Goal: Task Accomplishment & Management: Use online tool/utility

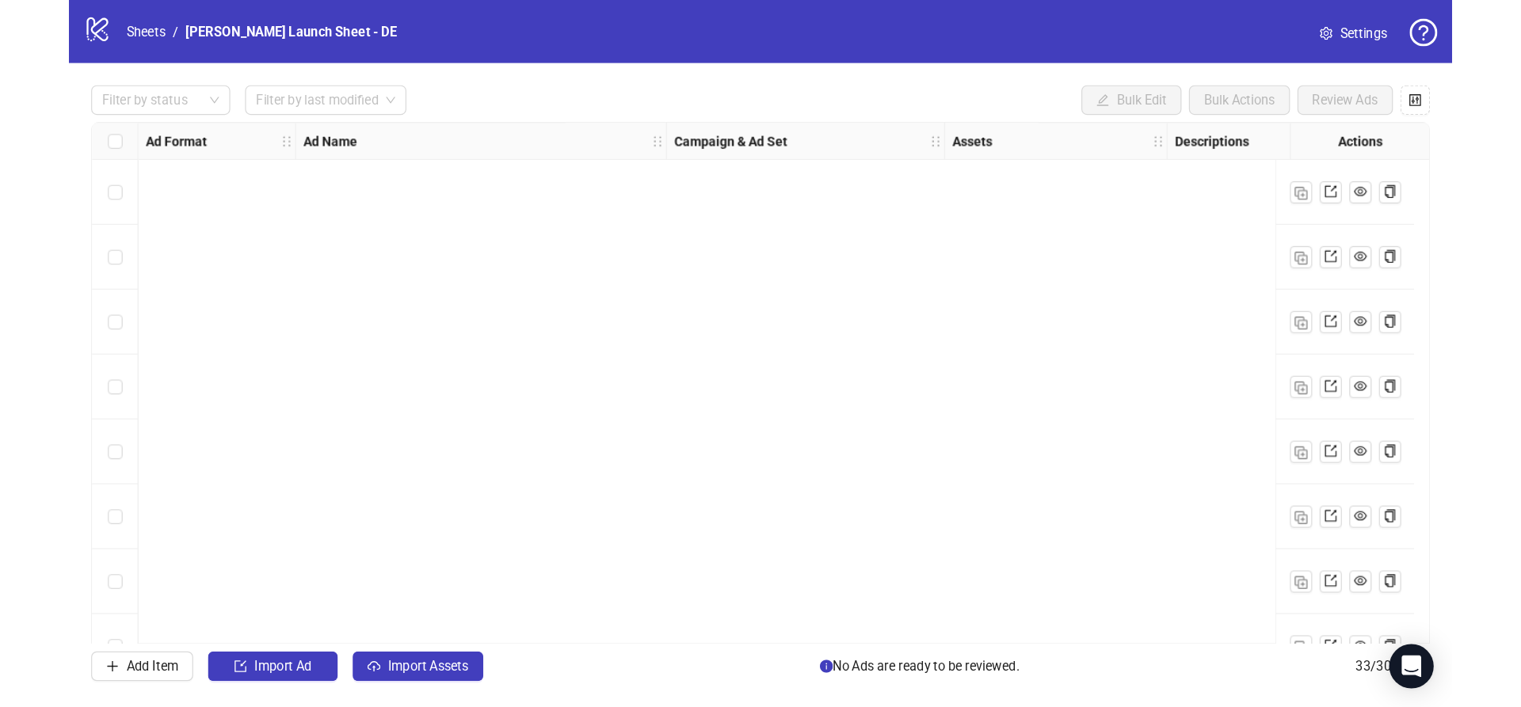
scroll to position [1321, 0]
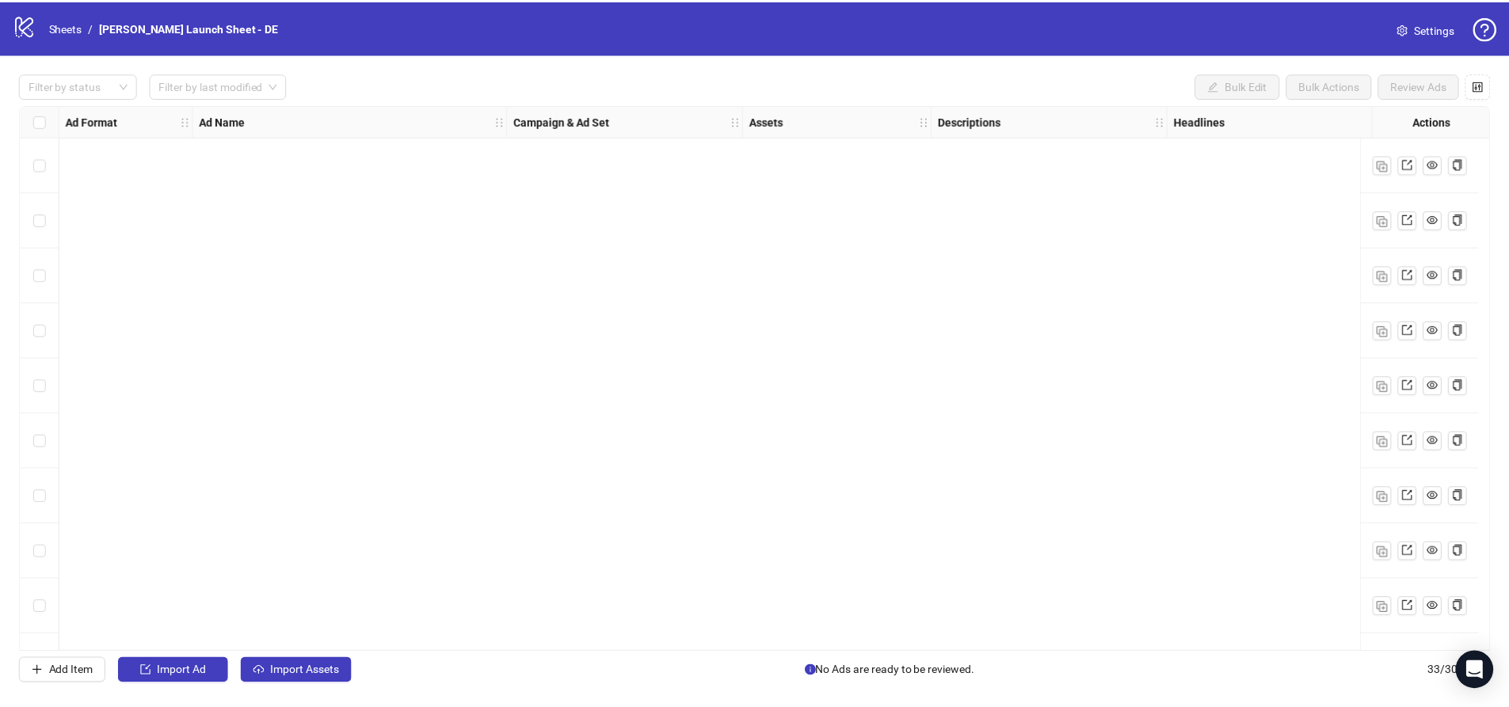
scroll to position [1321, 0]
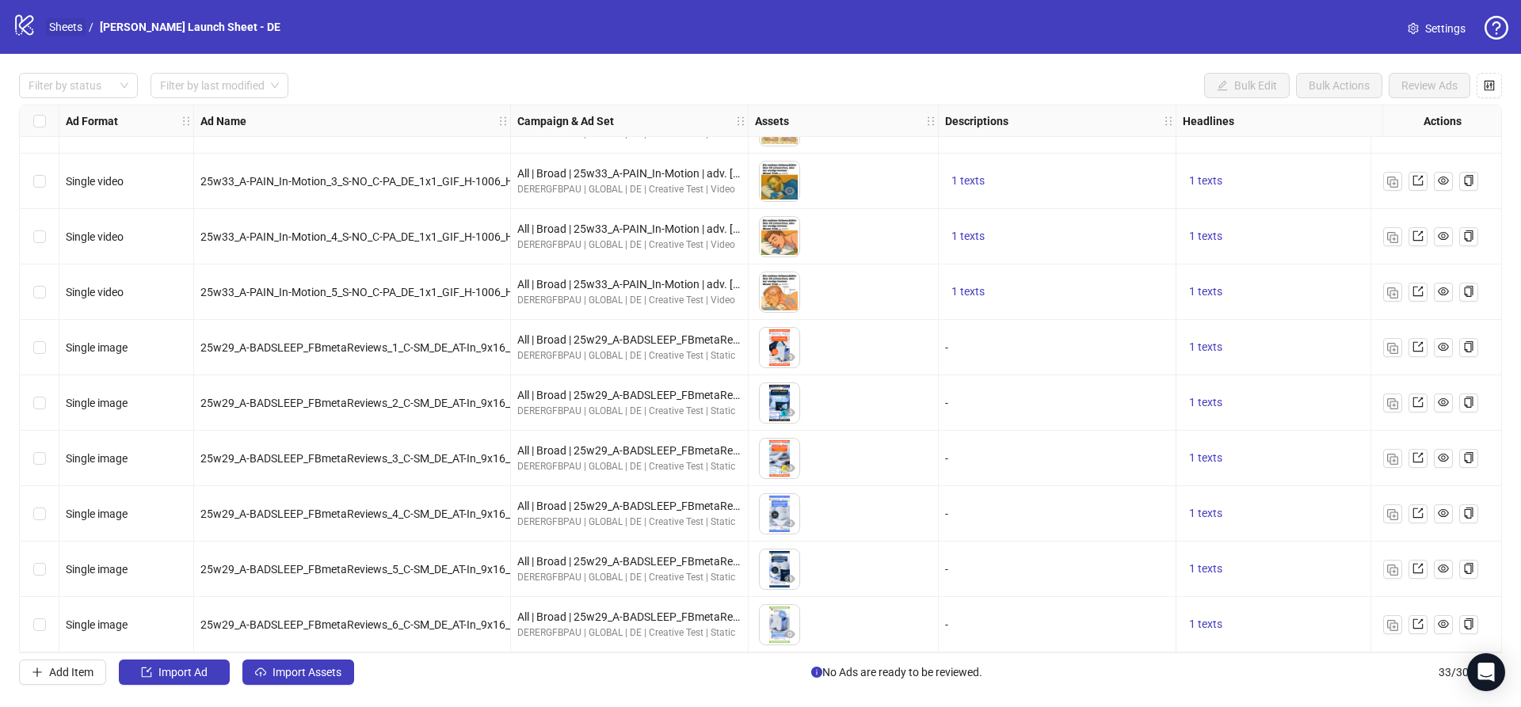
click at [63, 25] on link "Sheets" at bounding box center [66, 26] width 40 height 17
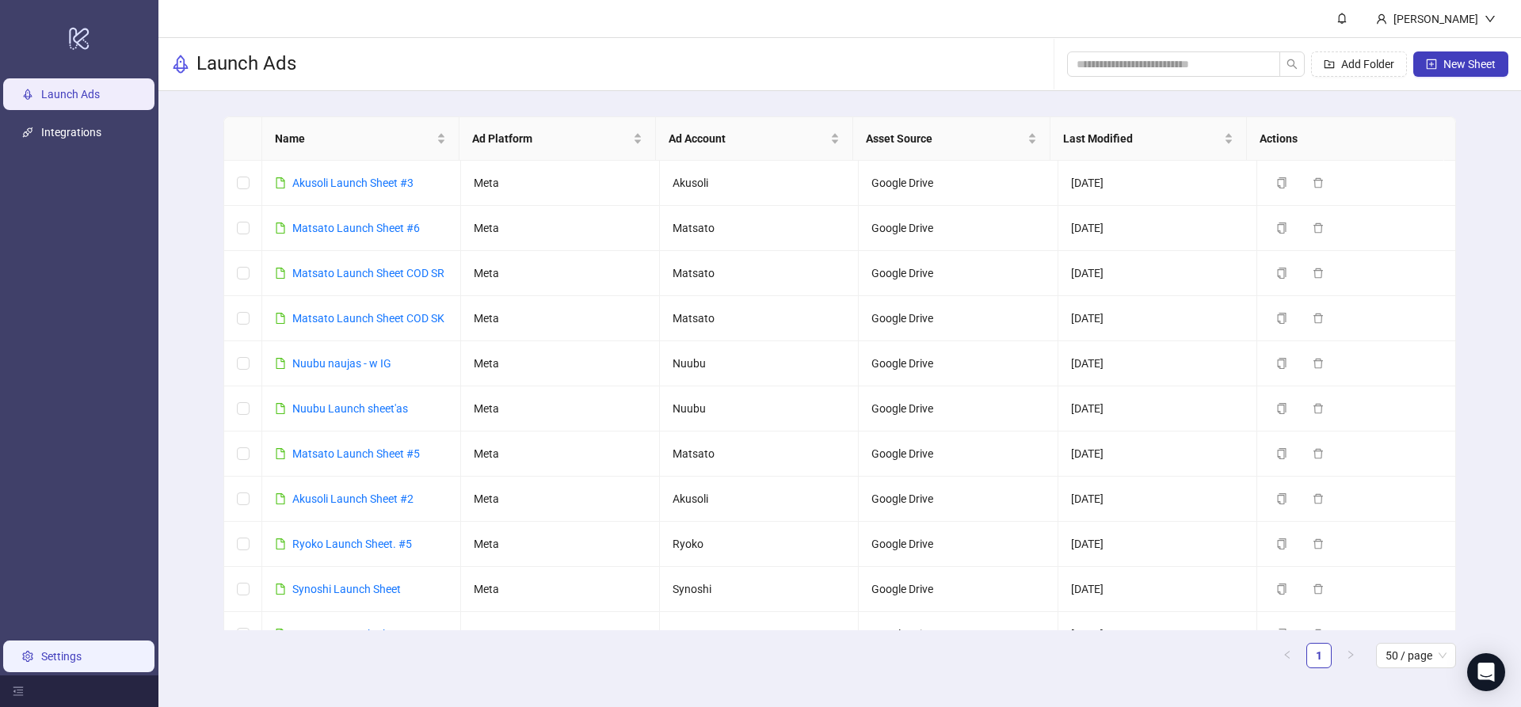
click at [54, 657] on link "Settings" at bounding box center [61, 656] width 40 height 13
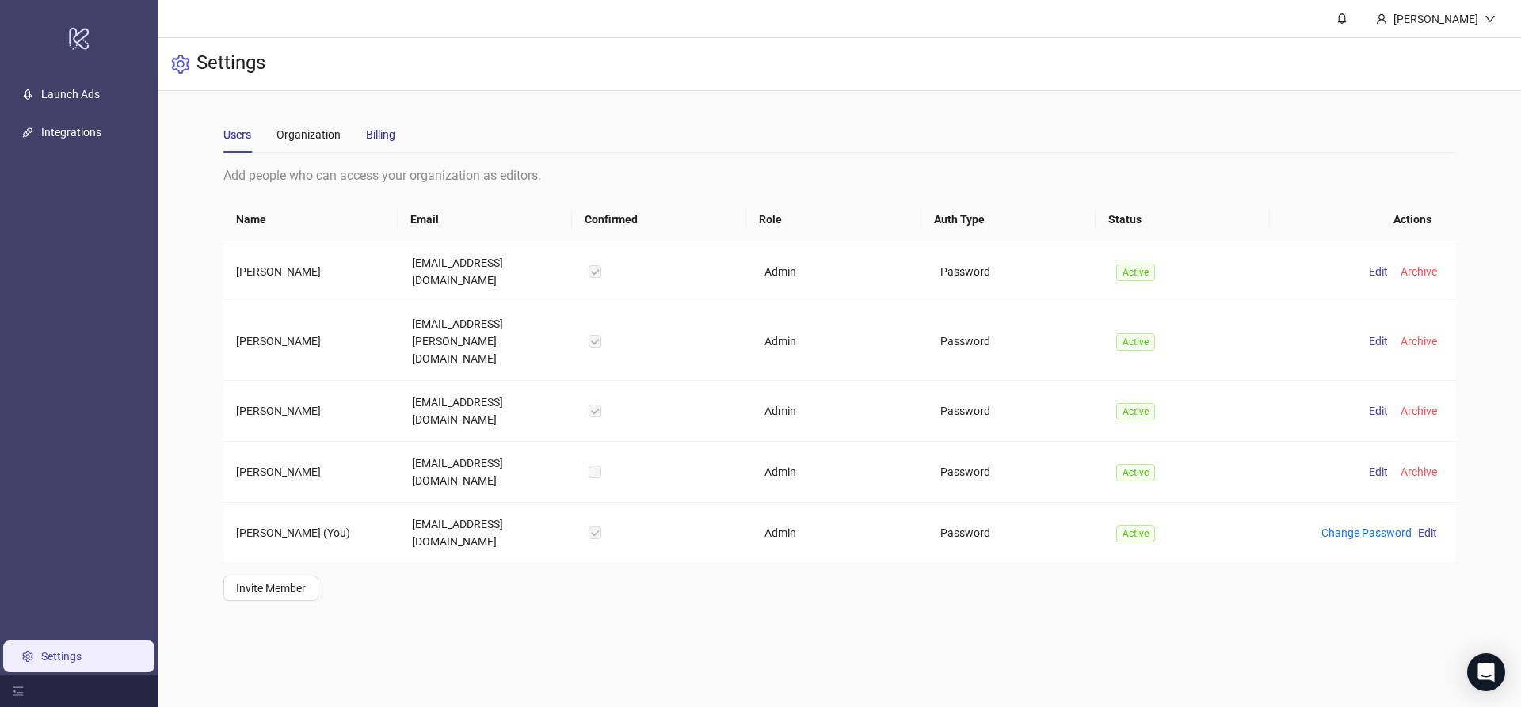
click at [370, 130] on div "Billing" at bounding box center [380, 134] width 29 height 17
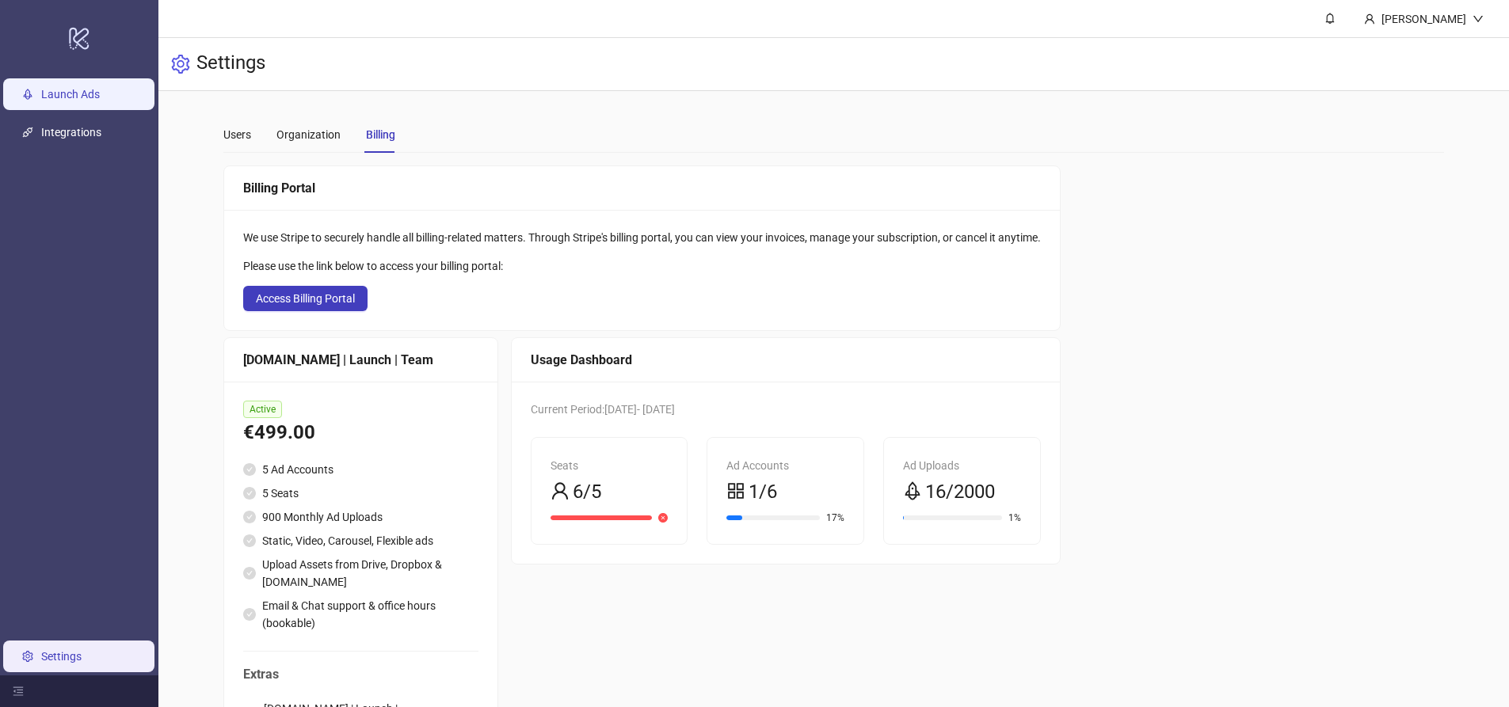
click at [83, 97] on link "Launch Ads" at bounding box center [70, 94] width 59 height 13
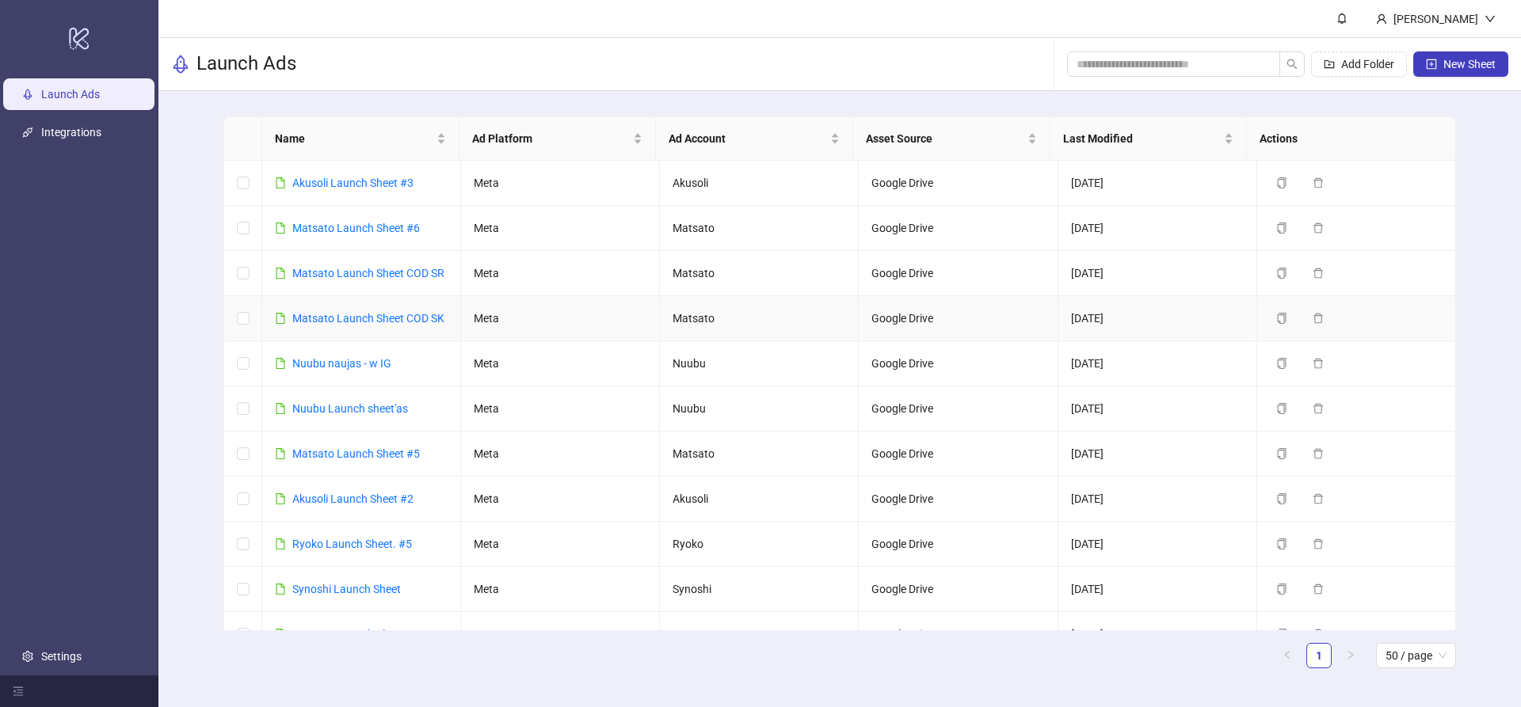
scroll to position [329, 0]
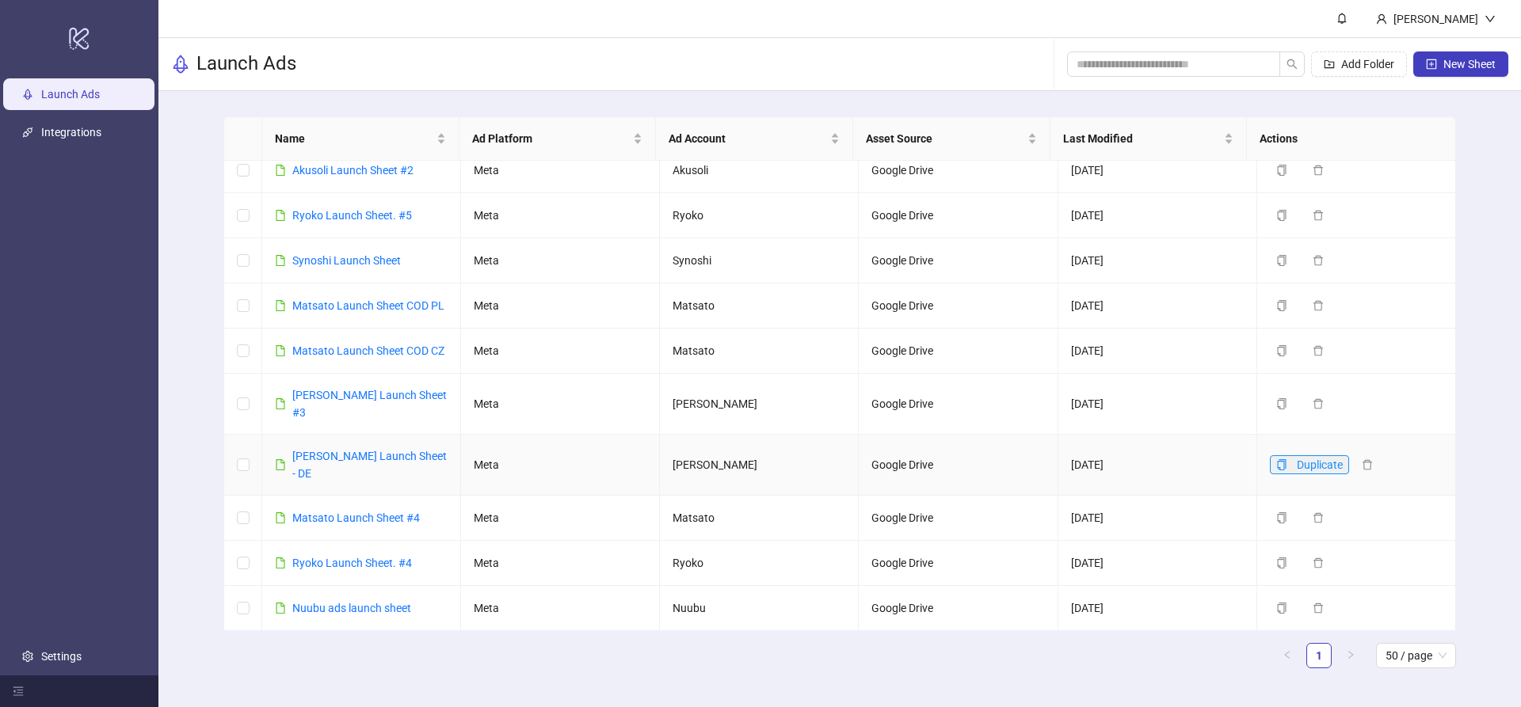
click at [1276, 460] on icon "copy" at bounding box center [1281, 465] width 11 height 11
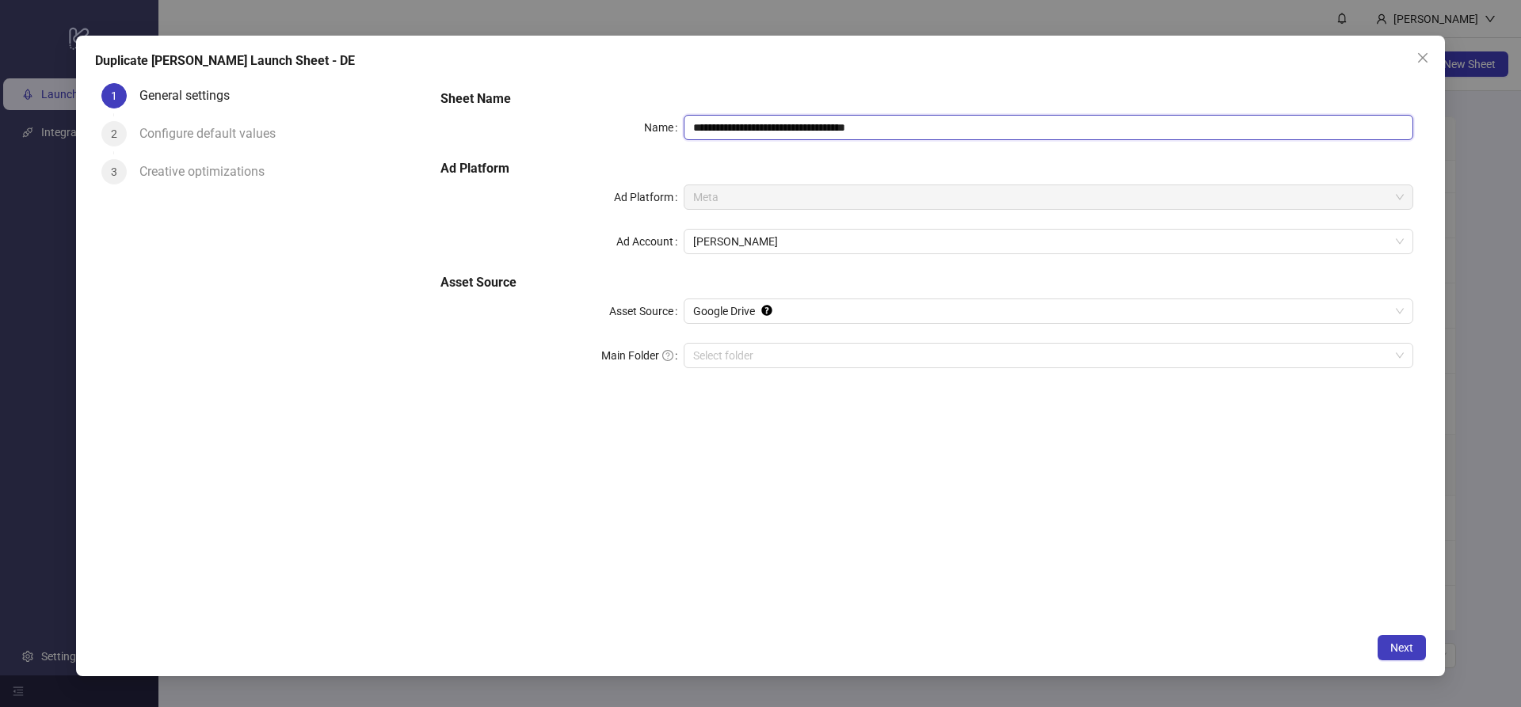
click at [832, 123] on input "**********" at bounding box center [1049, 127] width 730 height 25
drag, startPoint x: 845, startPoint y: 128, endPoint x: 983, endPoint y: 142, distance: 138.6
click at [983, 142] on div "**********" at bounding box center [927, 238] width 986 height 311
type input "**********"
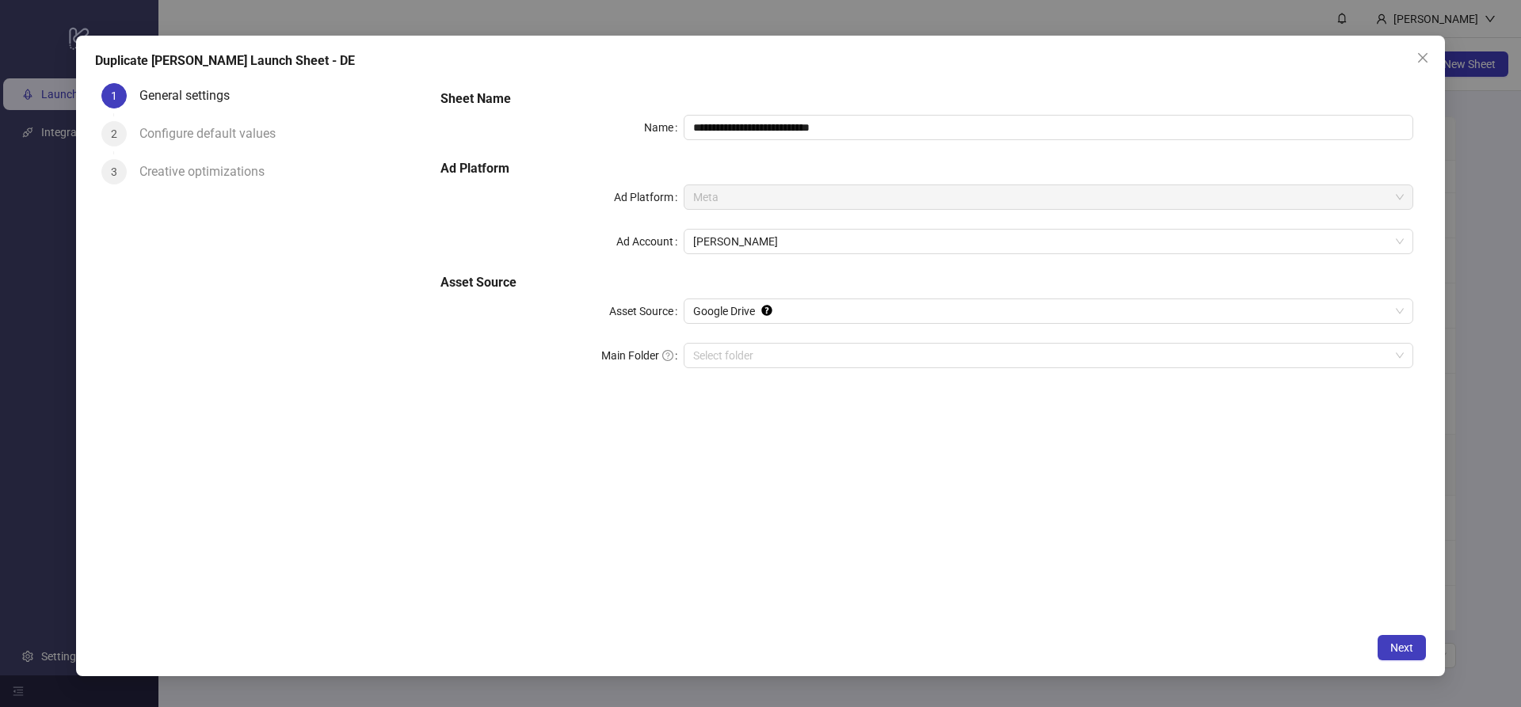
click at [892, 265] on div "**********" at bounding box center [927, 238] width 986 height 311
click at [1406, 653] on span "Next" at bounding box center [1401, 648] width 23 height 13
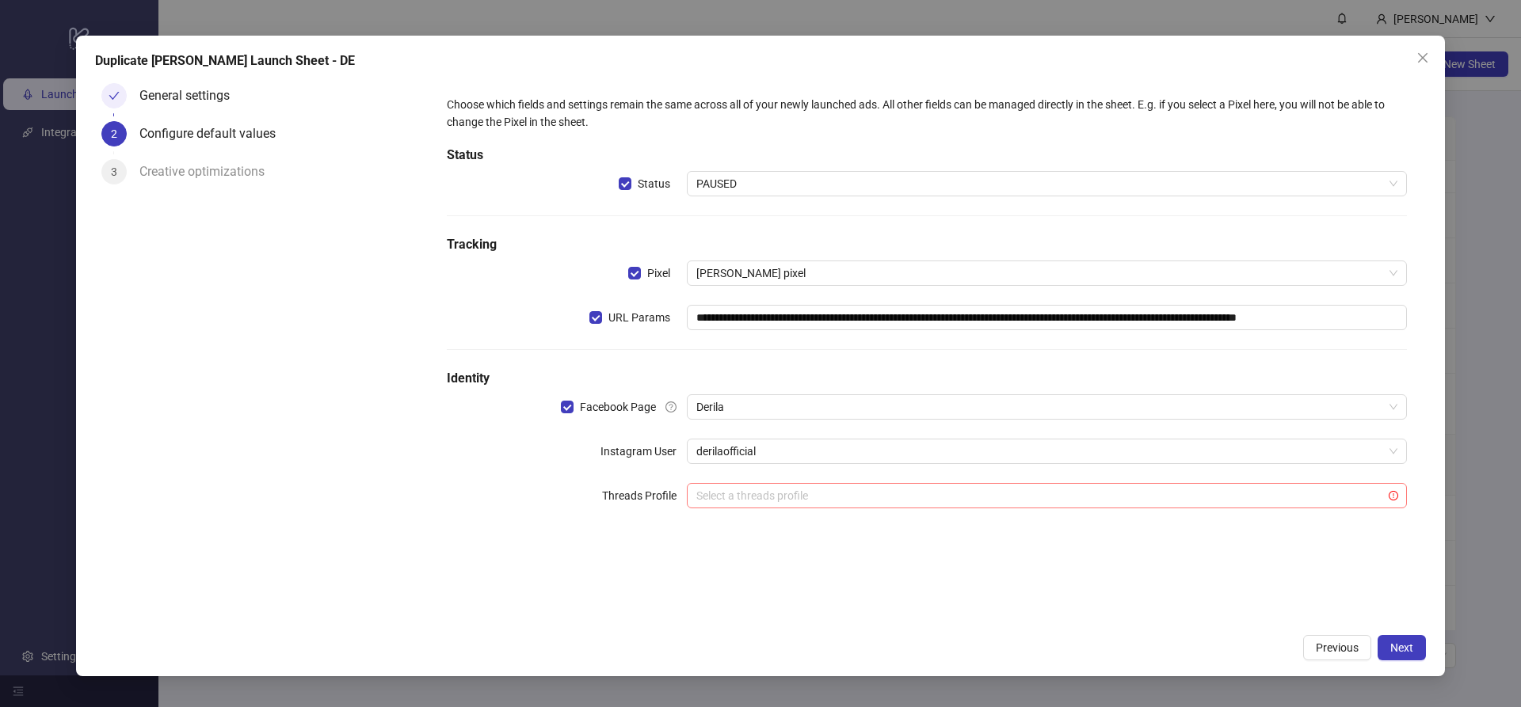
click at [743, 496] on input "search" at bounding box center [1039, 496] width 687 height 24
click at [668, 547] on div "**********" at bounding box center [927, 352] width 998 height 550
click at [1421, 652] on button "Next" at bounding box center [1402, 647] width 48 height 25
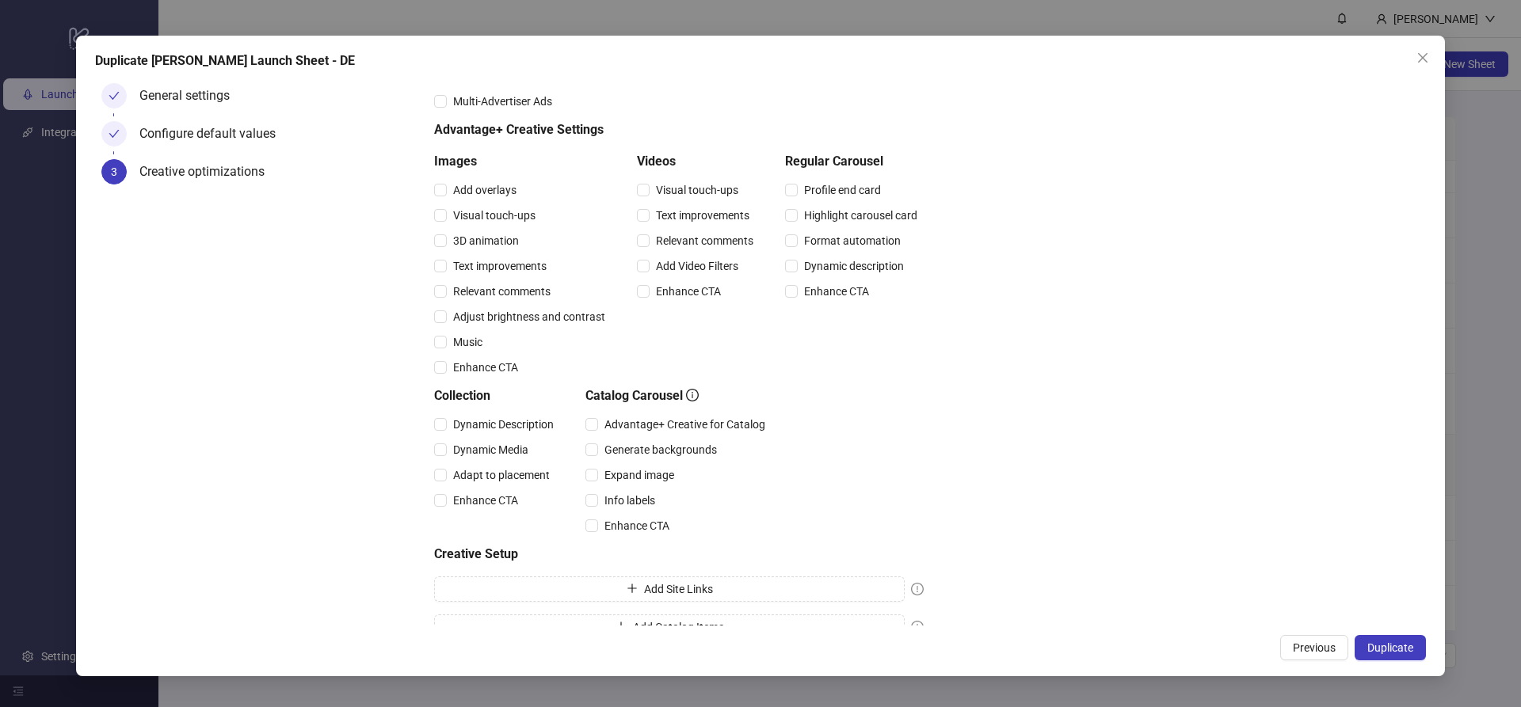
scroll to position [106, 0]
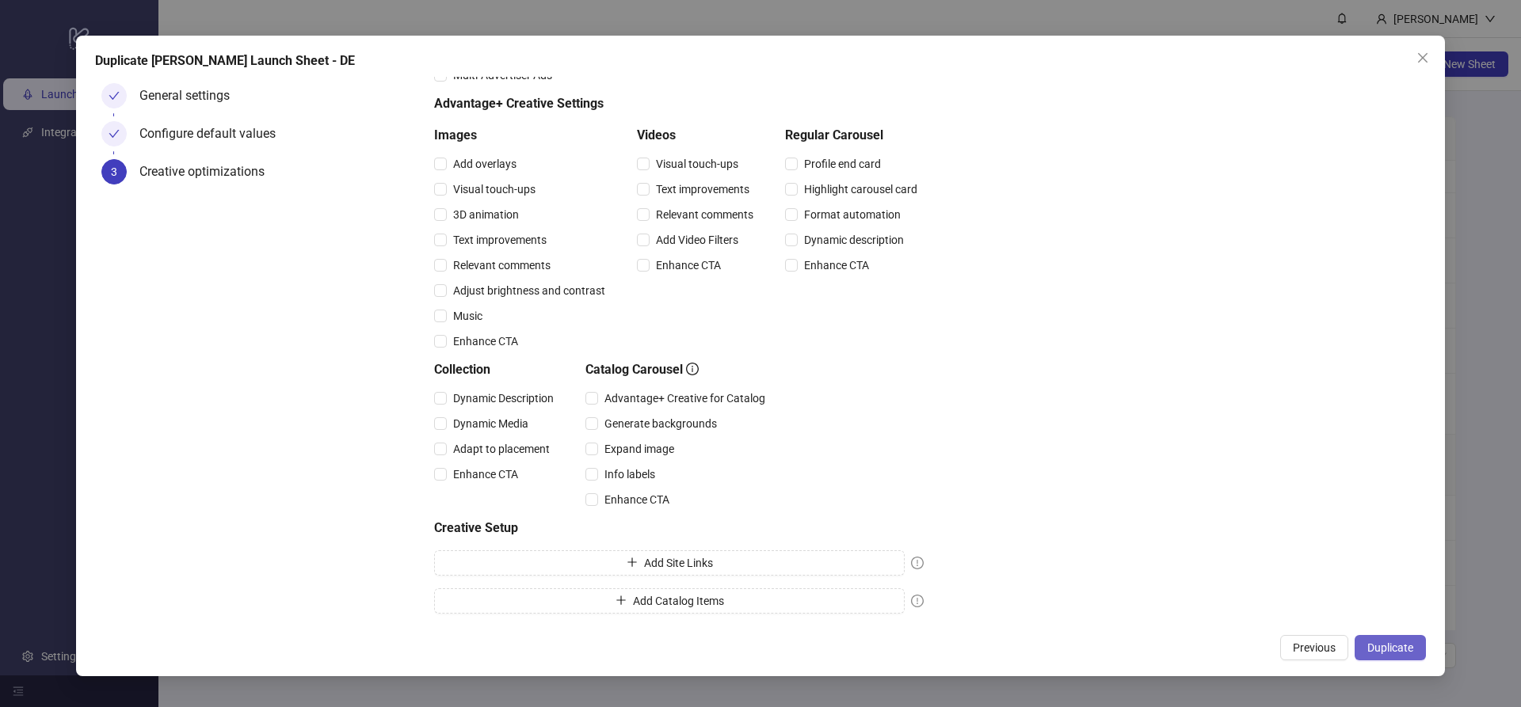
click at [1409, 653] on span "Duplicate" at bounding box center [1390, 648] width 46 height 13
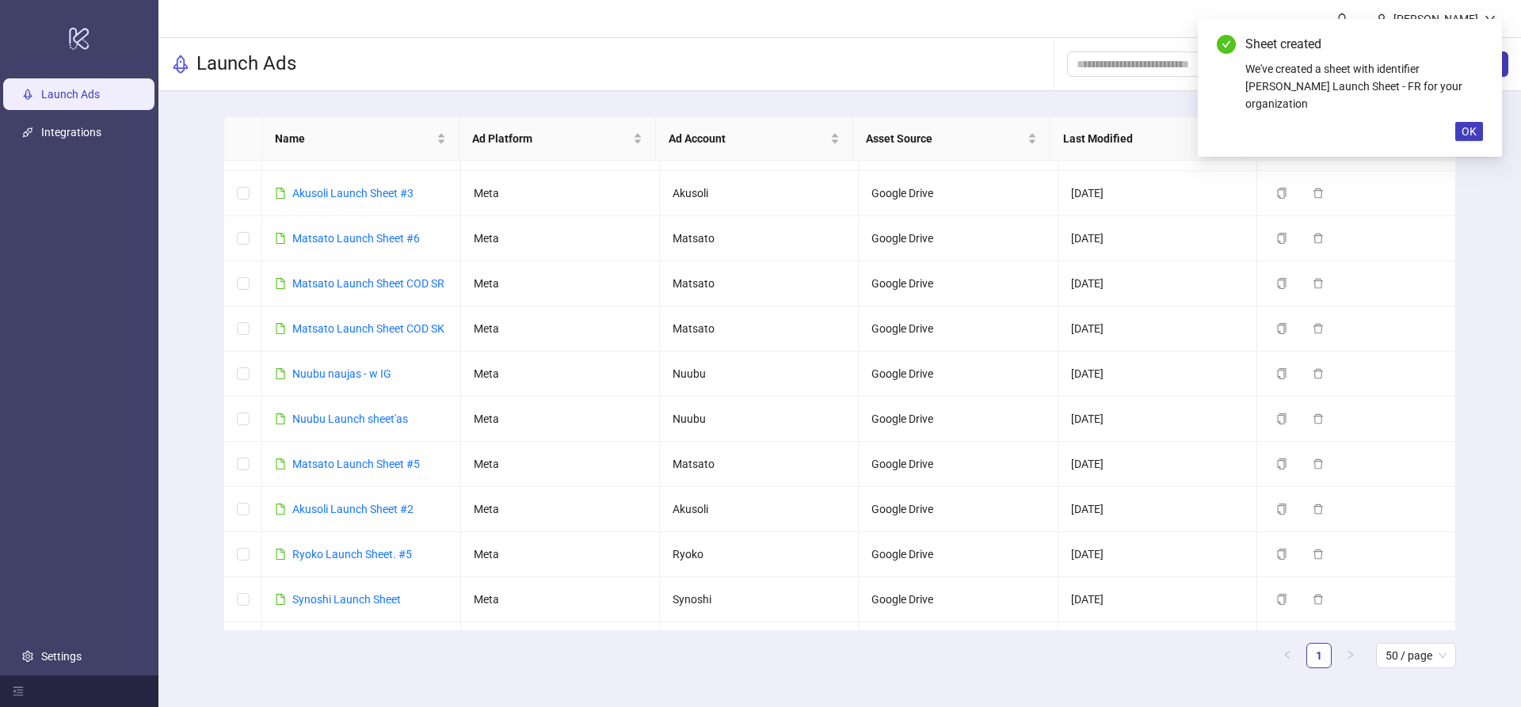
scroll to position [0, 0]
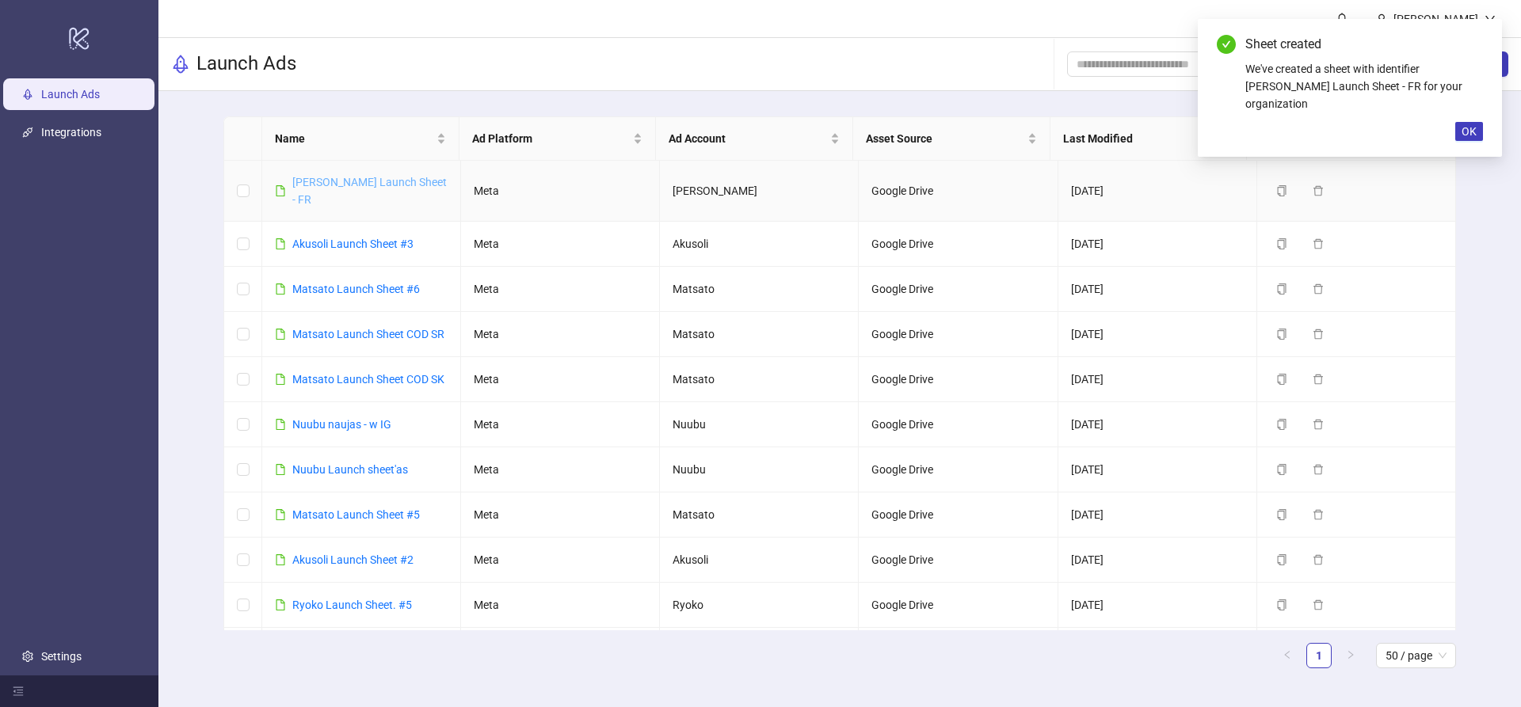
click at [376, 181] on link "[PERSON_NAME] Launch Sheet - FR" at bounding box center [369, 191] width 154 height 30
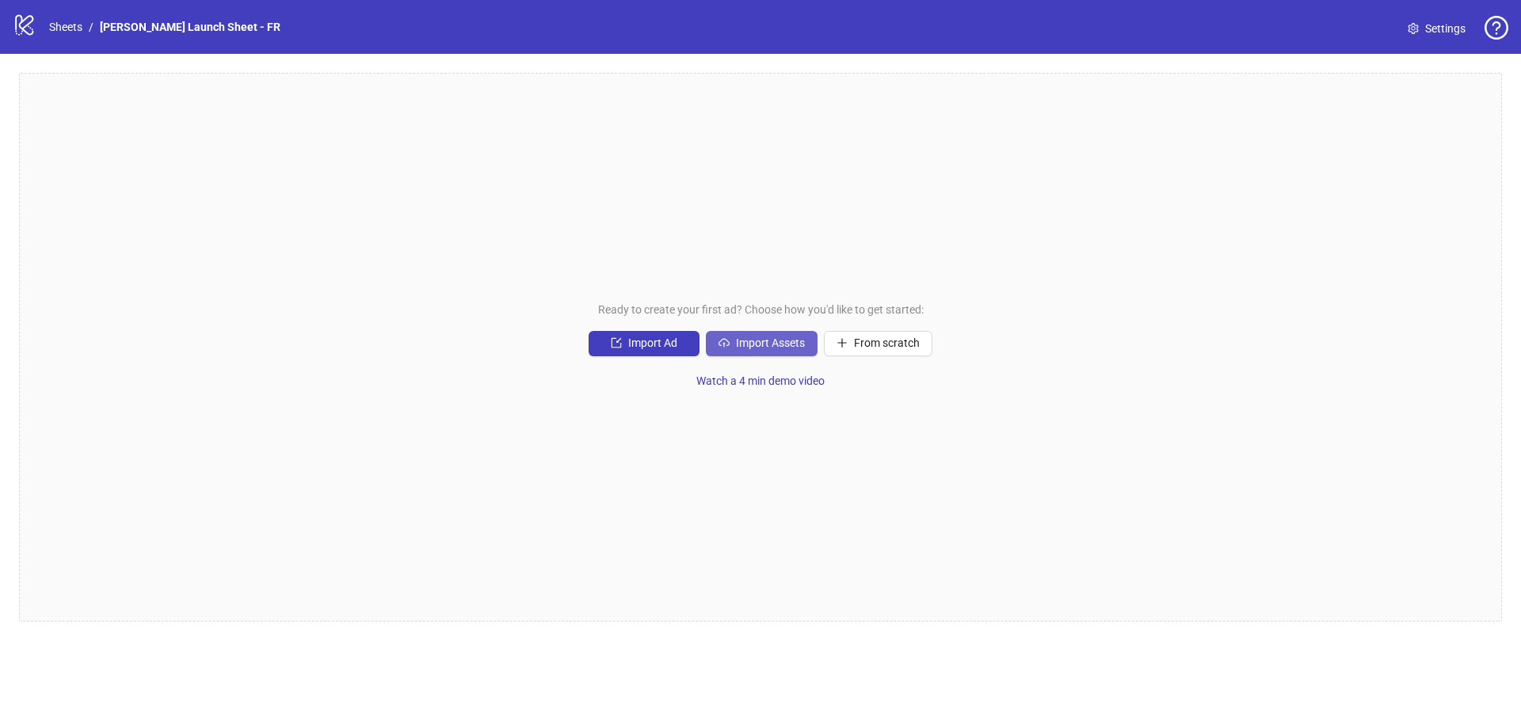
click at [746, 345] on span "Import Assets" at bounding box center [770, 343] width 69 height 13
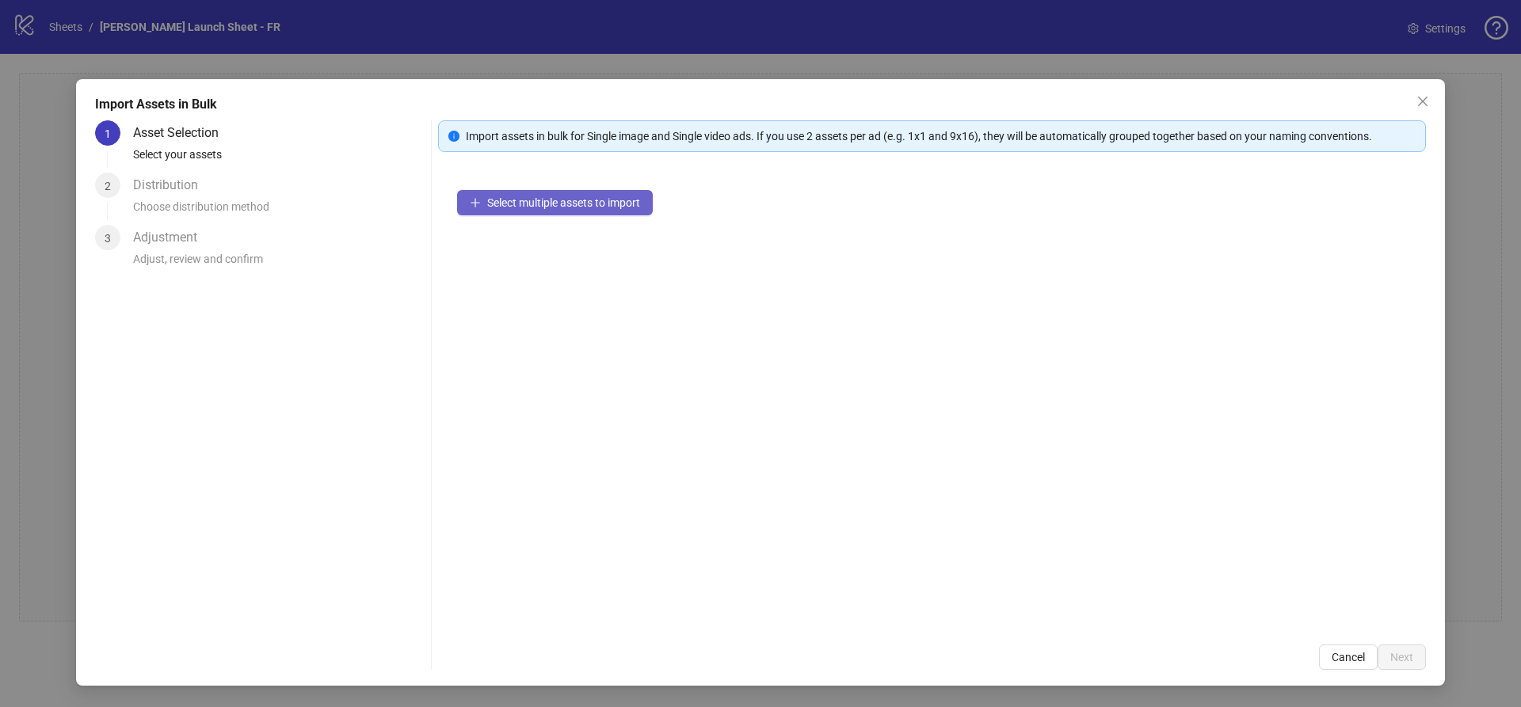
click at [543, 204] on span "Select multiple assets to import" at bounding box center [563, 202] width 153 height 13
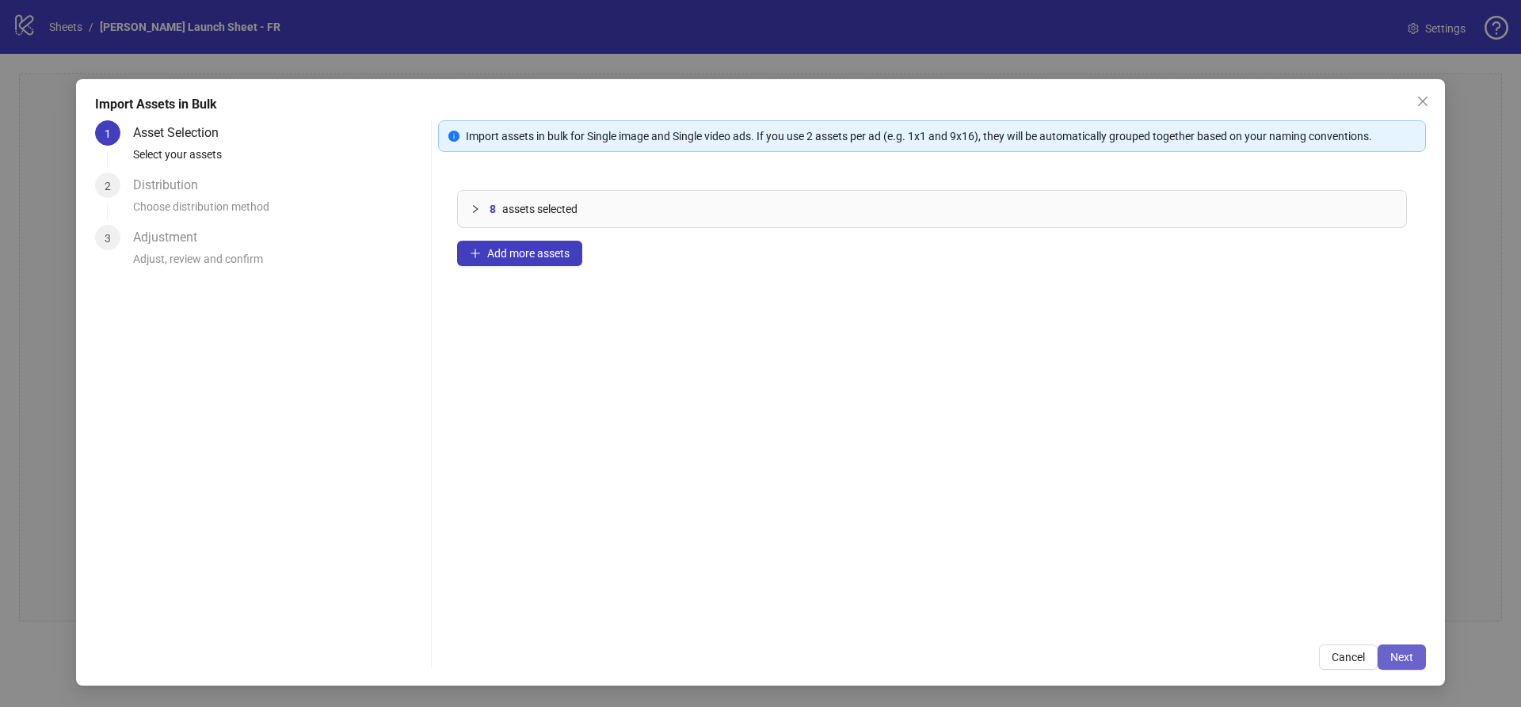
click at [1388, 652] on button "Next" at bounding box center [1402, 657] width 48 height 25
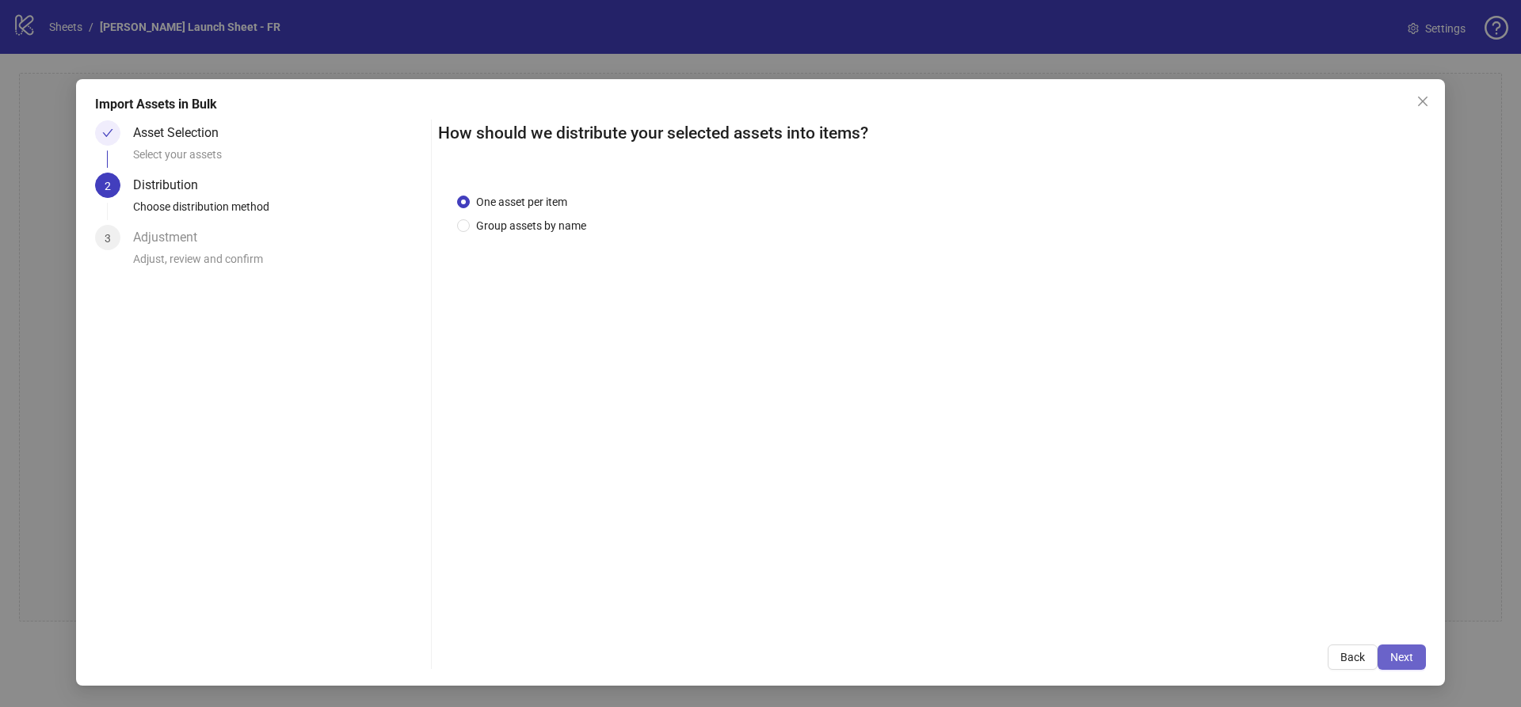
click at [1416, 654] on button "Next" at bounding box center [1402, 657] width 48 height 25
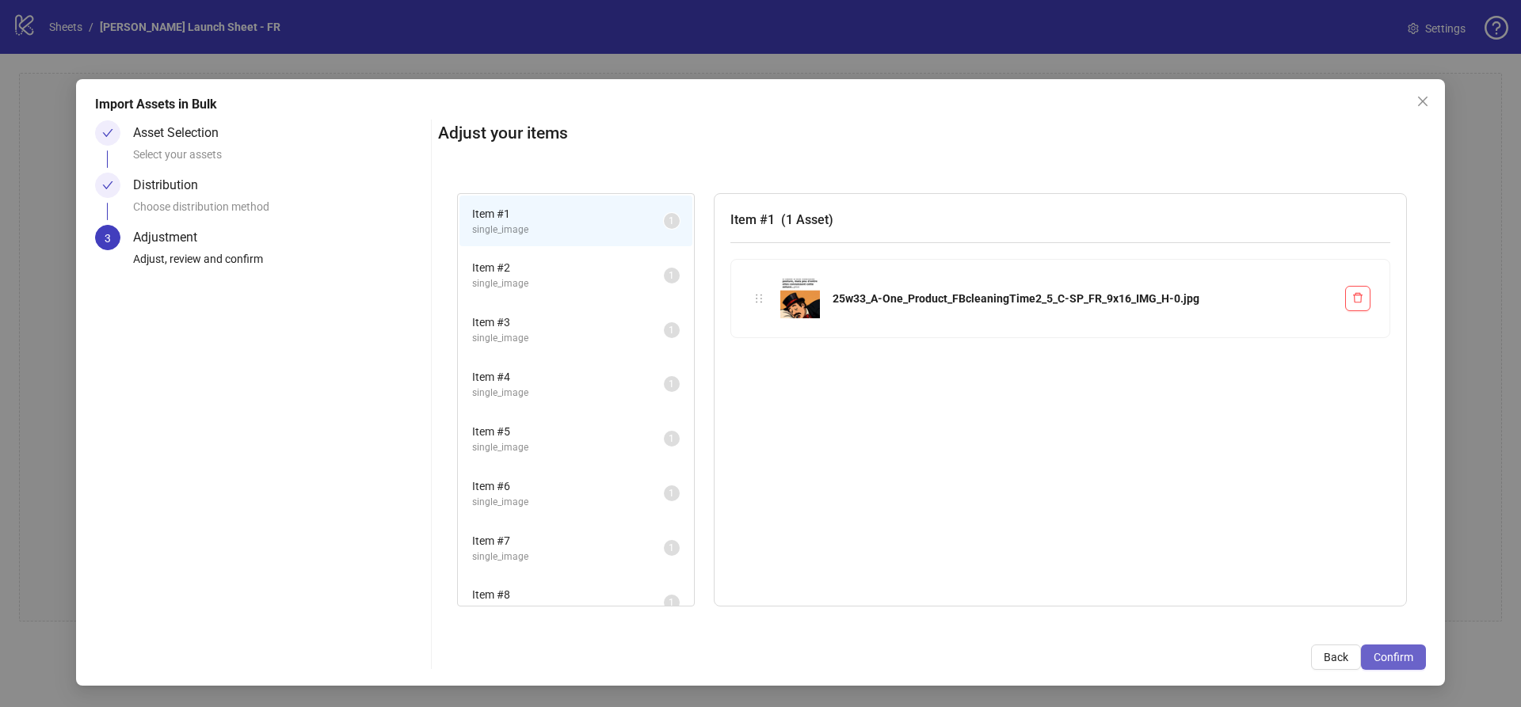
click at [1404, 653] on span "Confirm" at bounding box center [1394, 657] width 40 height 13
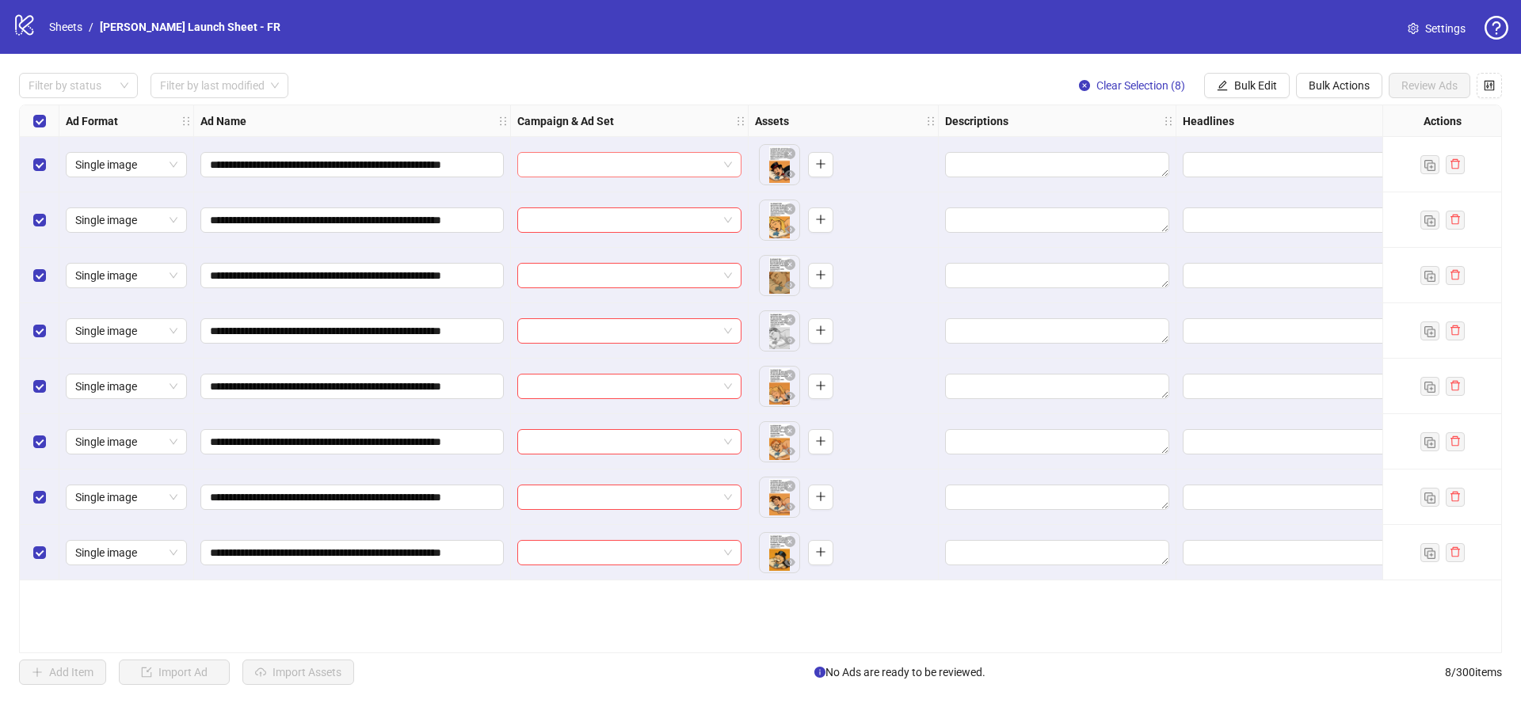
click at [571, 173] on input "search" at bounding box center [622, 165] width 191 height 24
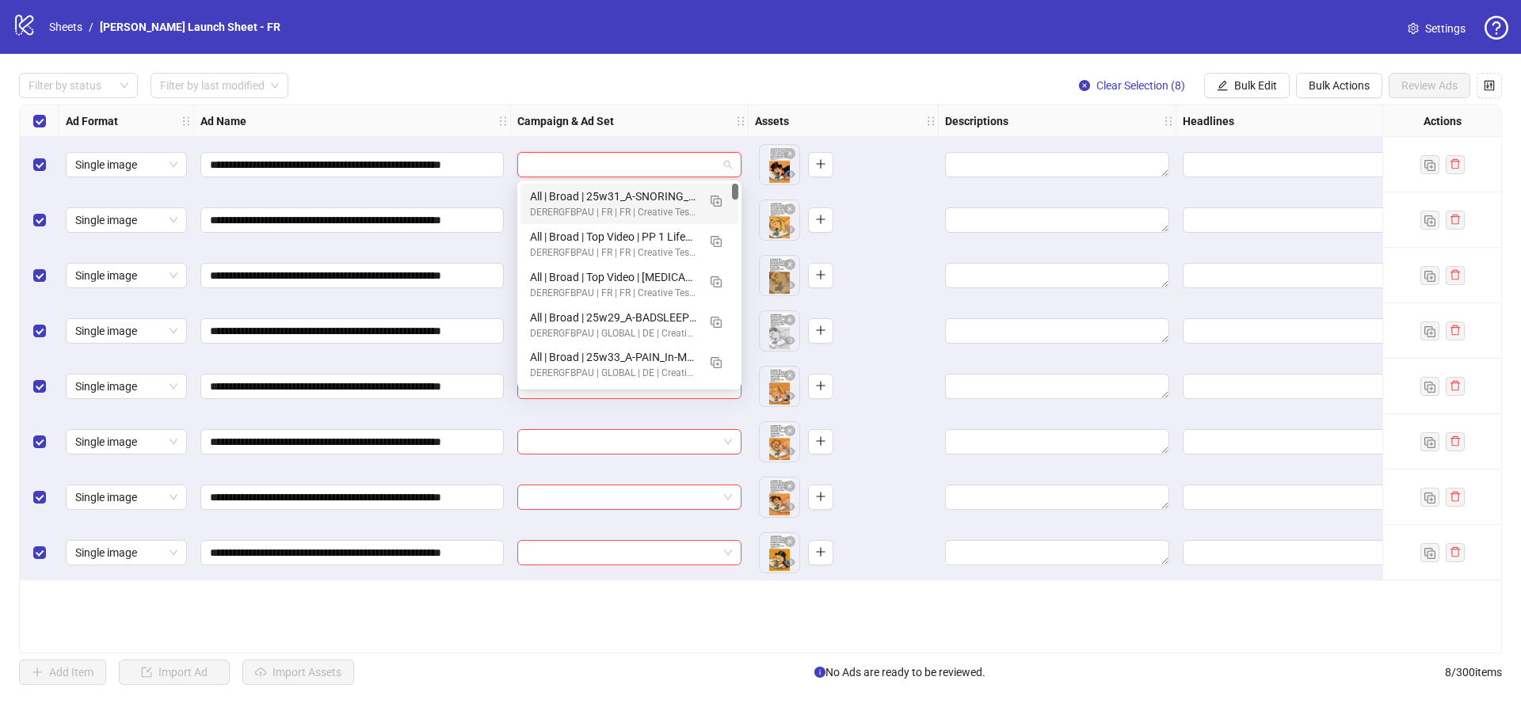
paste input "**********"
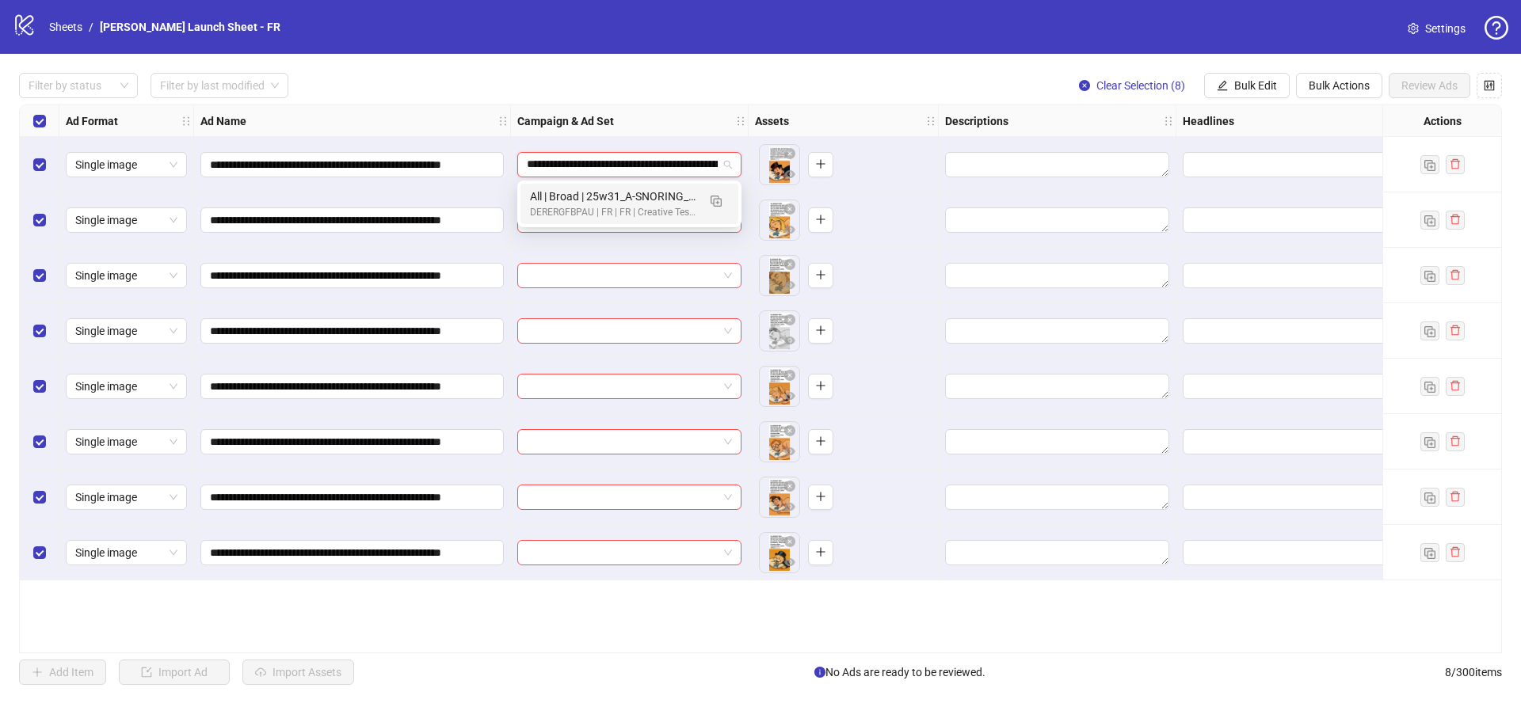
scroll to position [0, 304]
click at [719, 200] on img "button" at bounding box center [716, 201] width 11 height 11
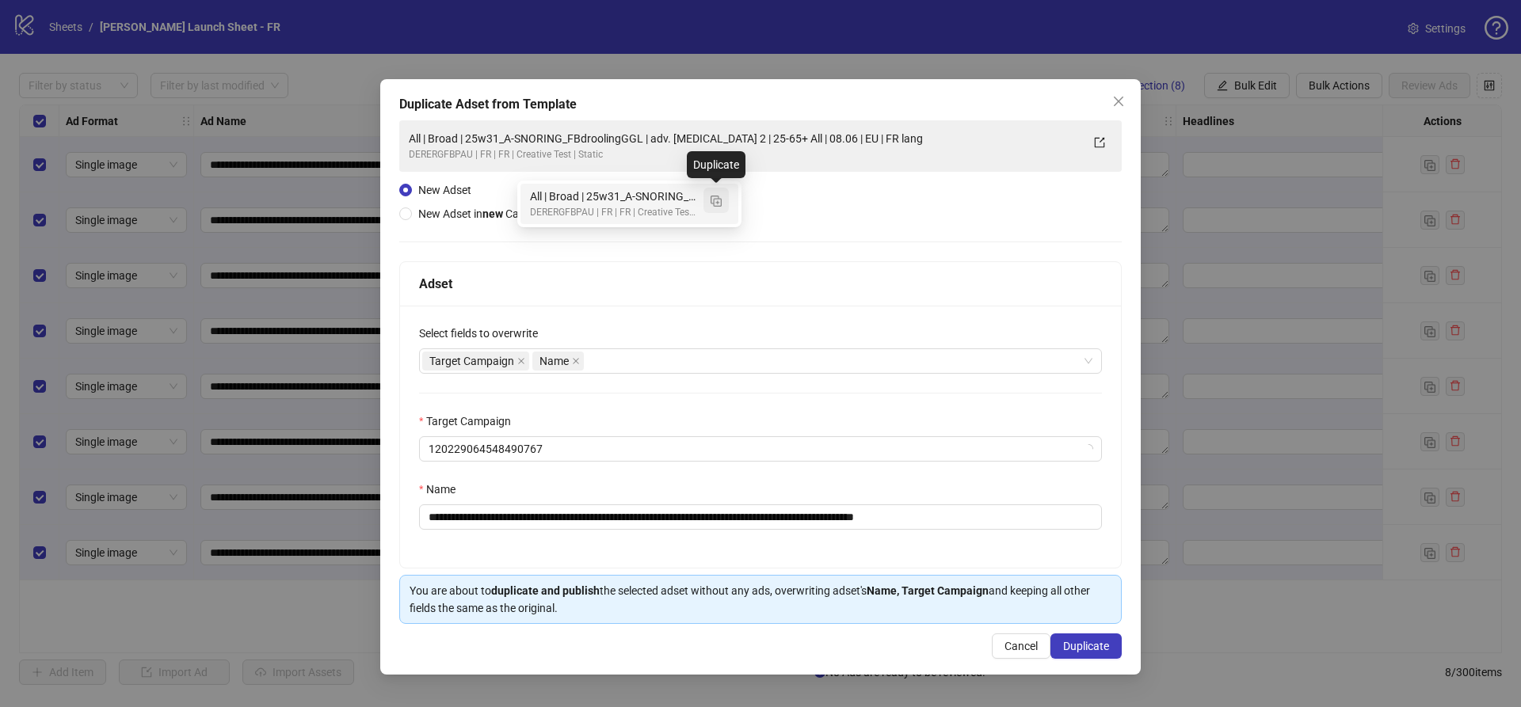
type input "**********"
drag, startPoint x: 663, startPoint y: 515, endPoint x: 514, endPoint y: 518, distance: 149.0
click at [514, 518] on input "**********" at bounding box center [760, 517] width 683 height 25
drag, startPoint x: 1097, startPoint y: 650, endPoint x: 925, endPoint y: 463, distance: 254.5
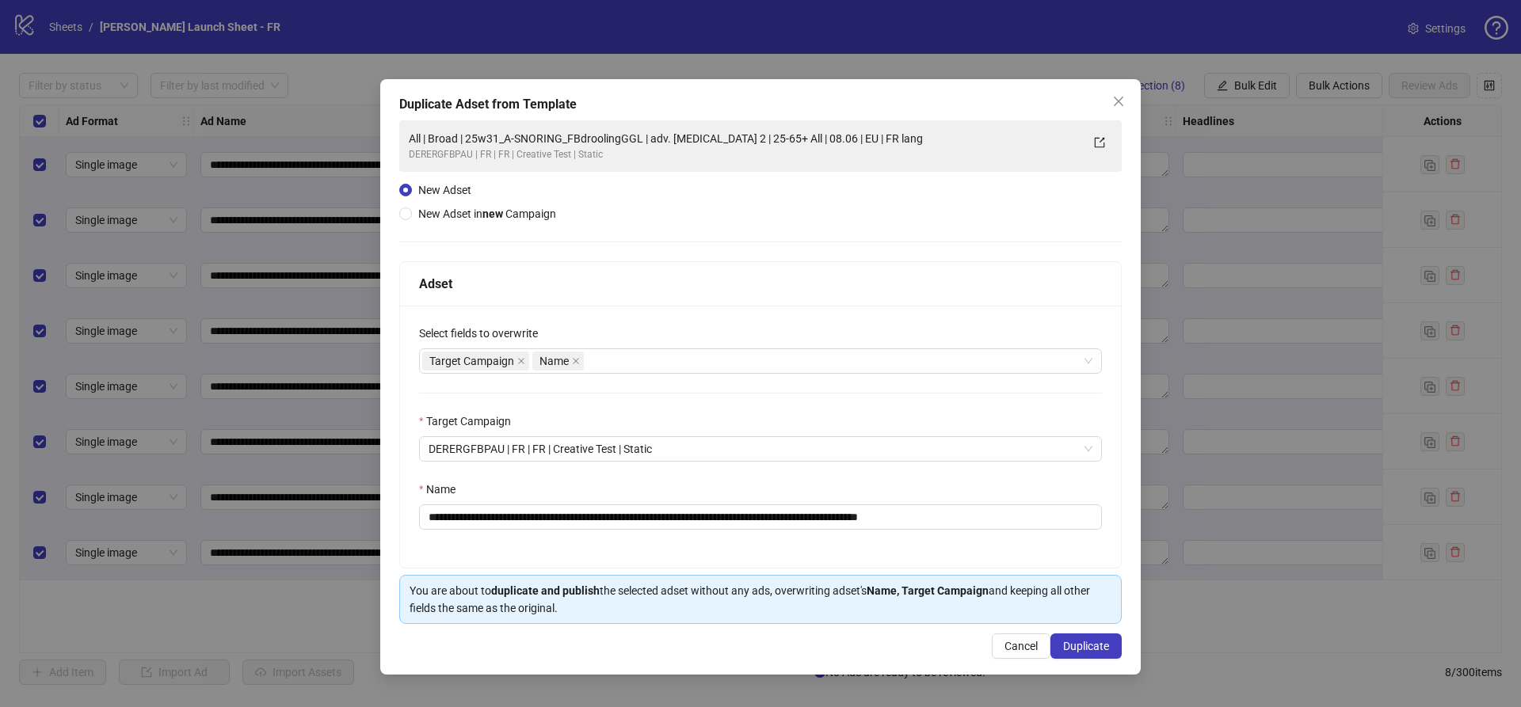
click at [925, 463] on div "**********" at bounding box center [760, 377] width 761 height 596
click at [852, 517] on input "**********" at bounding box center [760, 517] width 683 height 25
drag, startPoint x: 919, startPoint y: 517, endPoint x: 1097, endPoint y: 563, distance: 184.1
click at [1097, 563] on div "**********" at bounding box center [760, 437] width 721 height 262
type input "**********"
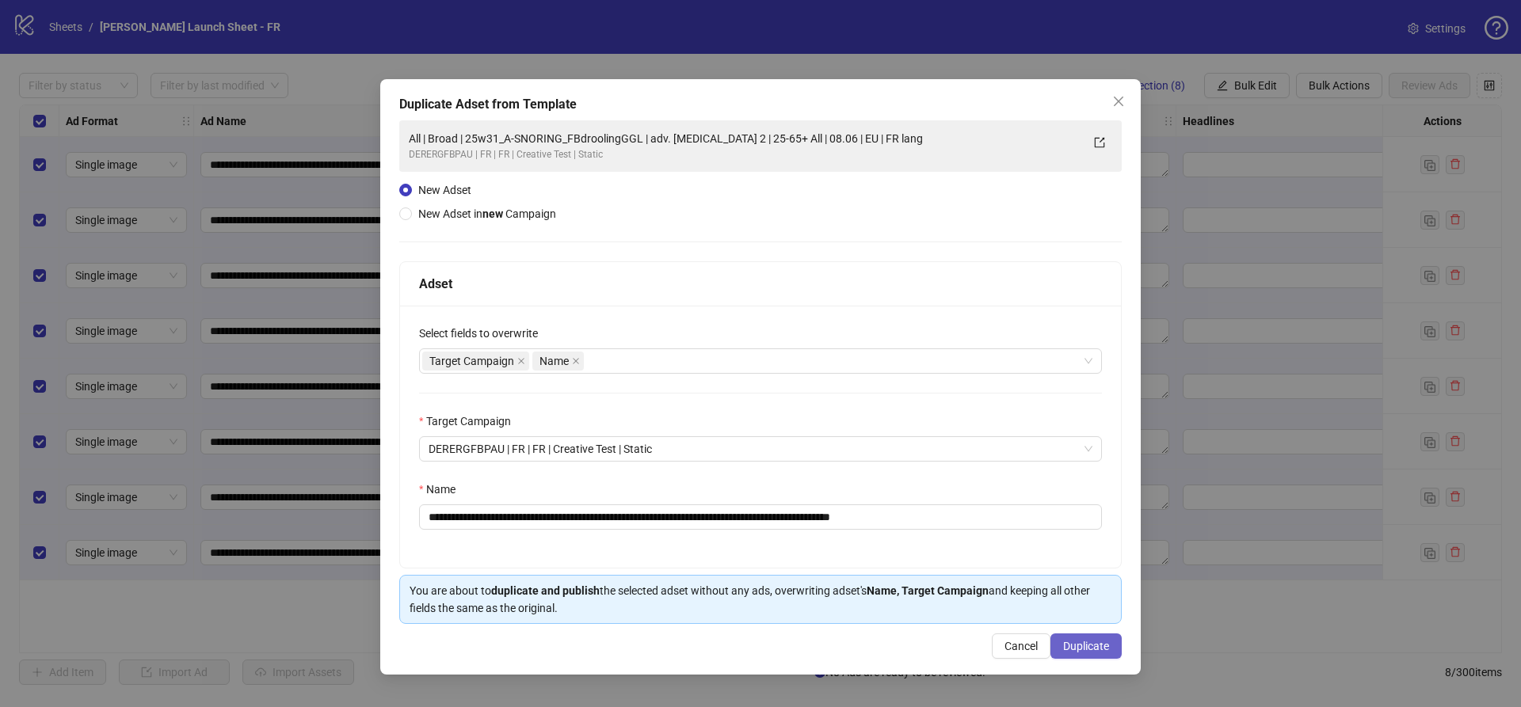
click at [1089, 654] on button "Duplicate" at bounding box center [1086, 646] width 71 height 25
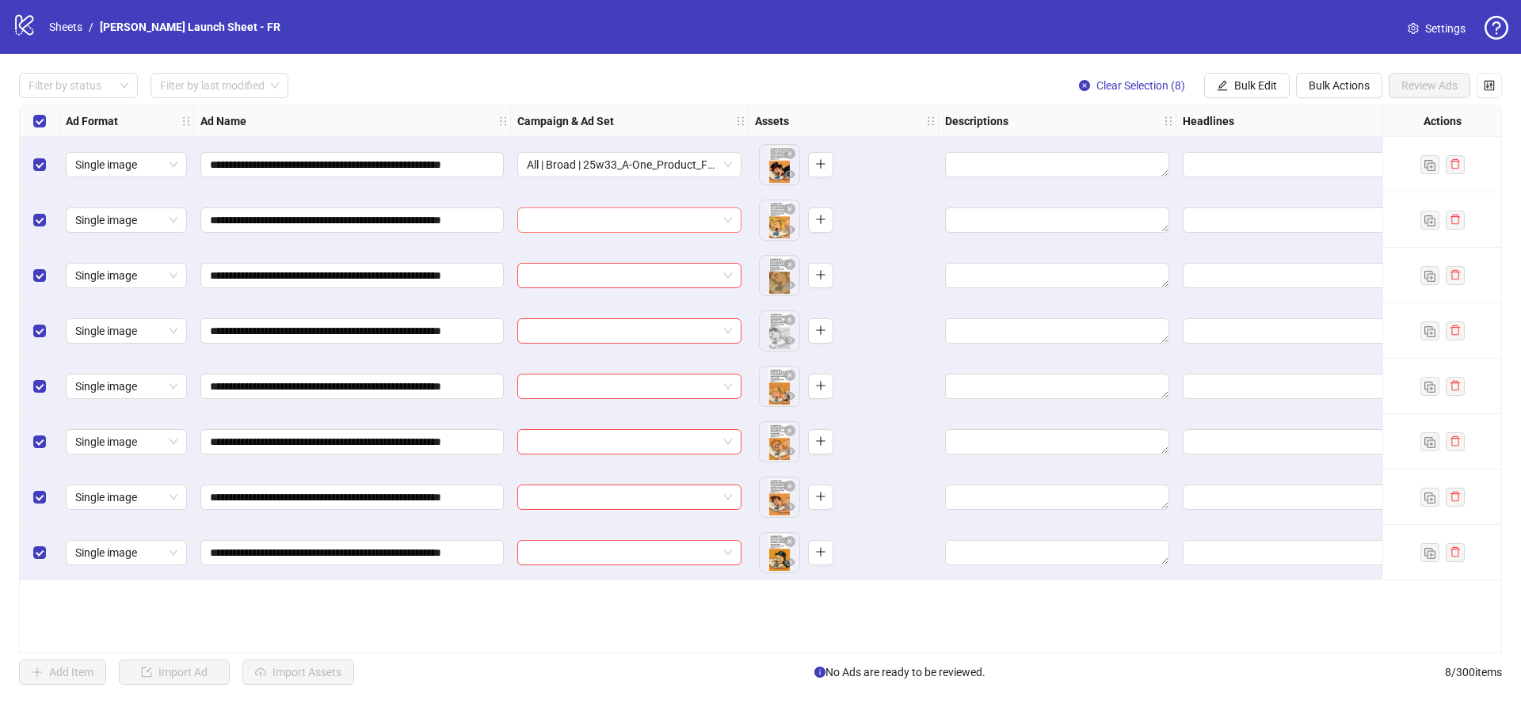
click at [669, 230] on input "search" at bounding box center [622, 220] width 191 height 24
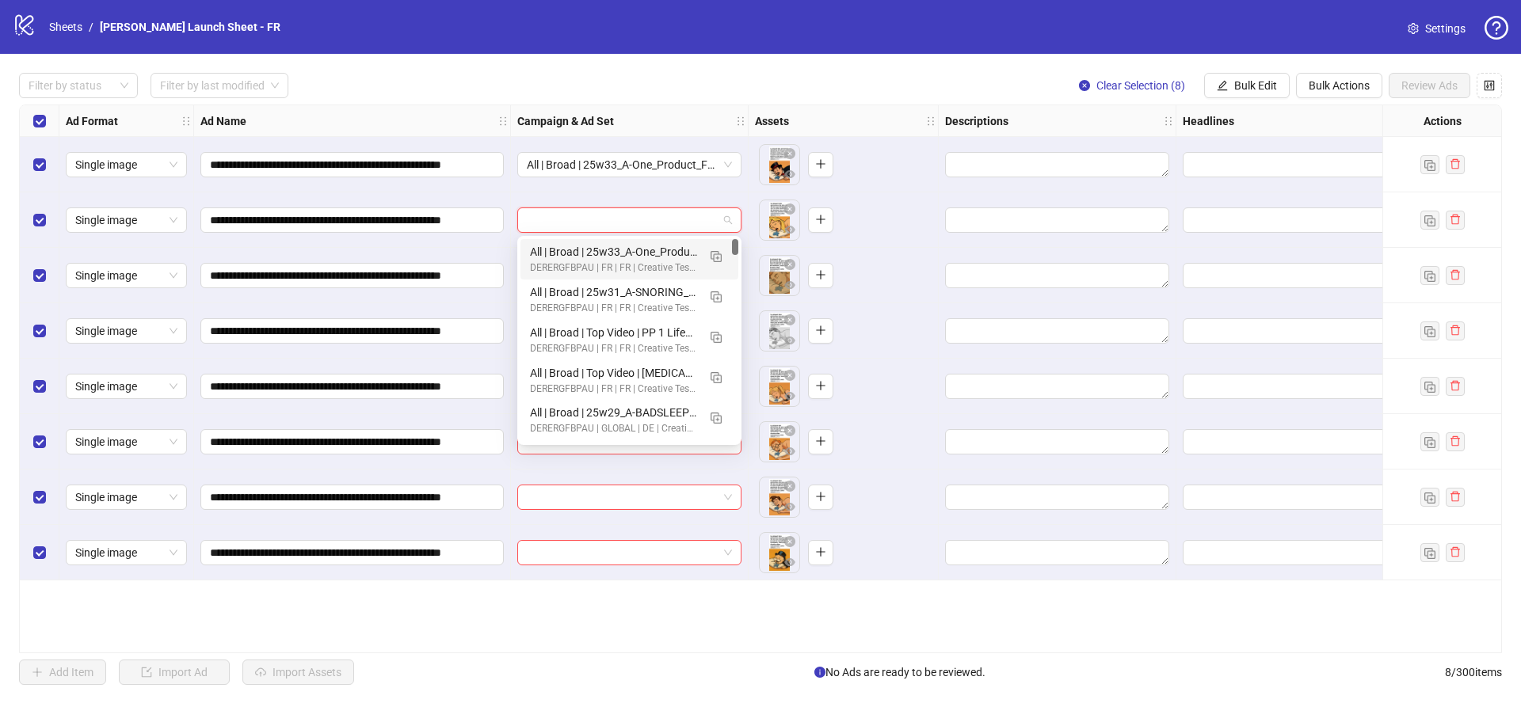
click at [610, 269] on div "DERERGFBPAU | FR | FR | Creative Test | Static" at bounding box center [613, 268] width 167 height 15
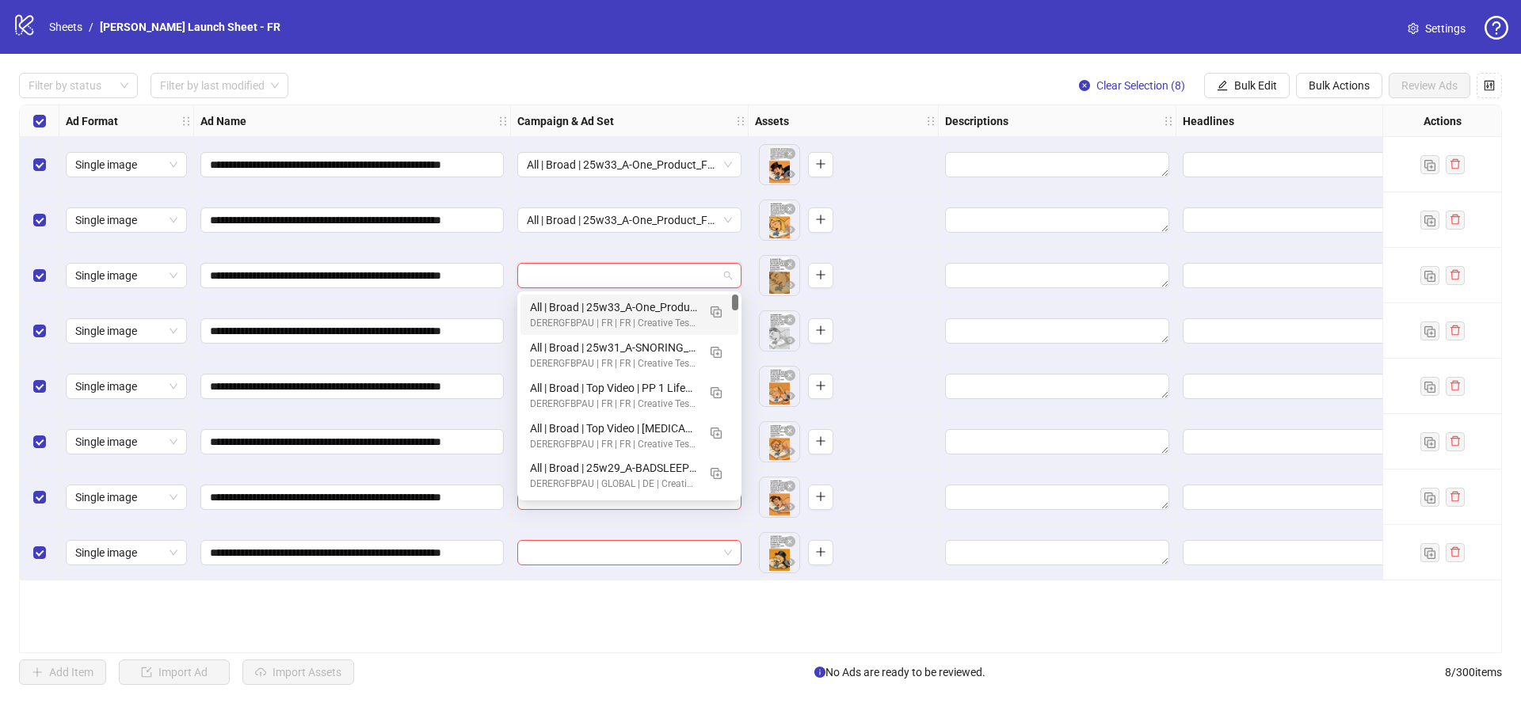
click at [606, 282] on input "search" at bounding box center [622, 276] width 191 height 24
click at [601, 307] on div "All | Broad | 25w33_A-One_Product_FBcleaning | adv. [MEDICAL_DATA] 2 | 25-65+ A…" at bounding box center [613, 307] width 167 height 17
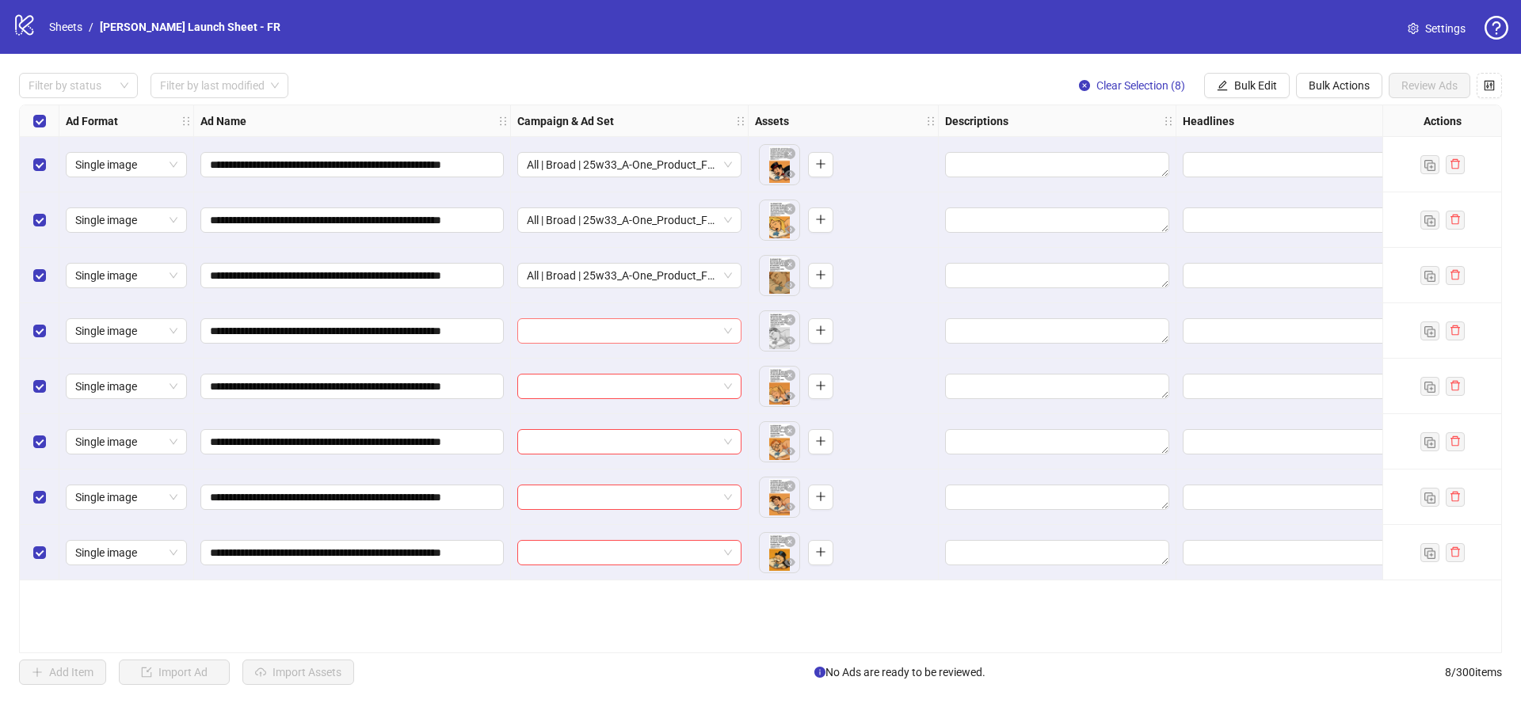
click at [597, 334] on input "search" at bounding box center [622, 331] width 191 height 24
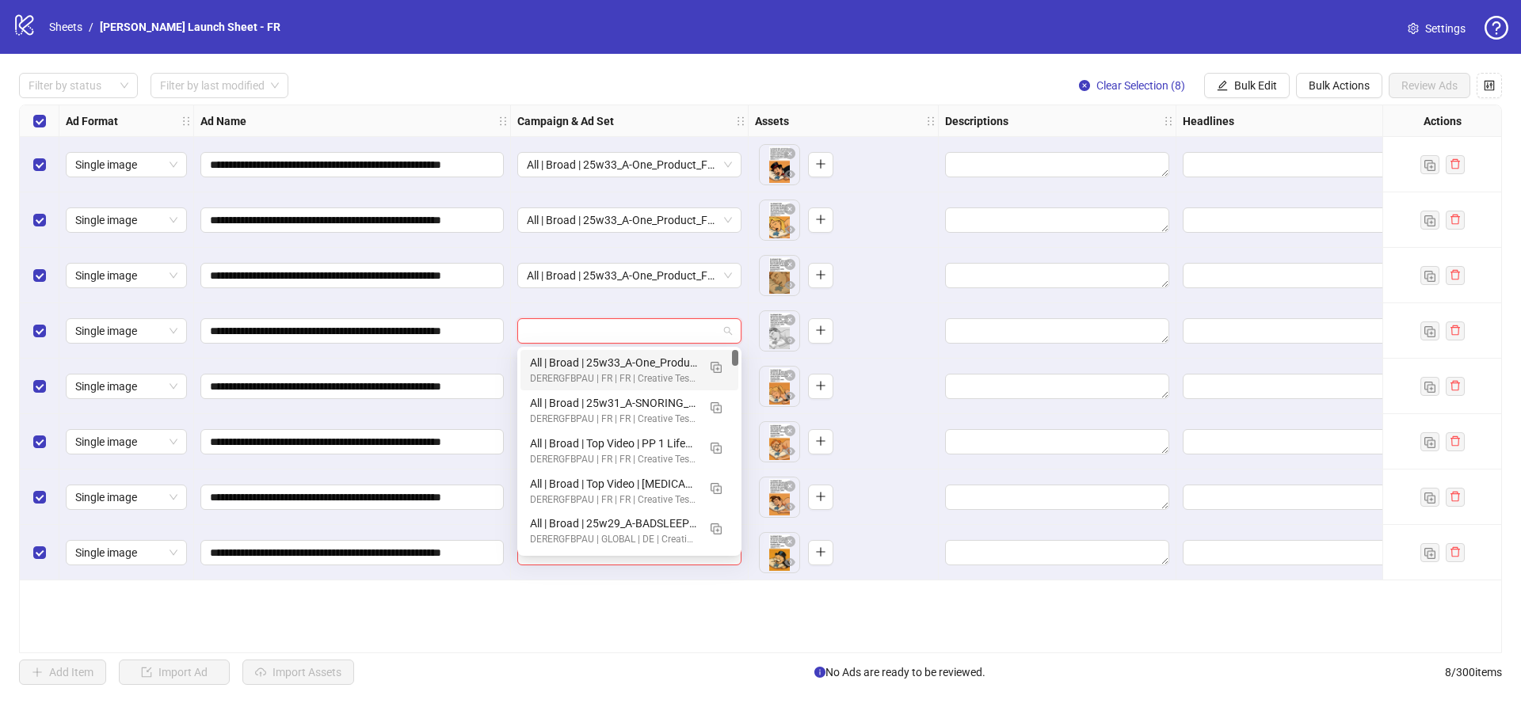
click at [595, 361] on div "All | Broad | 25w33_A-One_Product_FBcleaning | adv. [MEDICAL_DATA] 2 | 25-65+ A…" at bounding box center [613, 362] width 167 height 17
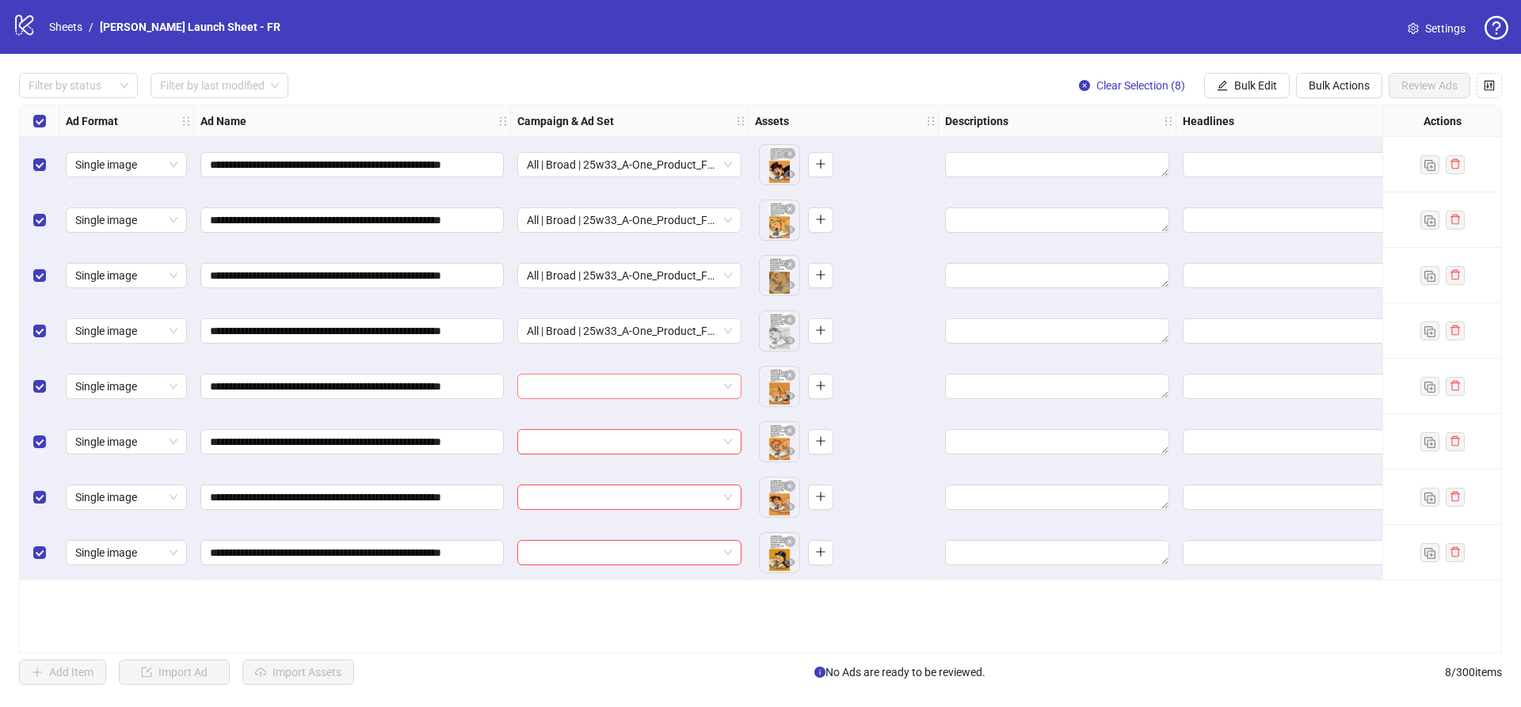
click at [590, 394] on input "search" at bounding box center [622, 387] width 191 height 24
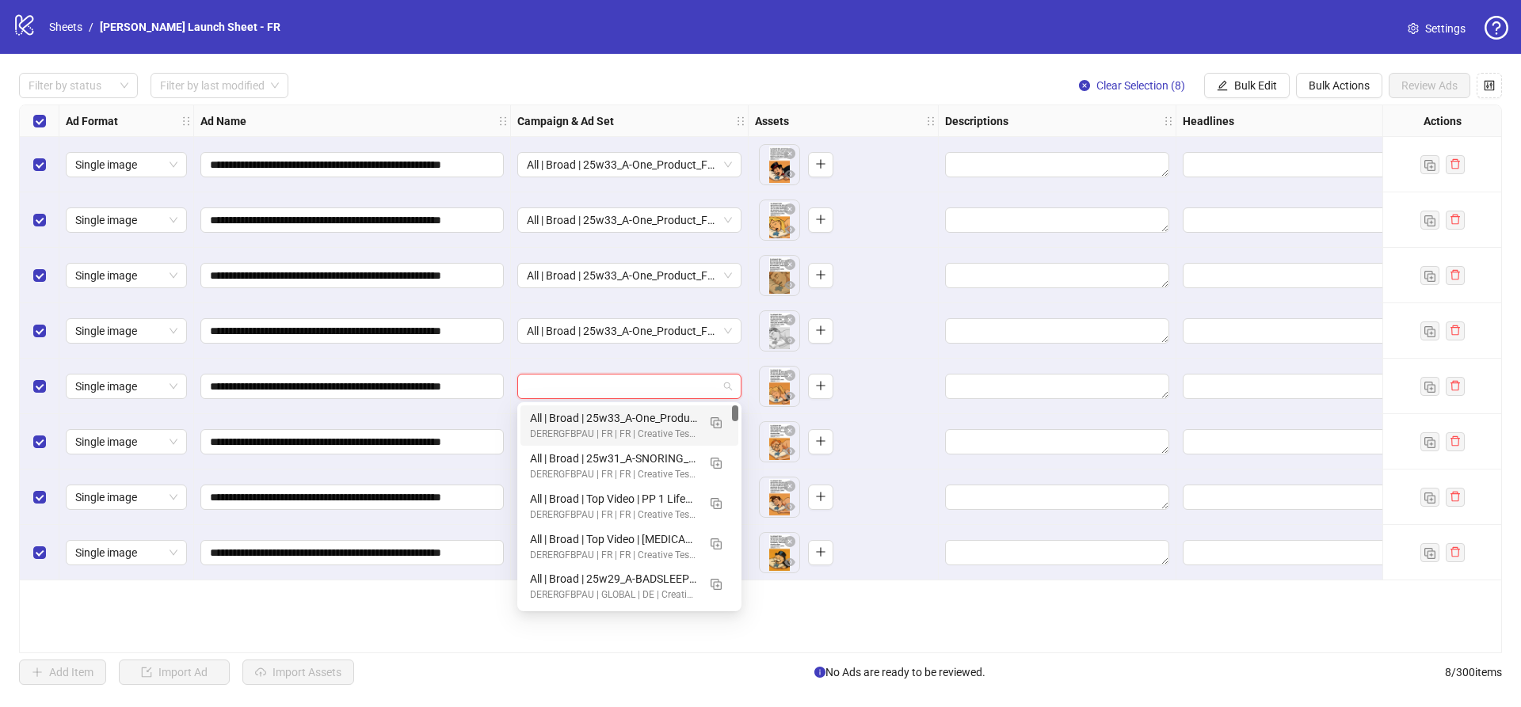
click at [587, 423] on div "All | Broad | 25w33_A-One_Product_FBcleaning | adv. [MEDICAL_DATA] 2 | 25-65+ A…" at bounding box center [613, 418] width 167 height 17
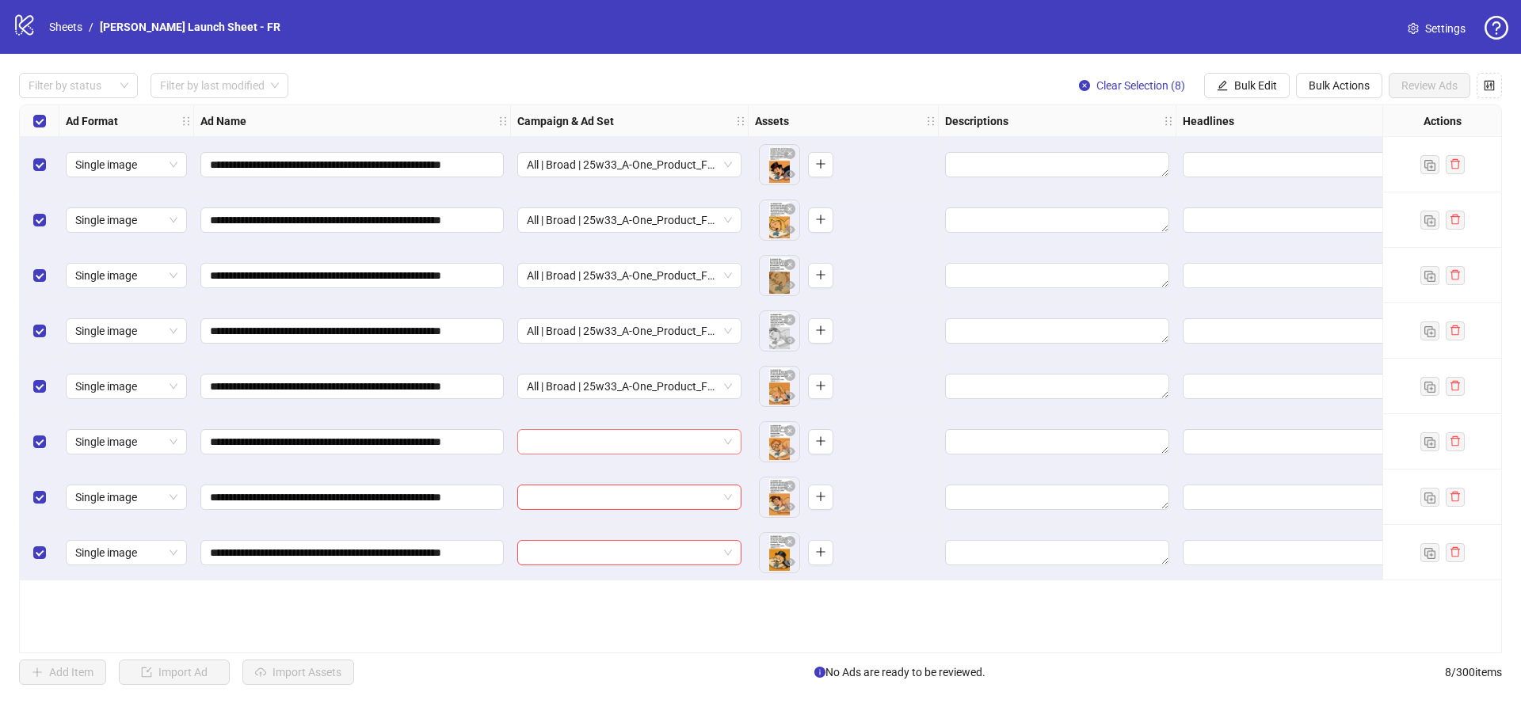
click at [582, 450] on input "search" at bounding box center [622, 442] width 191 height 24
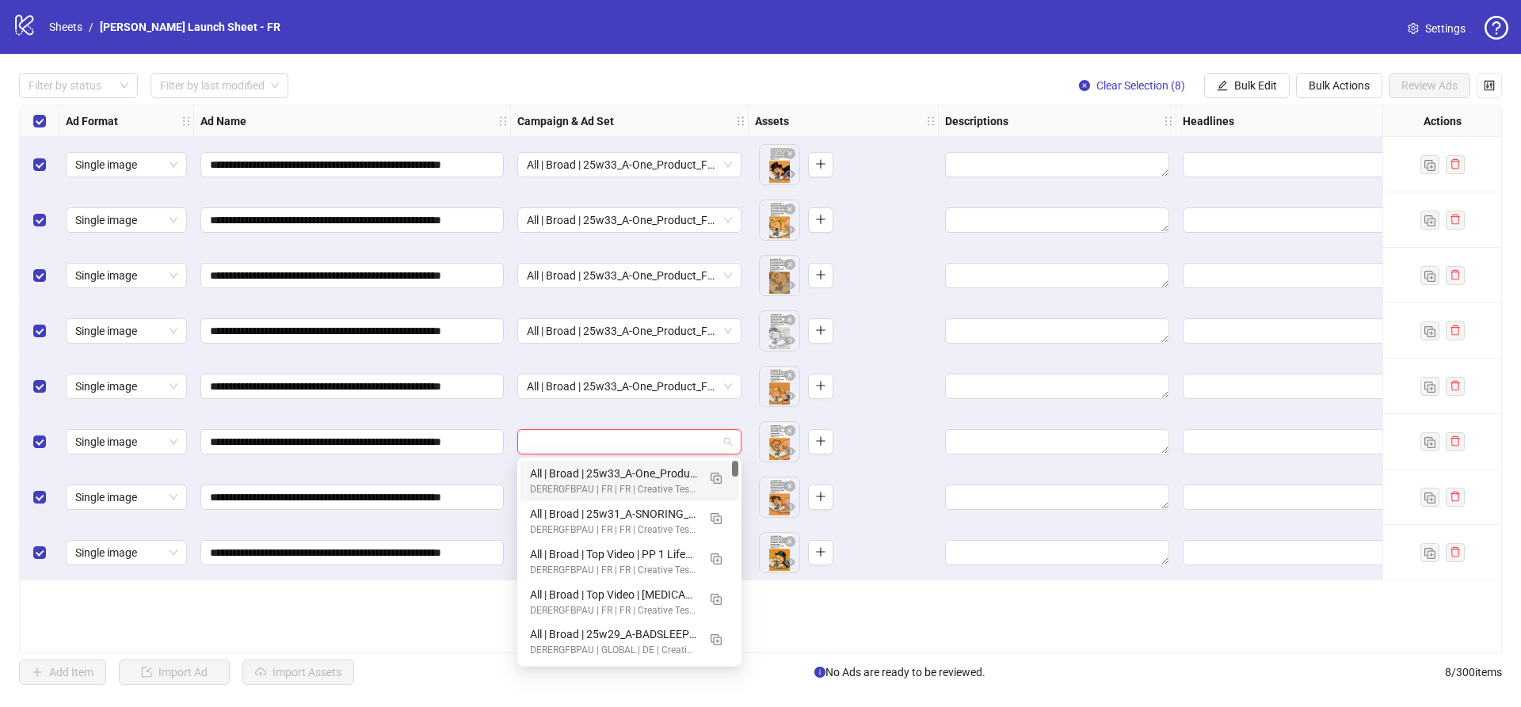
click at [577, 477] on div "All | Broad | 25w33_A-One_Product_FBcleaning | adv. [MEDICAL_DATA] 2 | 25-65+ A…" at bounding box center [613, 473] width 167 height 17
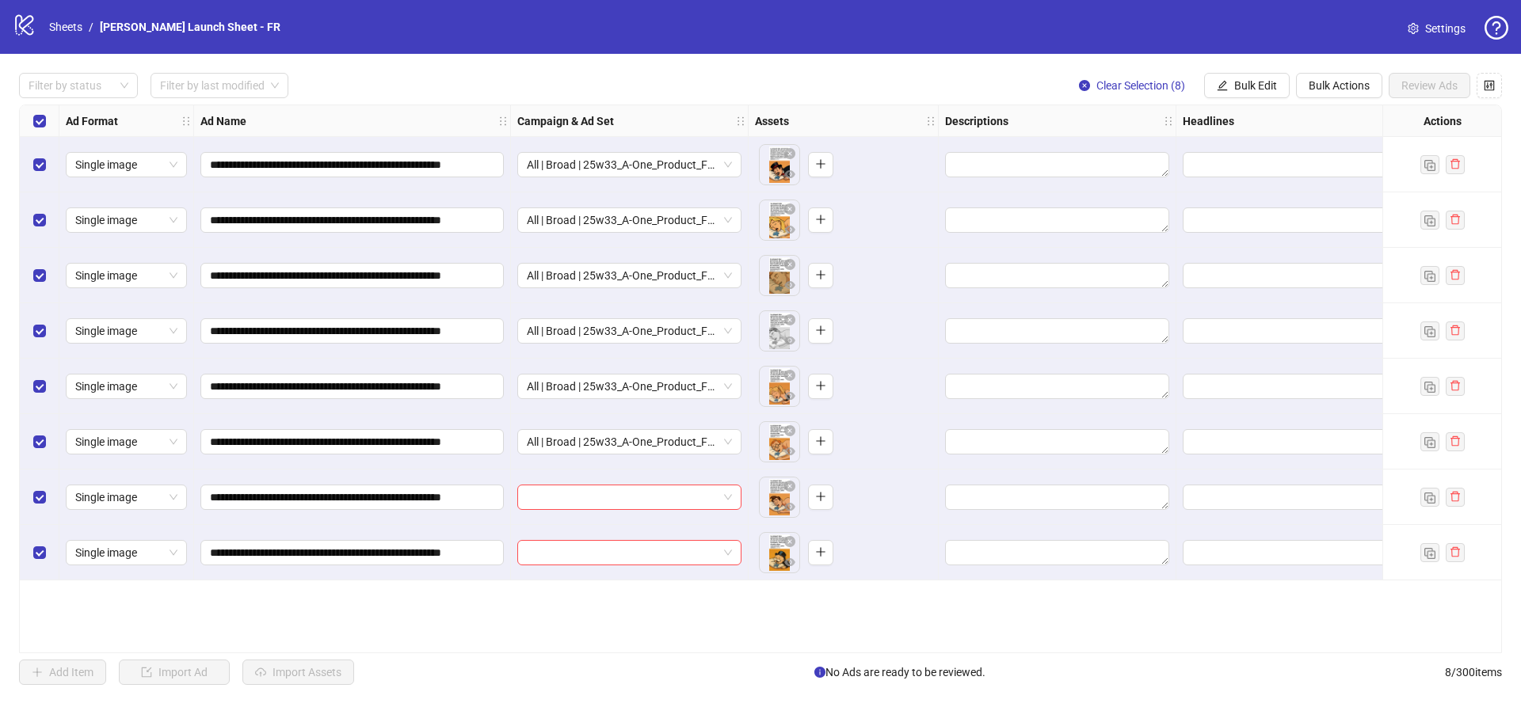
click at [576, 513] on div at bounding box center [630, 497] width 238 height 55
click at [576, 503] on input "search" at bounding box center [622, 498] width 191 height 24
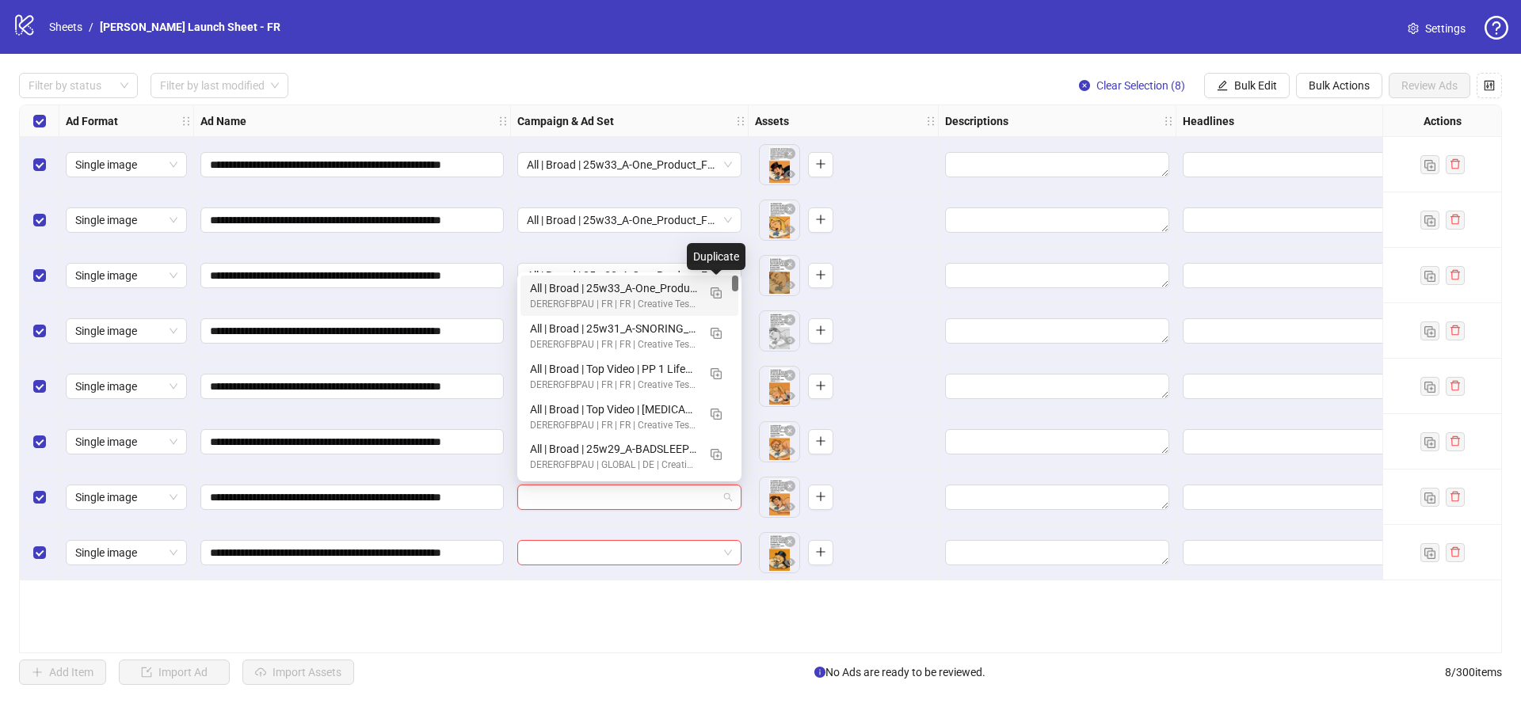
click at [664, 282] on div "All | Broad | 25w33_A-One_Product_FBcleaning | adv. [MEDICAL_DATA] 2 | 25-65+ A…" at bounding box center [613, 288] width 167 height 17
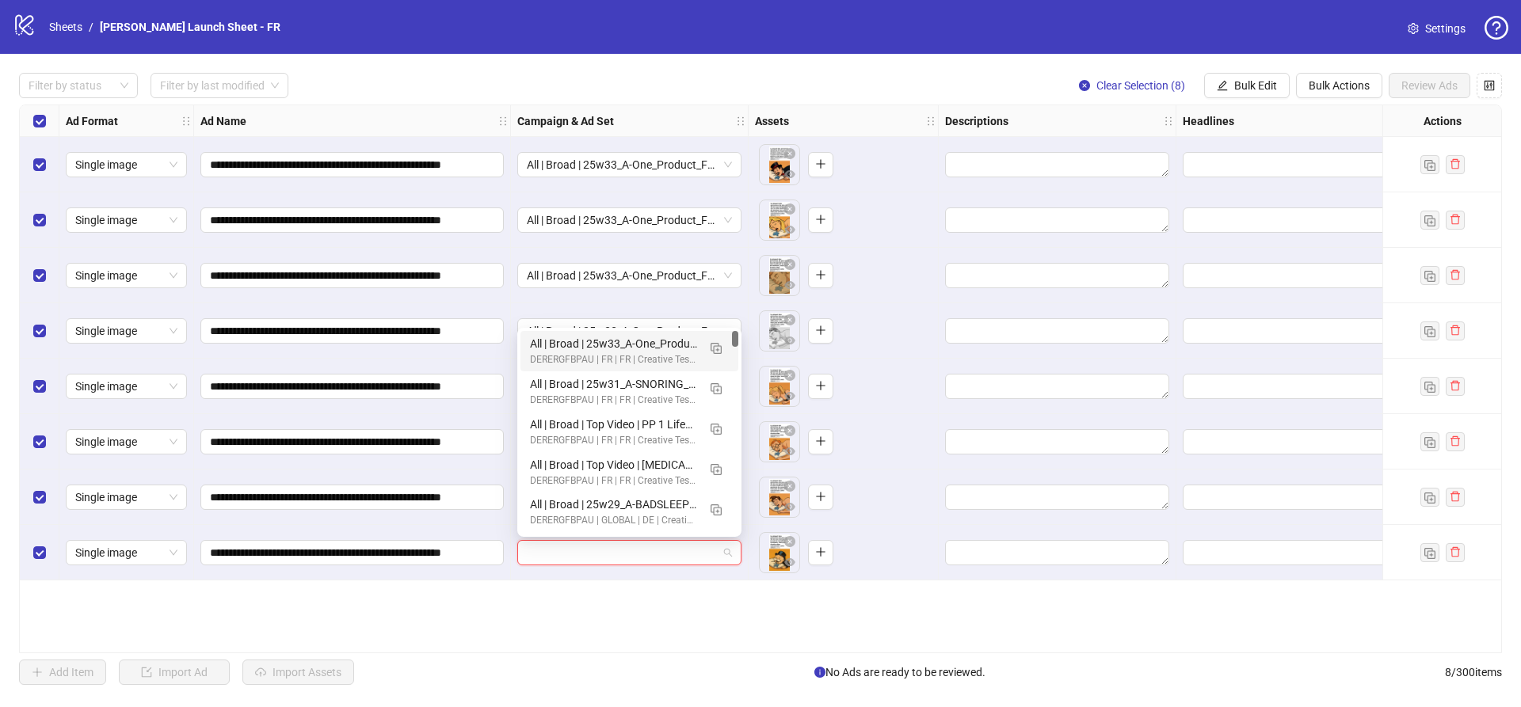
click at [552, 543] on input "search" at bounding box center [622, 553] width 191 height 24
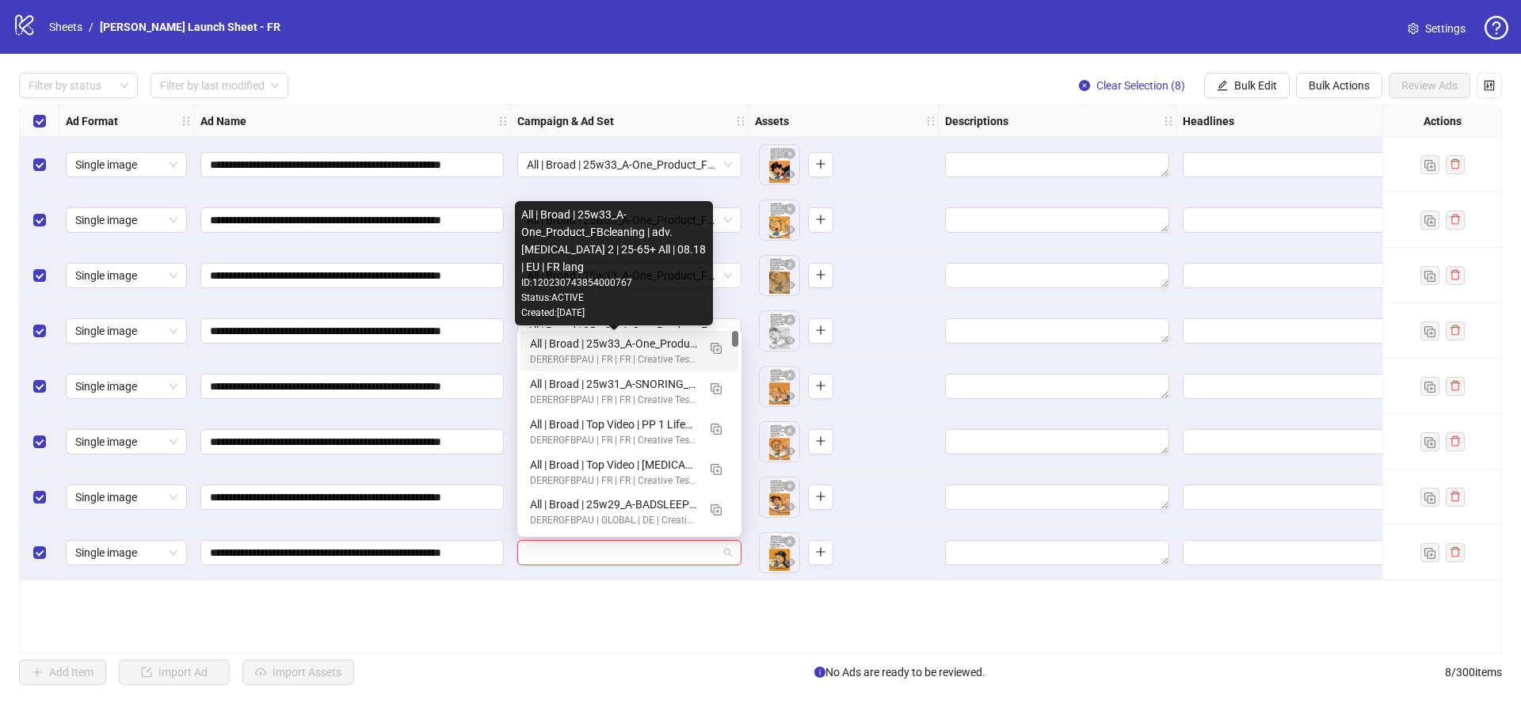
click at [577, 343] on div "All | Broad | 25w33_A-One_Product_FBcleaning | adv. [MEDICAL_DATA] 2 | 25-65+ A…" at bounding box center [613, 343] width 167 height 17
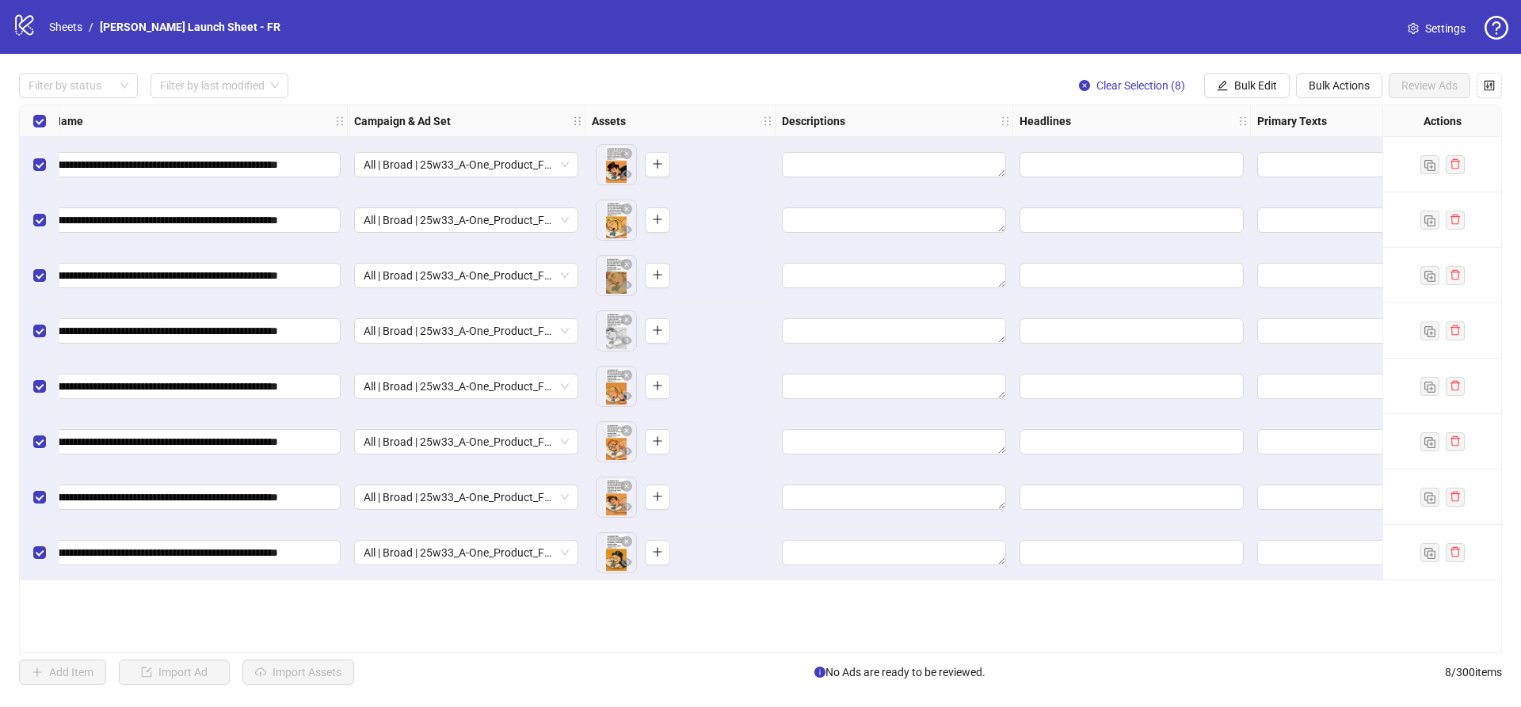
scroll to position [0, 313]
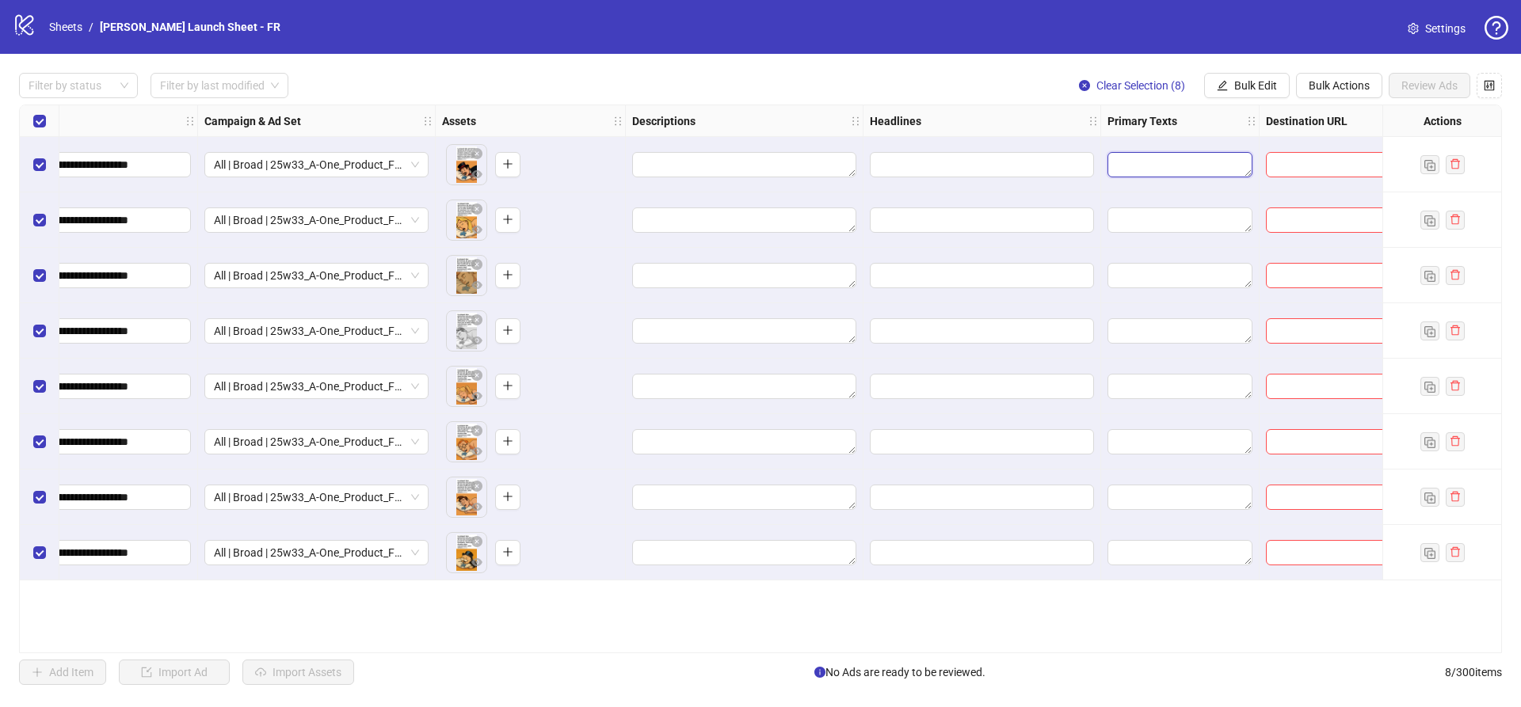
click at [1156, 162] on textarea "Edit values" at bounding box center [1180, 164] width 145 height 25
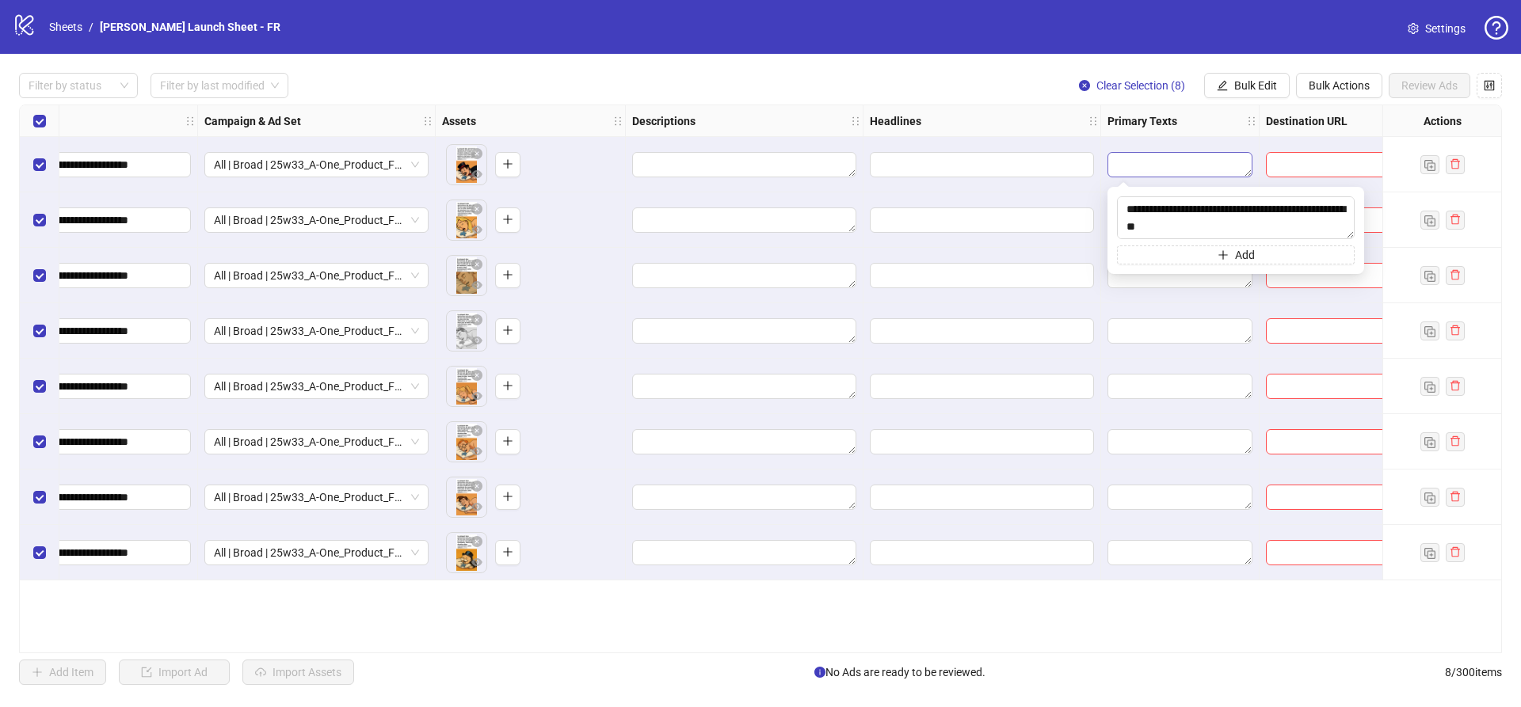
scroll to position [186, 0]
click at [1085, 209] on span "Edit values" at bounding box center [982, 220] width 224 height 25
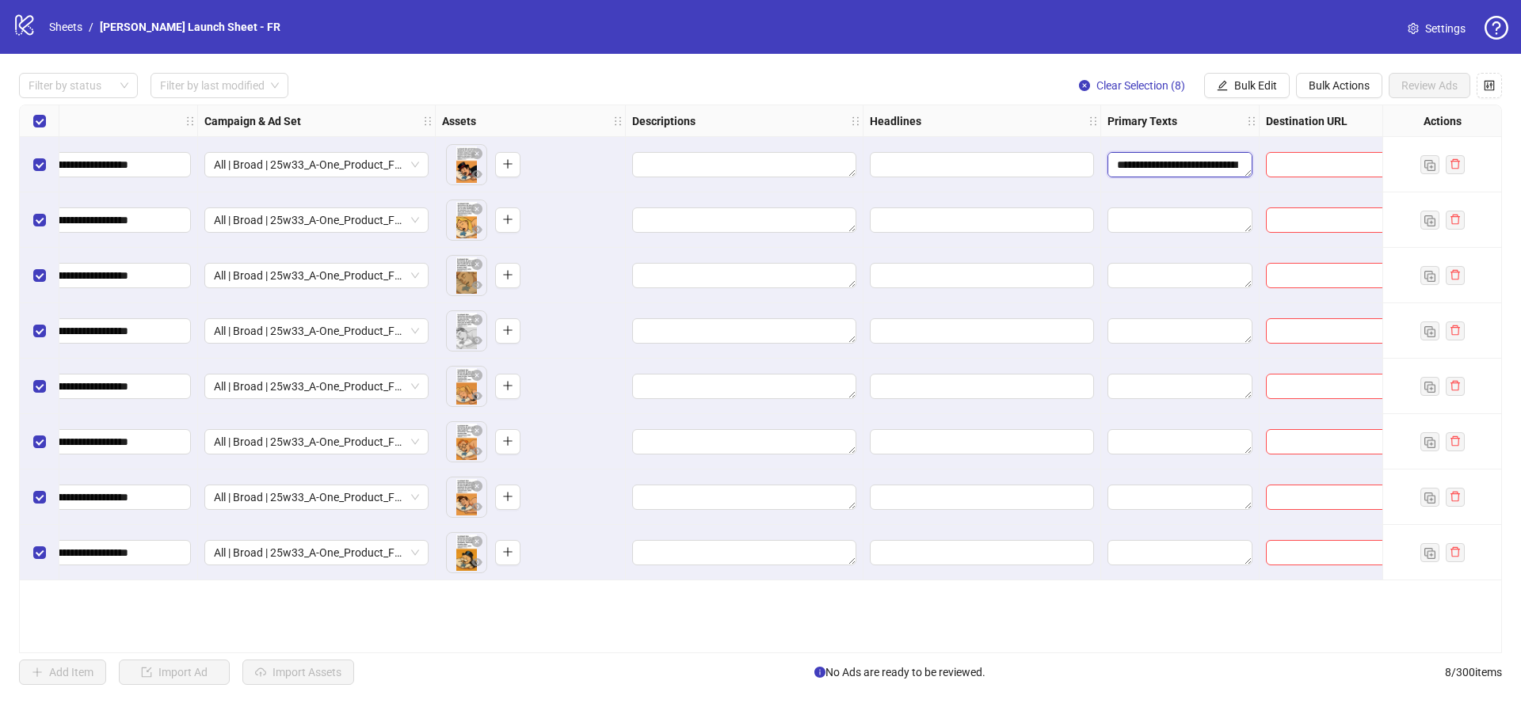
click at [1156, 166] on textarea "**********" at bounding box center [1180, 164] width 145 height 25
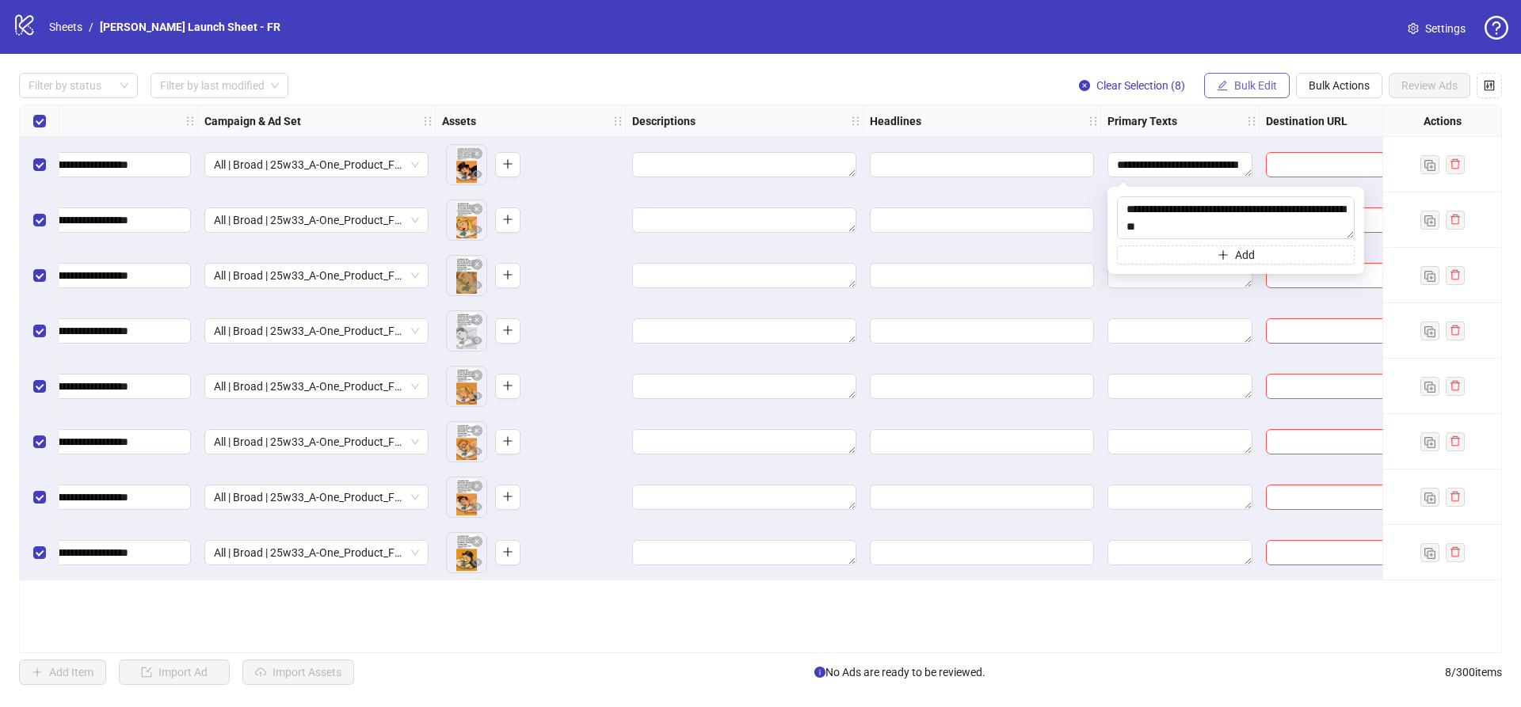
click at [1251, 81] on span "Bulk Edit" at bounding box center [1255, 85] width 43 height 13
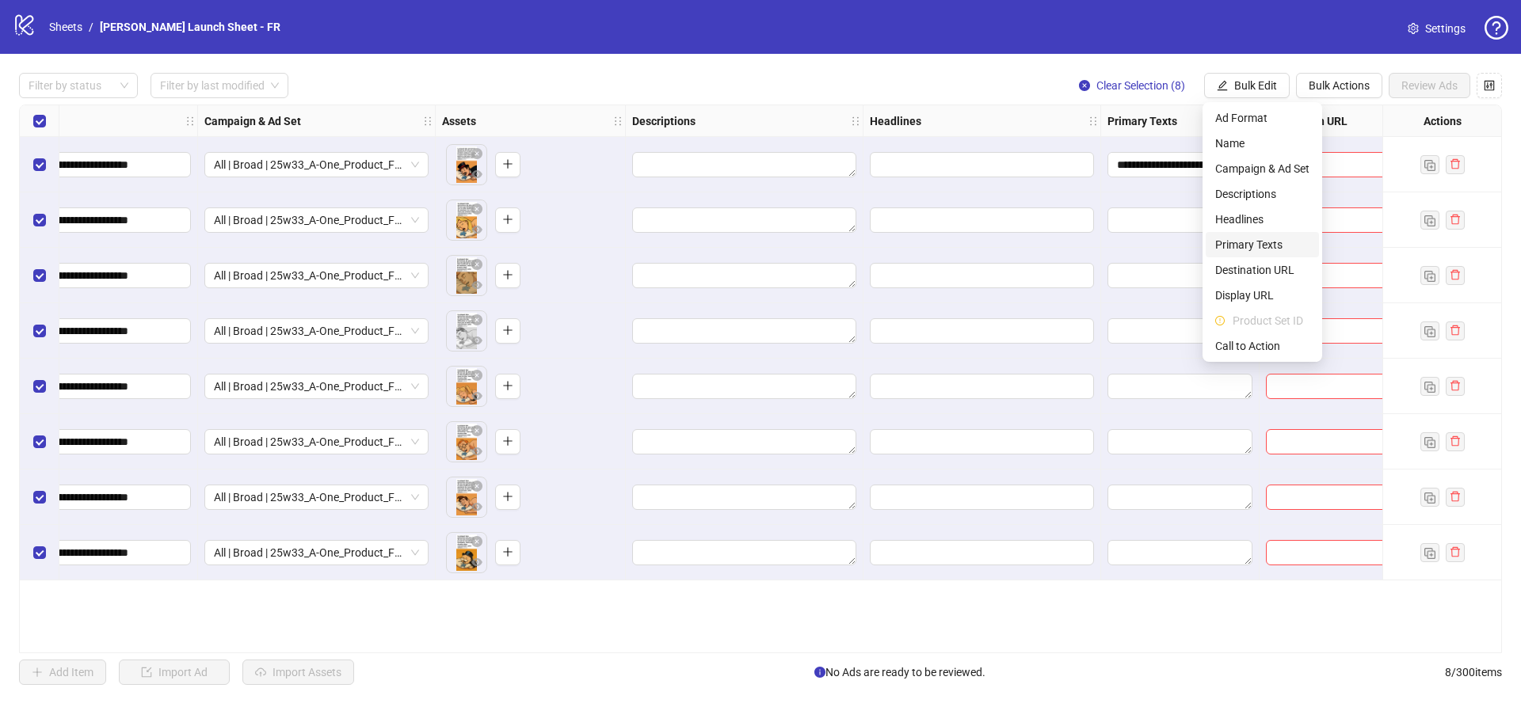
click at [1261, 251] on span "Primary Texts" at bounding box center [1262, 244] width 94 height 17
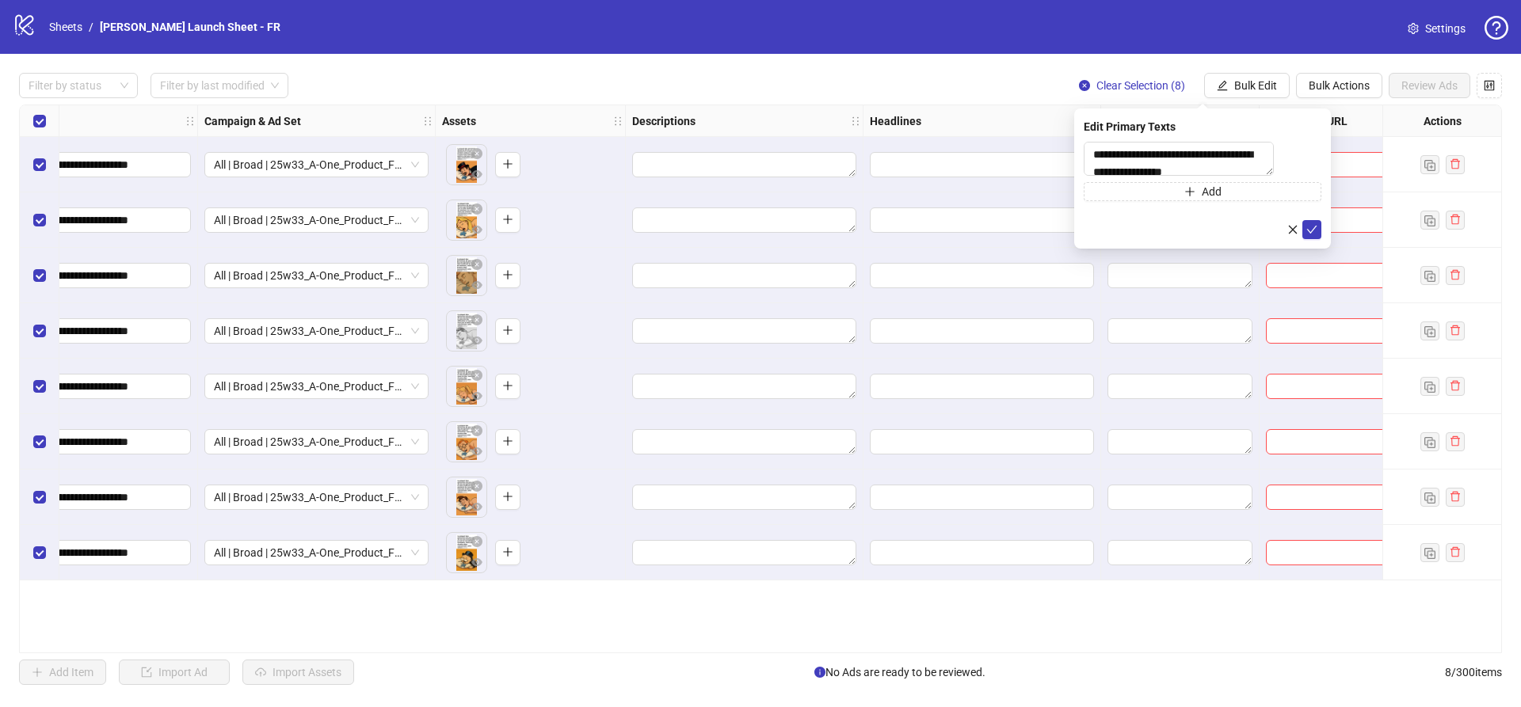
click at [1323, 240] on div "**********" at bounding box center [1202, 179] width 257 height 140
click at [1314, 234] on icon "check" at bounding box center [1312, 230] width 10 height 8
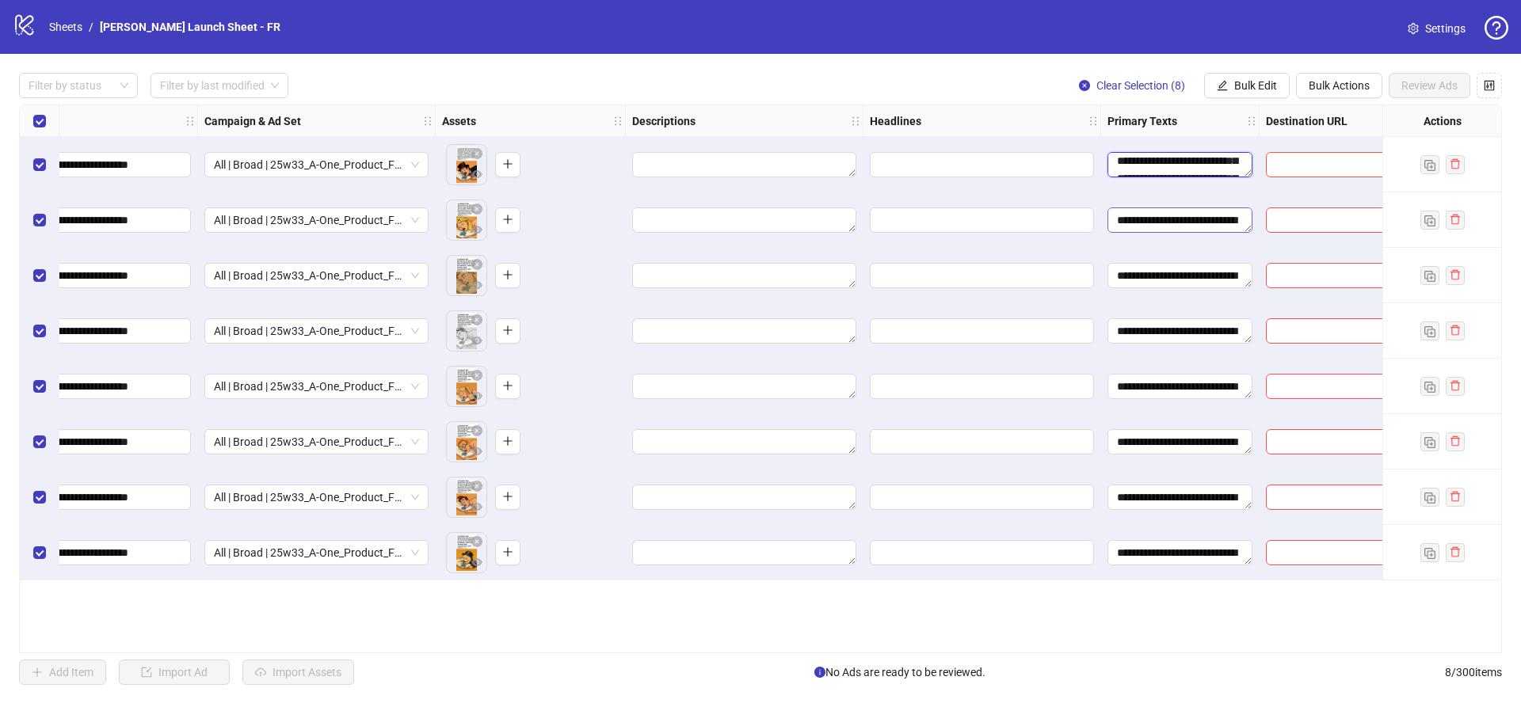
scroll to position [383, 0]
drag, startPoint x: 1188, startPoint y: 166, endPoint x: 1197, endPoint y: 214, distance: 49.1
click at [1197, 105] on div "**********" at bounding box center [800, 105] width 2187 height 0
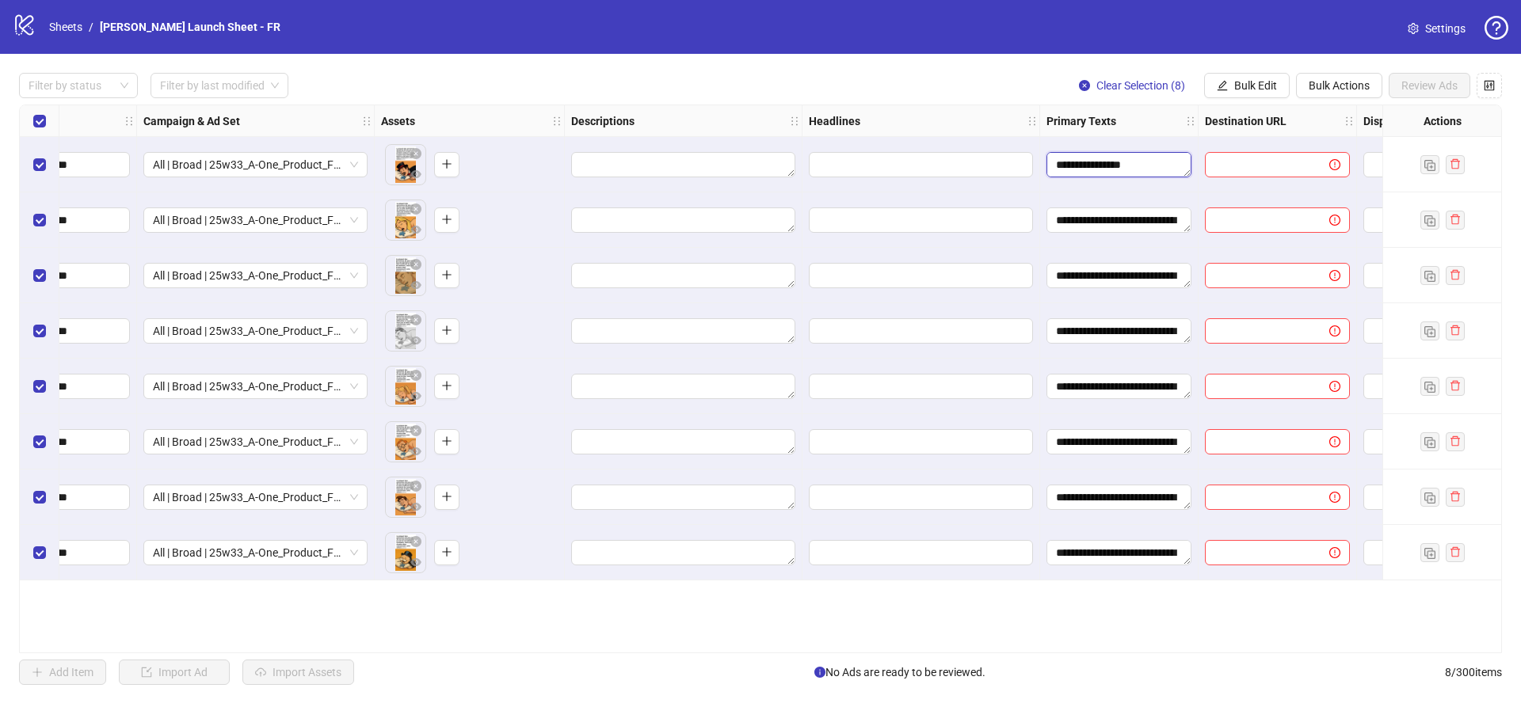
scroll to position [0, 419]
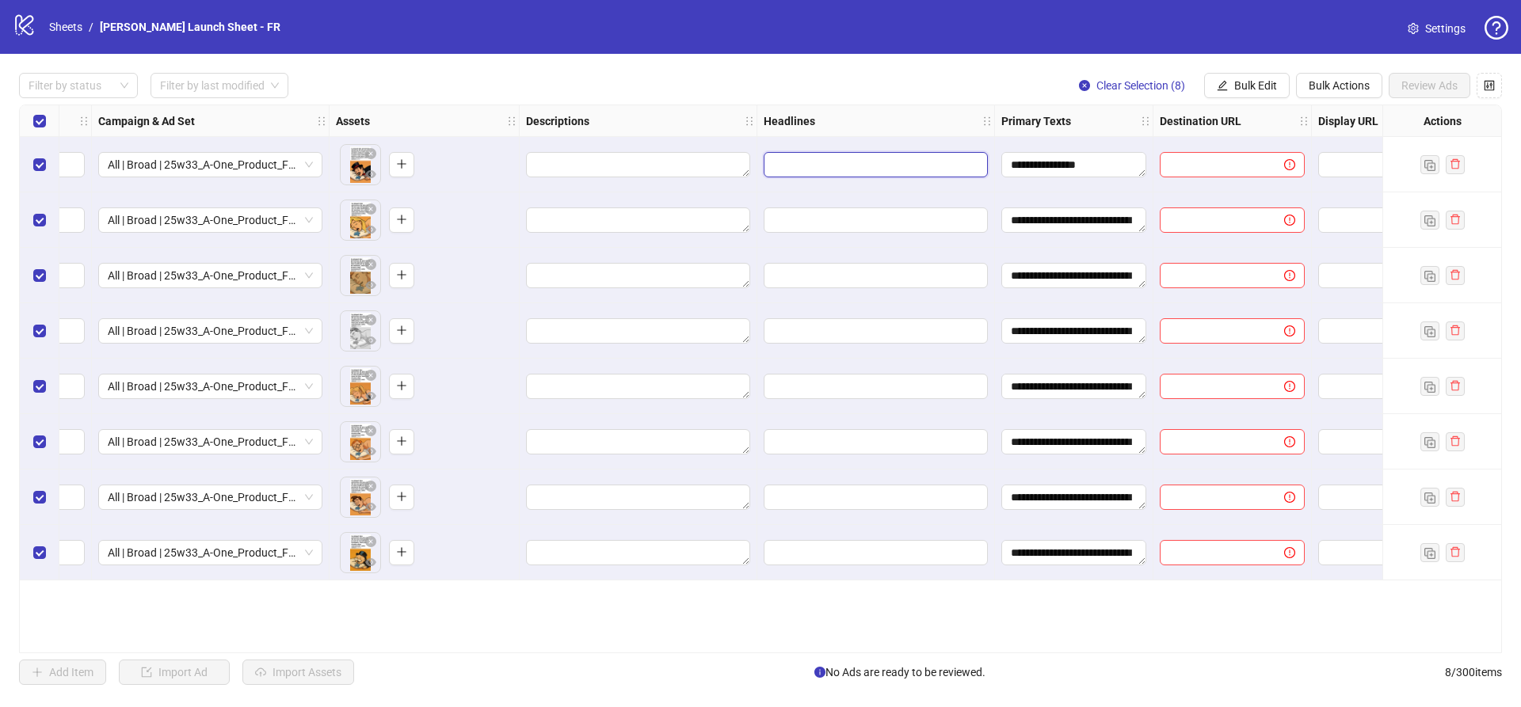
click at [841, 160] on input "Edit values" at bounding box center [874, 164] width 202 height 17
type input "**********"
click at [1264, 81] on span "Bulk Edit" at bounding box center [1255, 85] width 43 height 13
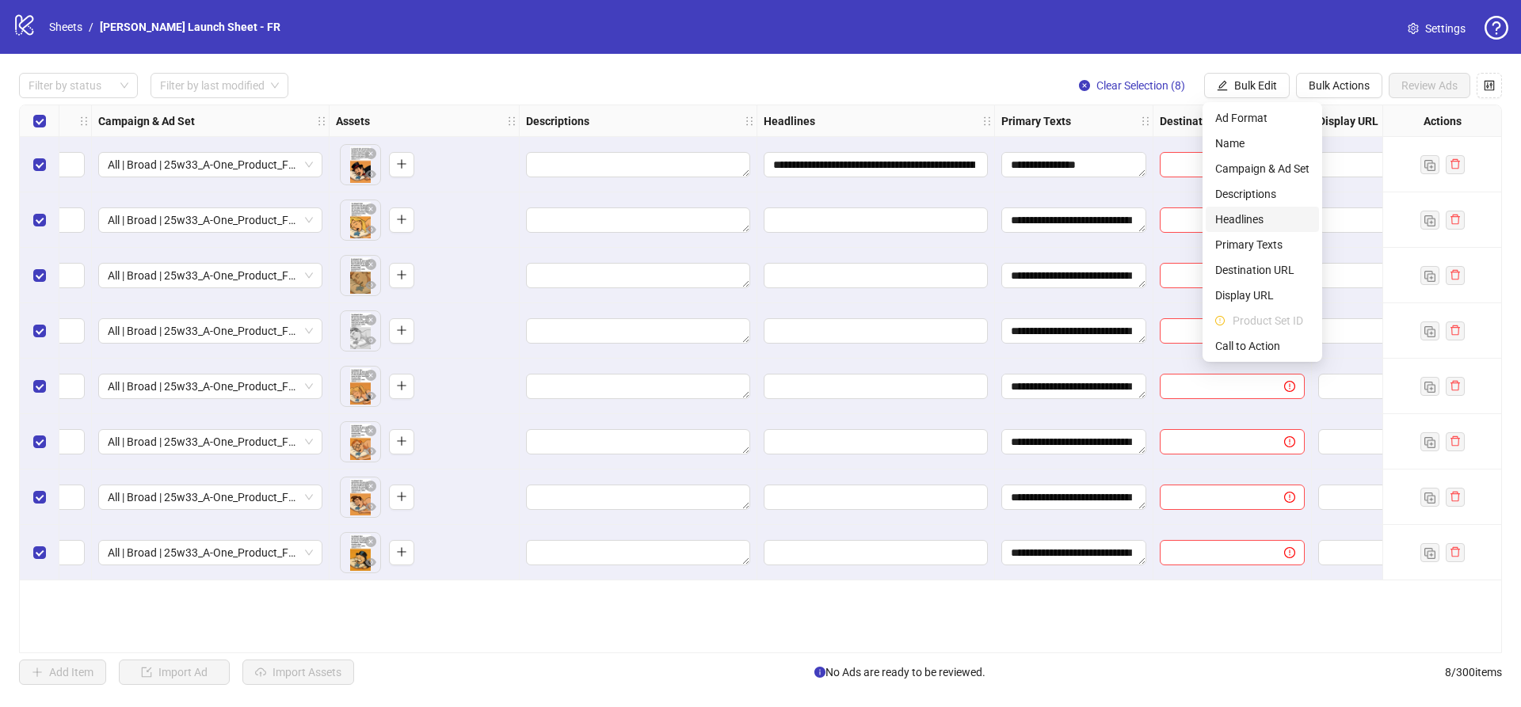
click at [1255, 220] on span "Headlines" at bounding box center [1262, 219] width 94 height 17
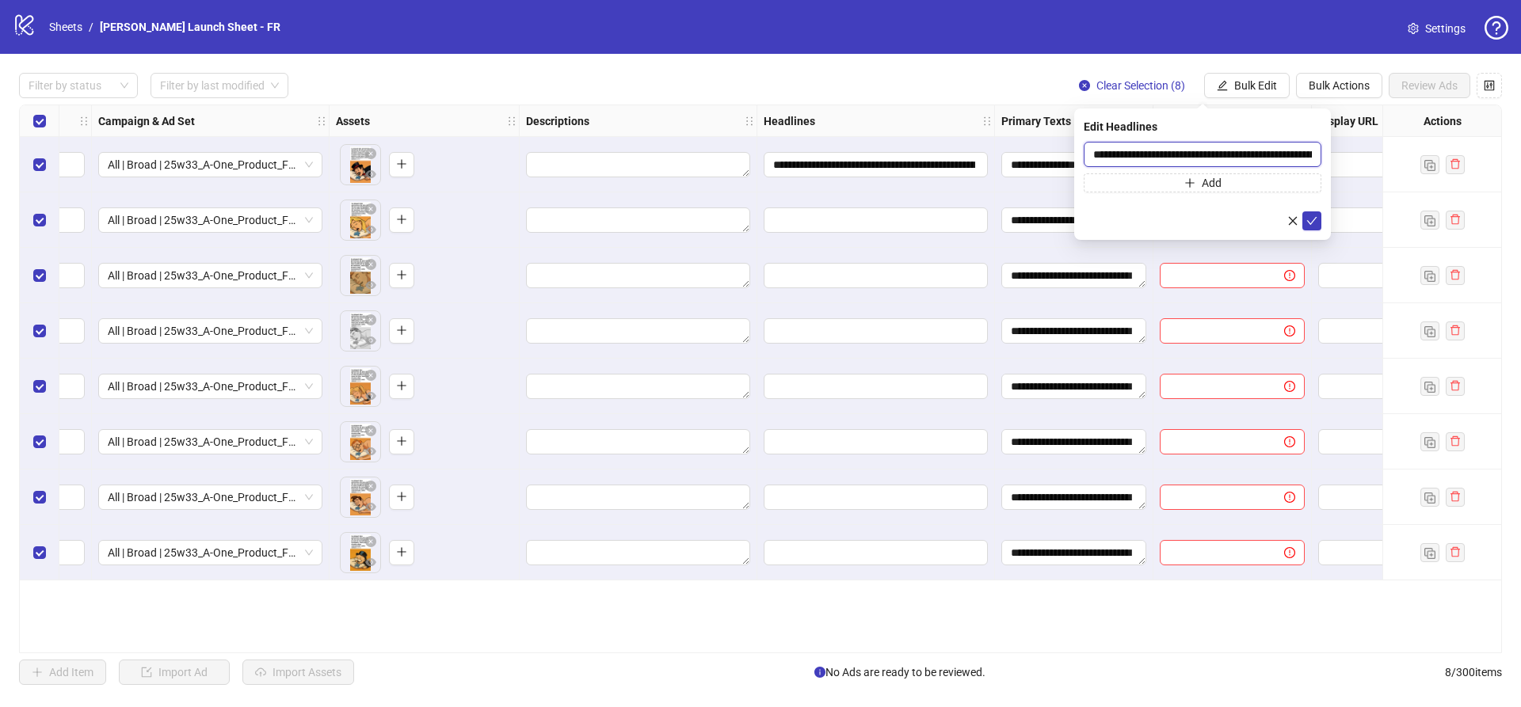
click at [1207, 152] on input "**********" at bounding box center [1203, 154] width 238 height 25
click at [1313, 222] on icon "check" at bounding box center [1311, 220] width 11 height 11
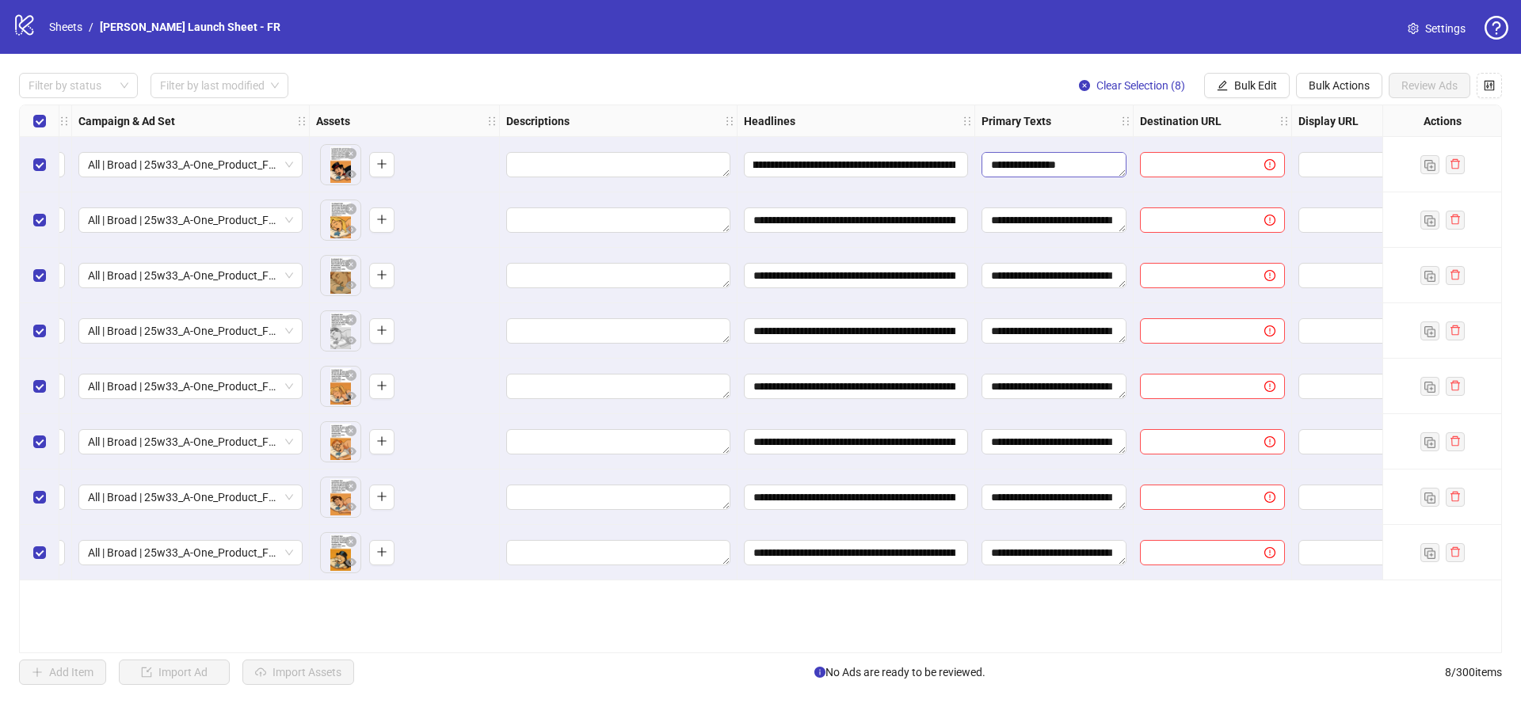
scroll to position [0, 449]
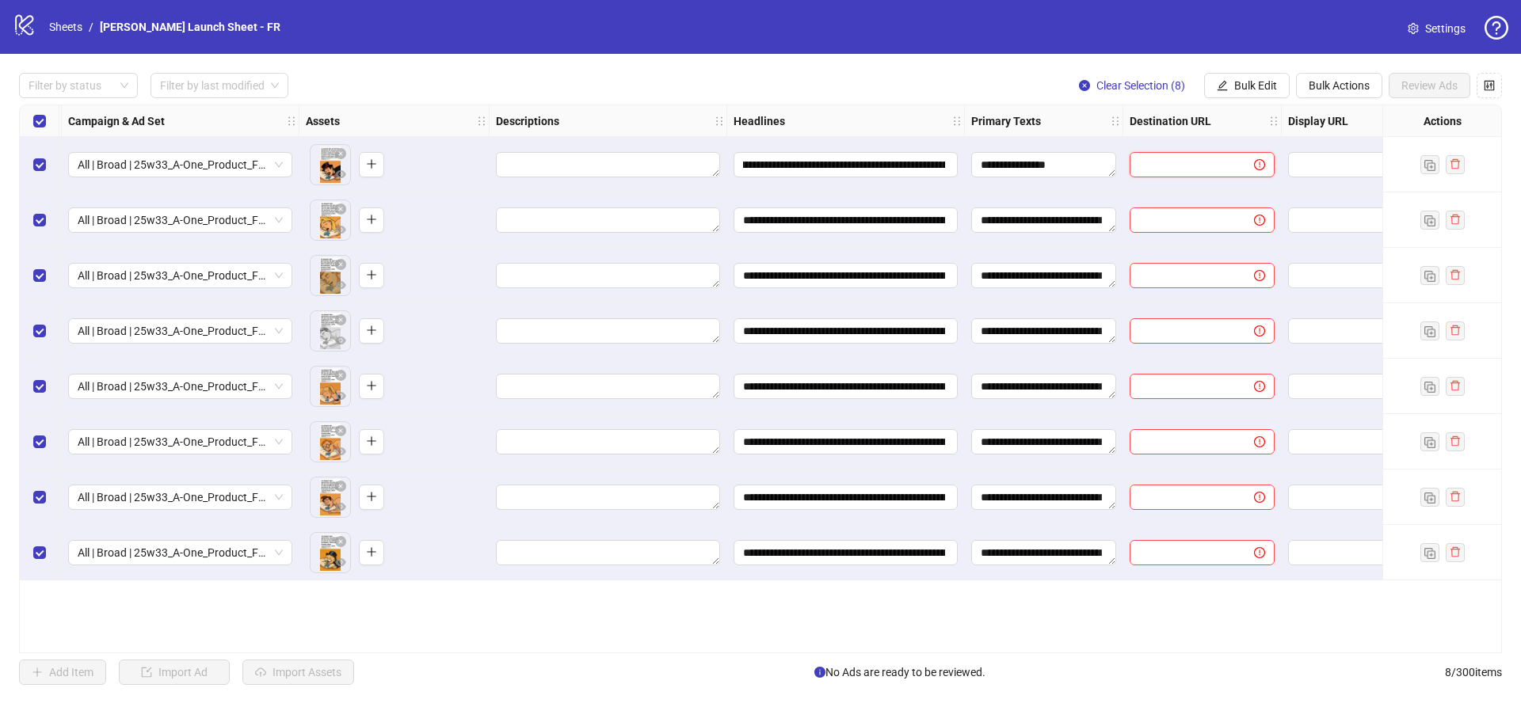
click at [1180, 172] on input "text" at bounding box center [1185, 164] width 93 height 17
click at [1249, 79] on span "Bulk Edit" at bounding box center [1255, 85] width 43 height 13
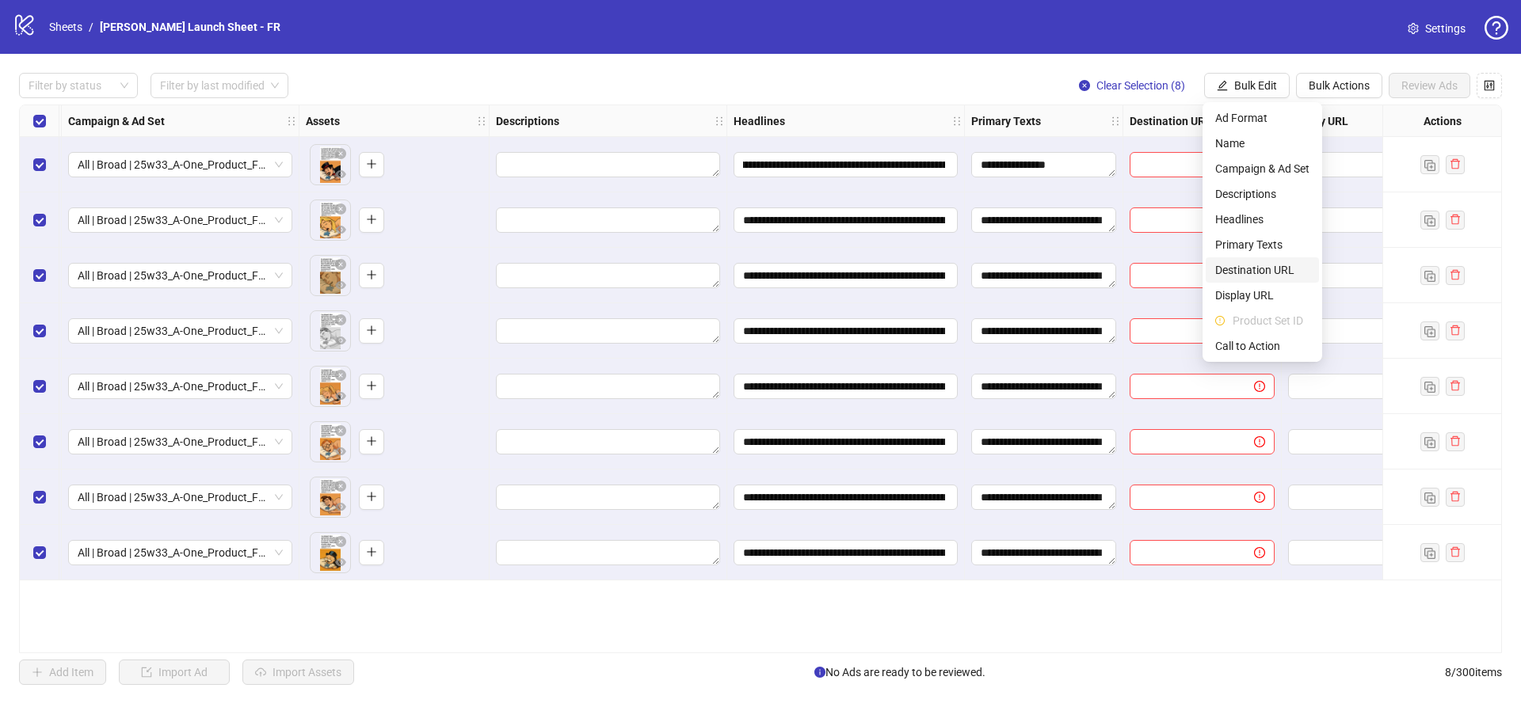
click at [1249, 270] on span "Destination URL" at bounding box center [1262, 269] width 94 height 17
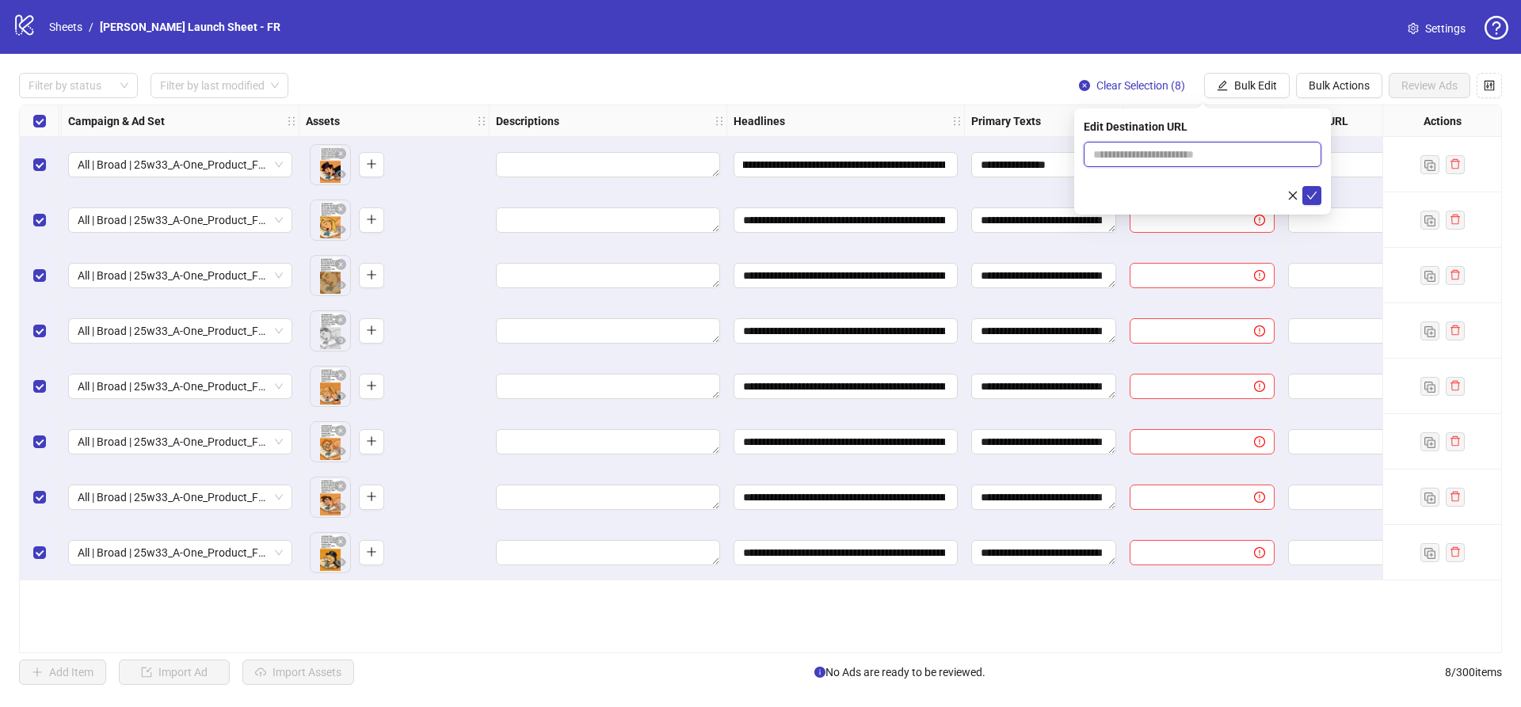
click at [1186, 158] on input "text" at bounding box center [1196, 154] width 206 height 17
paste input "**********"
type input "**********"
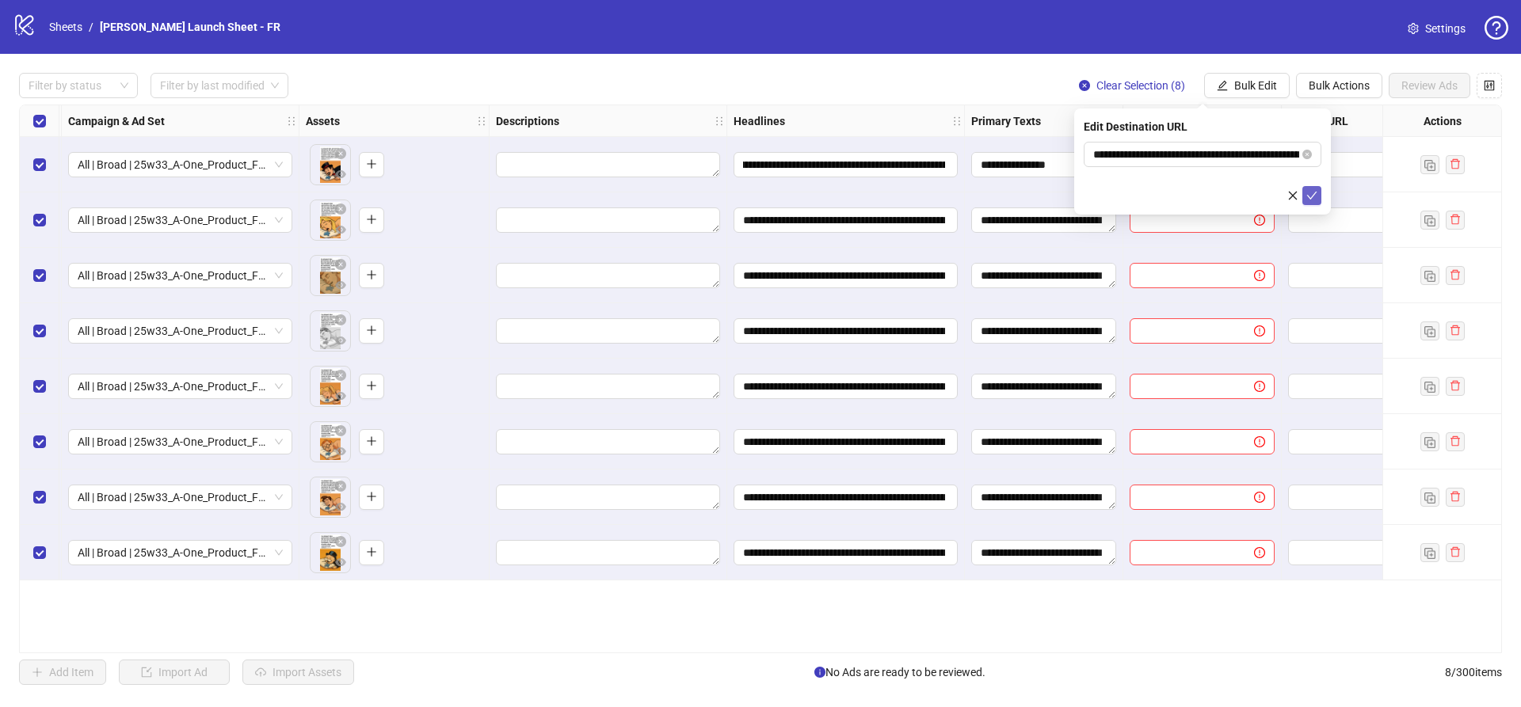
click at [1308, 196] on icon "check" at bounding box center [1311, 195] width 11 height 11
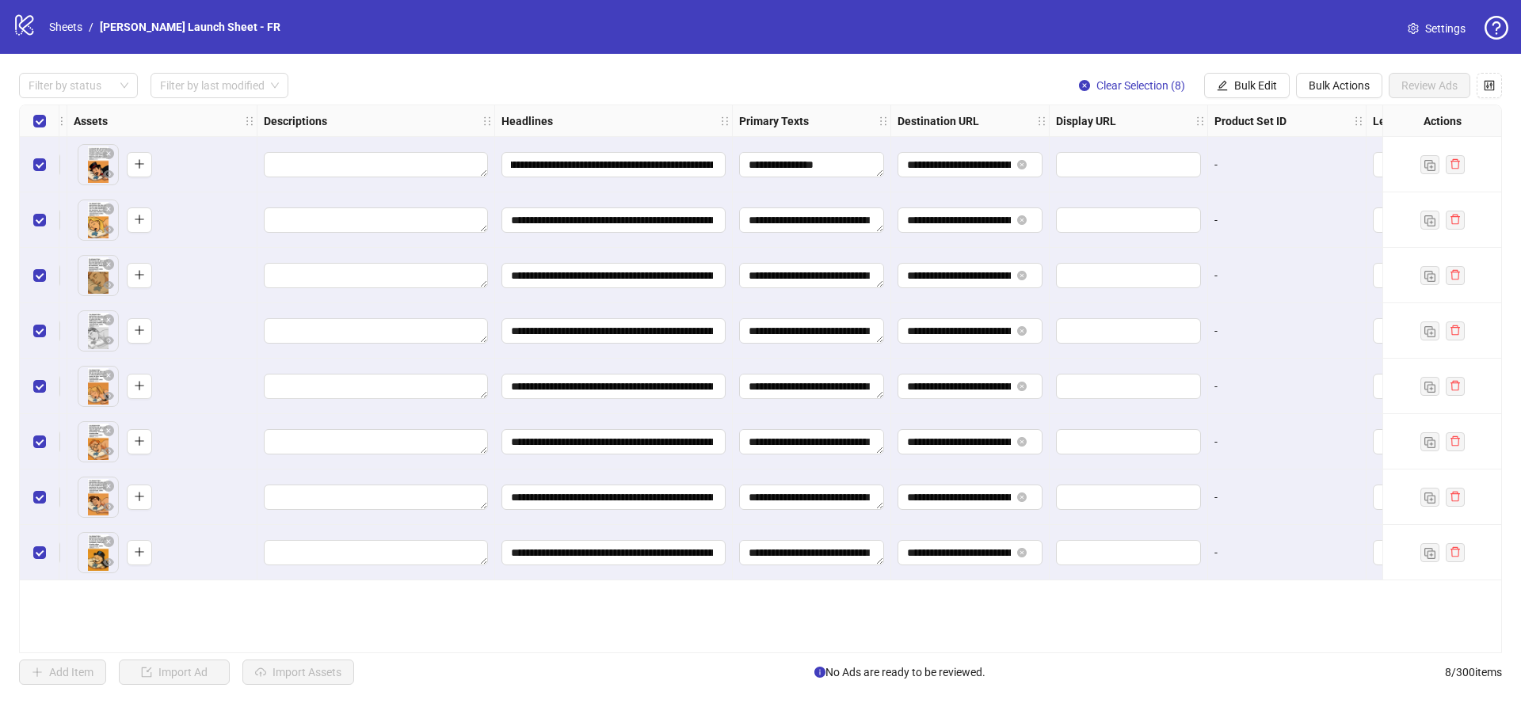
scroll to position [0, 705]
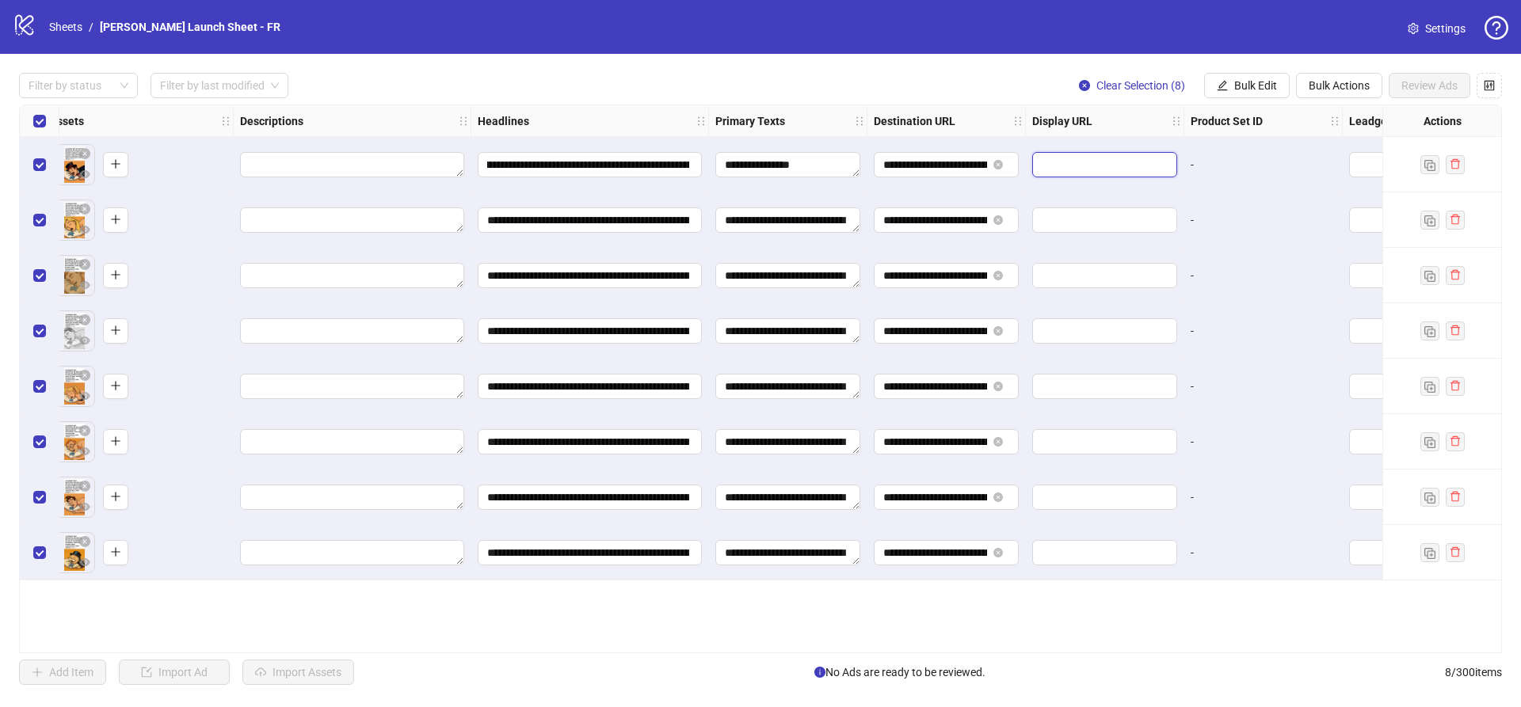
click at [1096, 168] on input "text" at bounding box center [1103, 164] width 123 height 17
drag, startPoint x: 919, startPoint y: 165, endPoint x: 936, endPoint y: 159, distance: 18.3
click at [937, 159] on input "**********" at bounding box center [935, 164] width 104 height 17
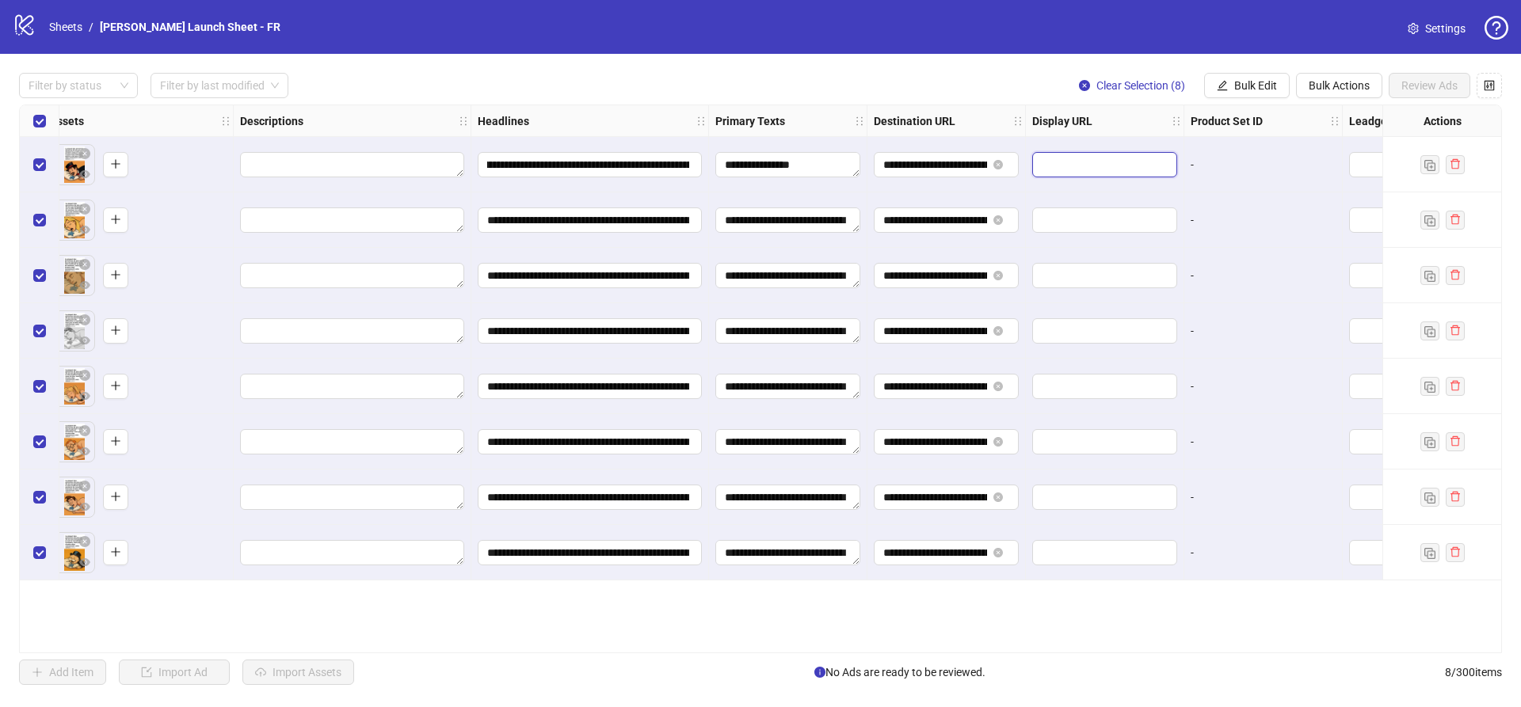
click at [1063, 164] on input "text" at bounding box center [1103, 164] width 123 height 17
click at [1257, 86] on span "Bulk Edit" at bounding box center [1255, 85] width 43 height 13
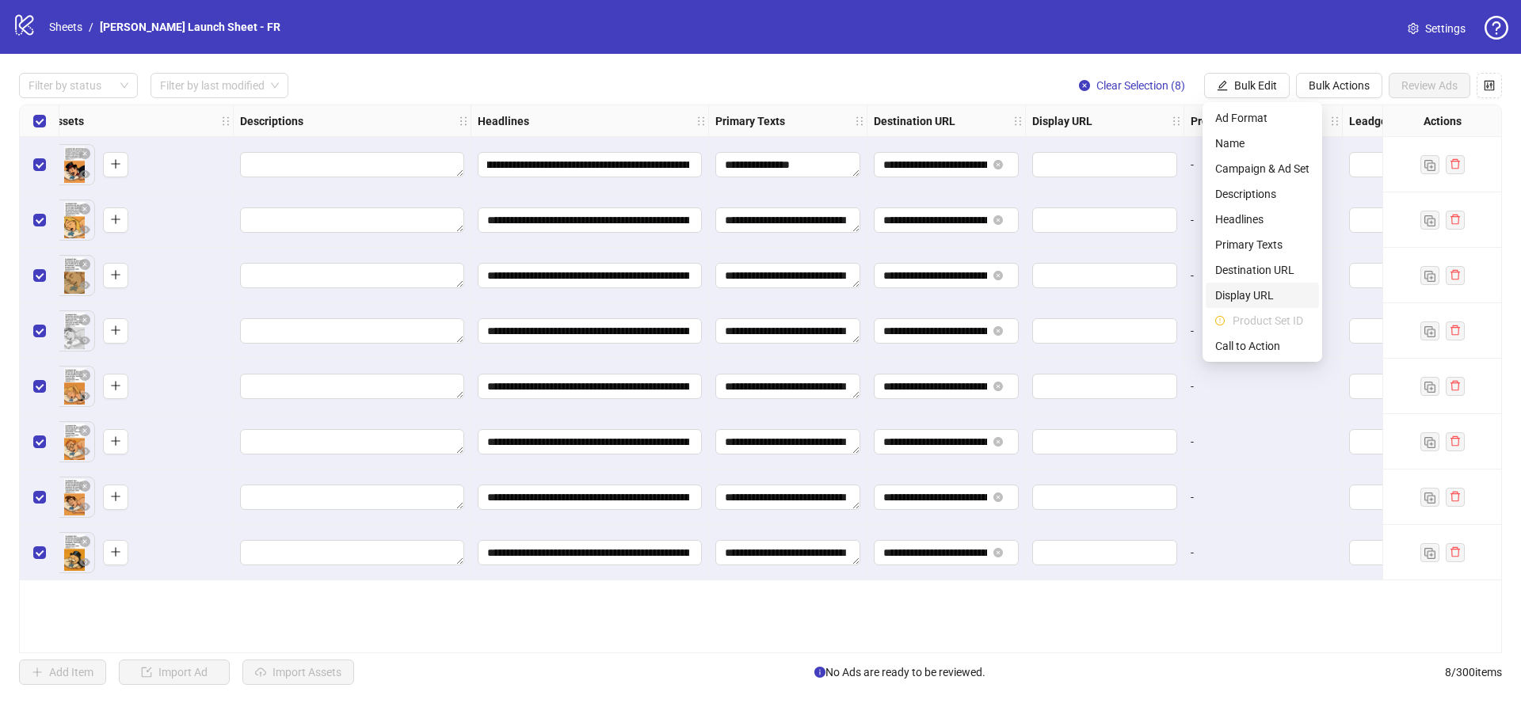
click at [1257, 291] on span "Display URL" at bounding box center [1262, 295] width 94 height 17
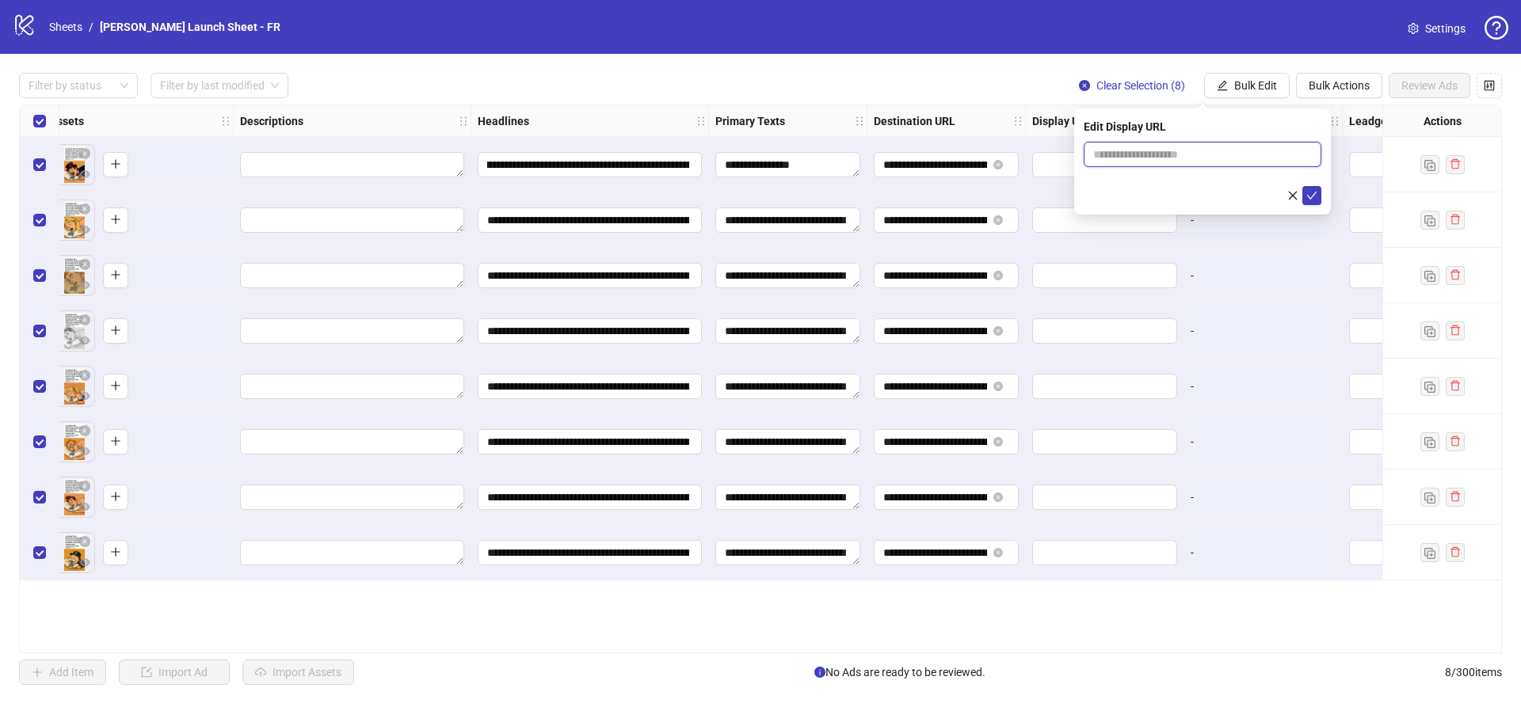
click at [1200, 151] on input "text" at bounding box center [1203, 154] width 238 height 25
paste input "**********"
type input "**********"
click at [1306, 192] on button "submit" at bounding box center [1311, 195] width 19 height 19
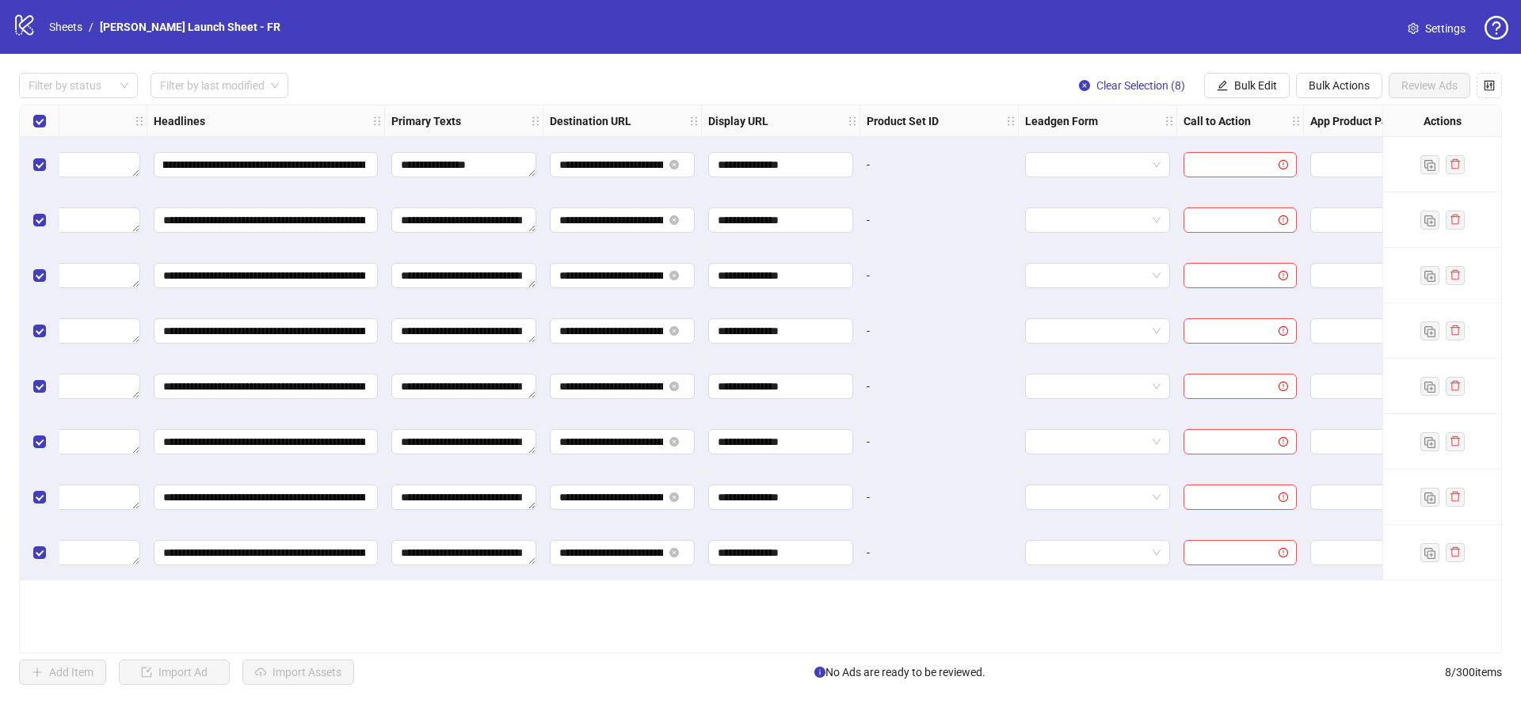
scroll to position [0, 1071]
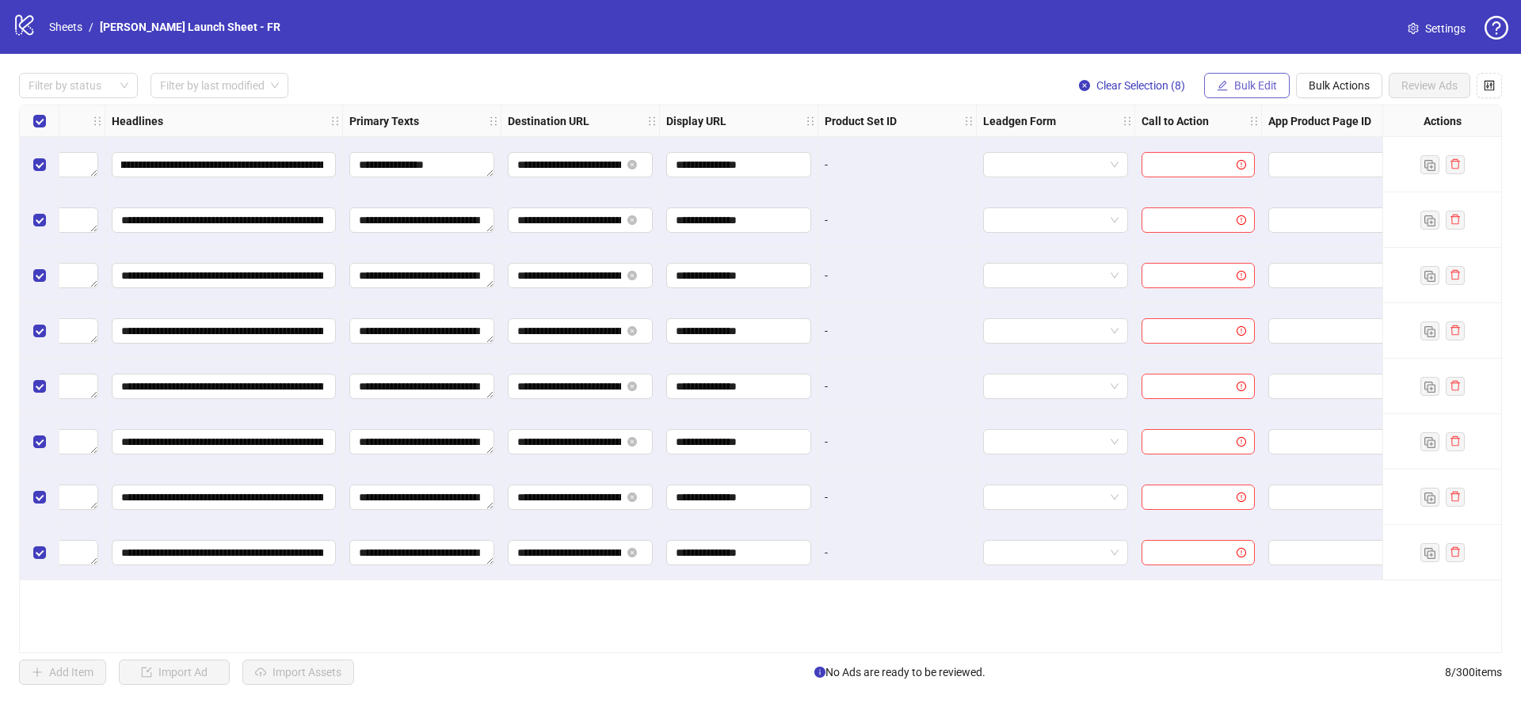
click at [1245, 80] on span "Bulk Edit" at bounding box center [1255, 85] width 43 height 13
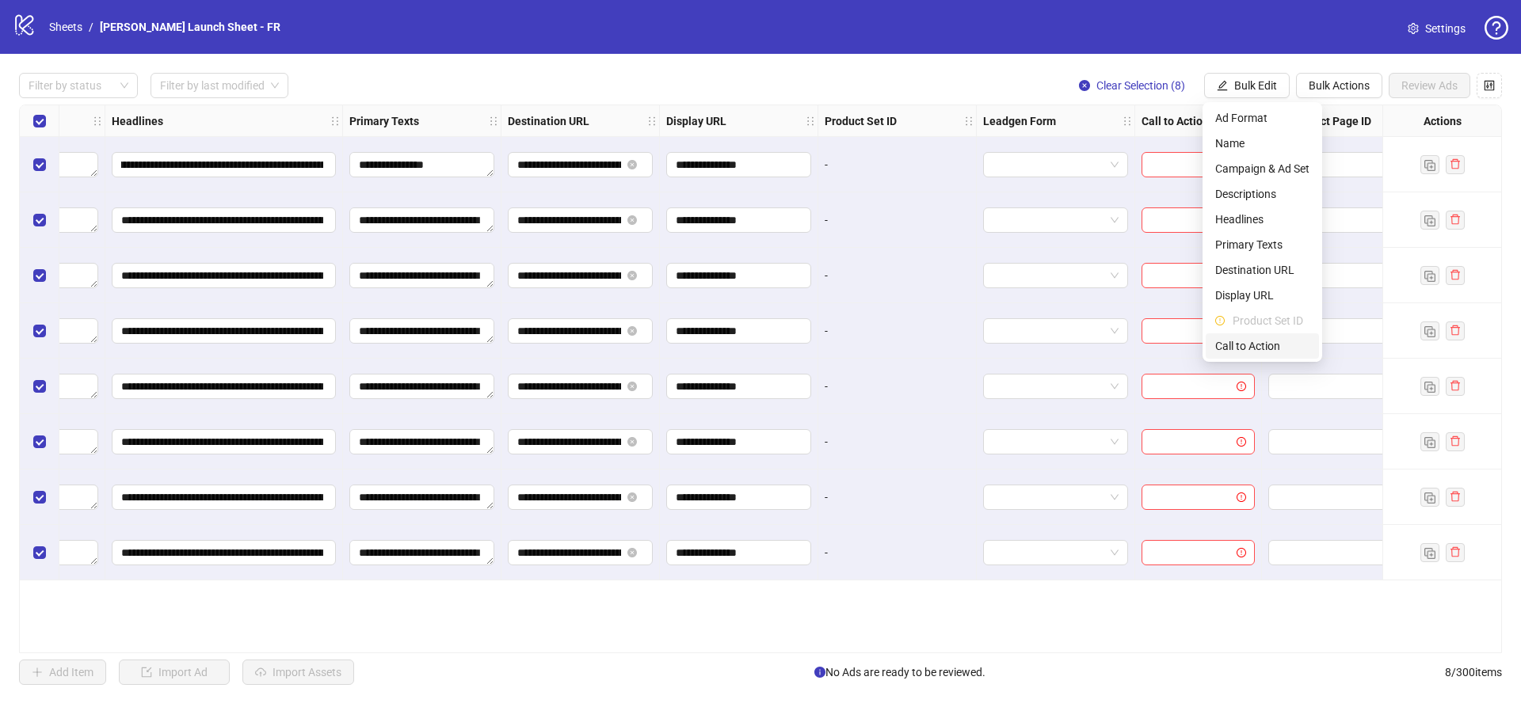
click at [1241, 349] on span "Call to Action" at bounding box center [1262, 345] width 94 height 17
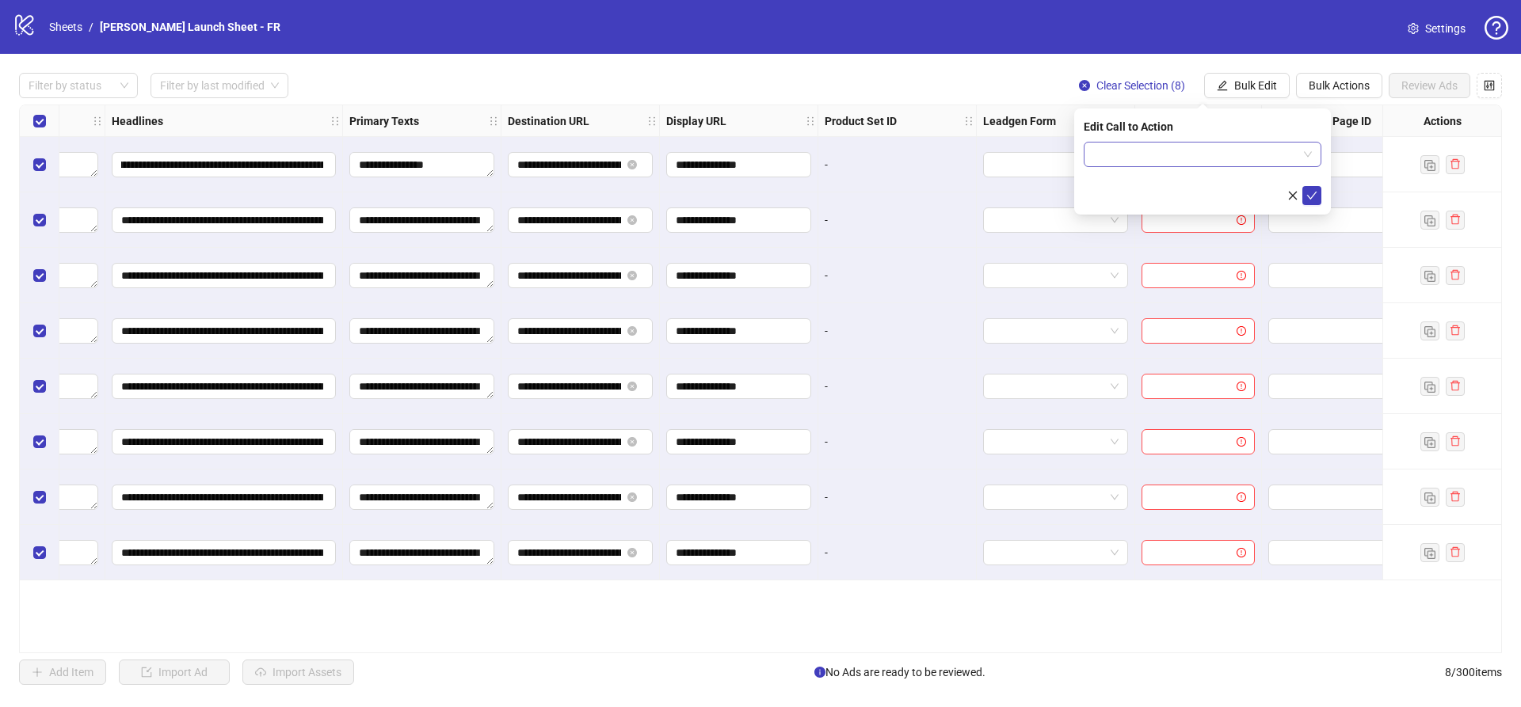
click at [1222, 160] on input "search" at bounding box center [1195, 155] width 204 height 24
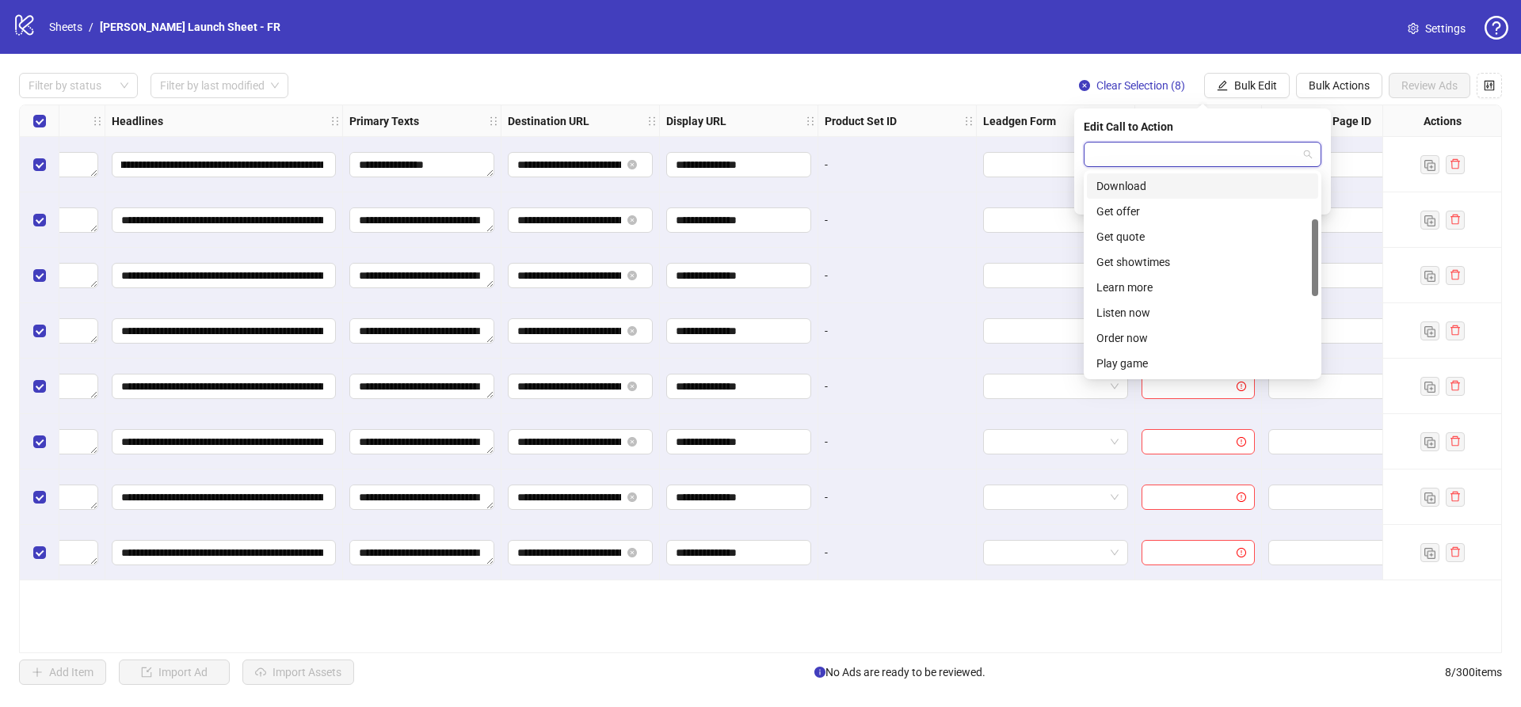
scroll to position [134, 0]
click at [1146, 270] on div "Learn more" at bounding box center [1202, 280] width 231 height 25
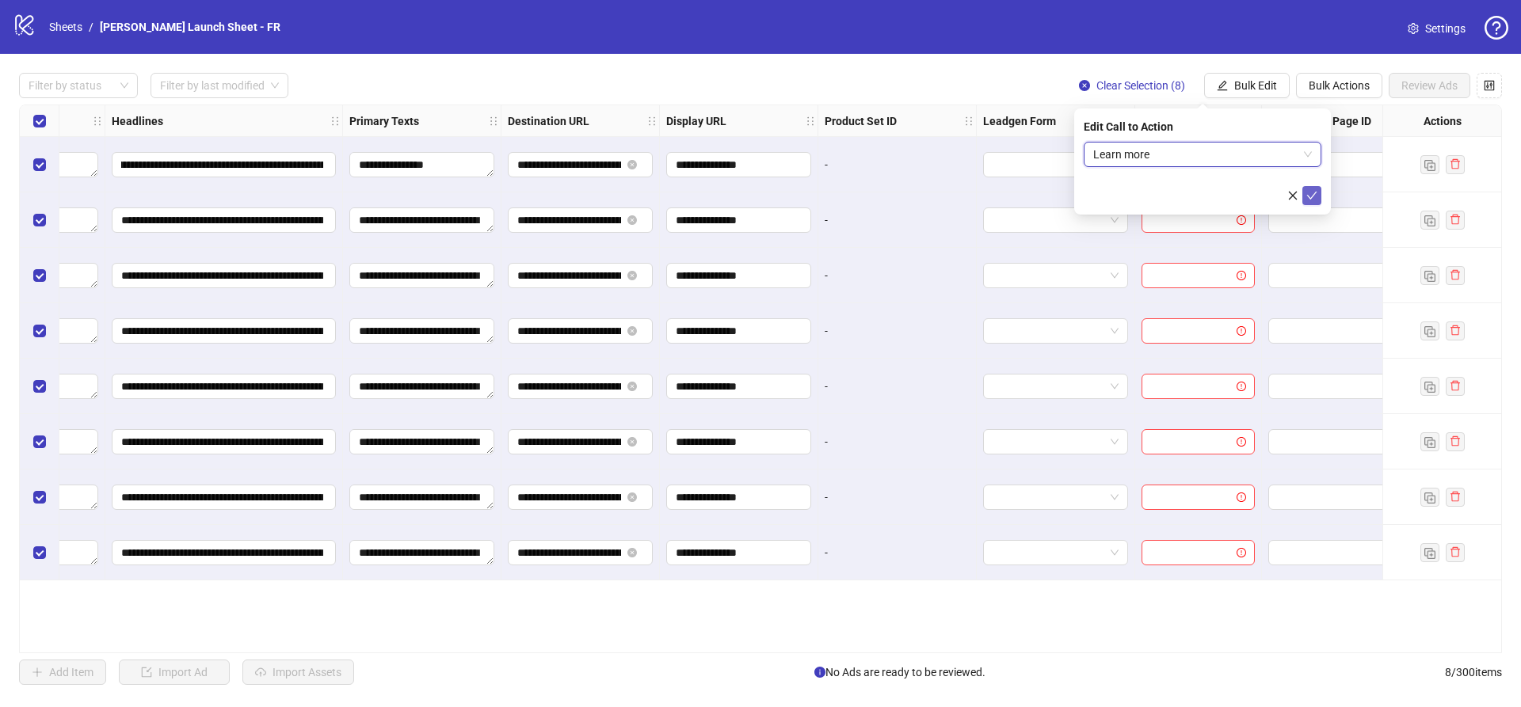
click at [1313, 196] on icon "check" at bounding box center [1312, 196] width 10 height 8
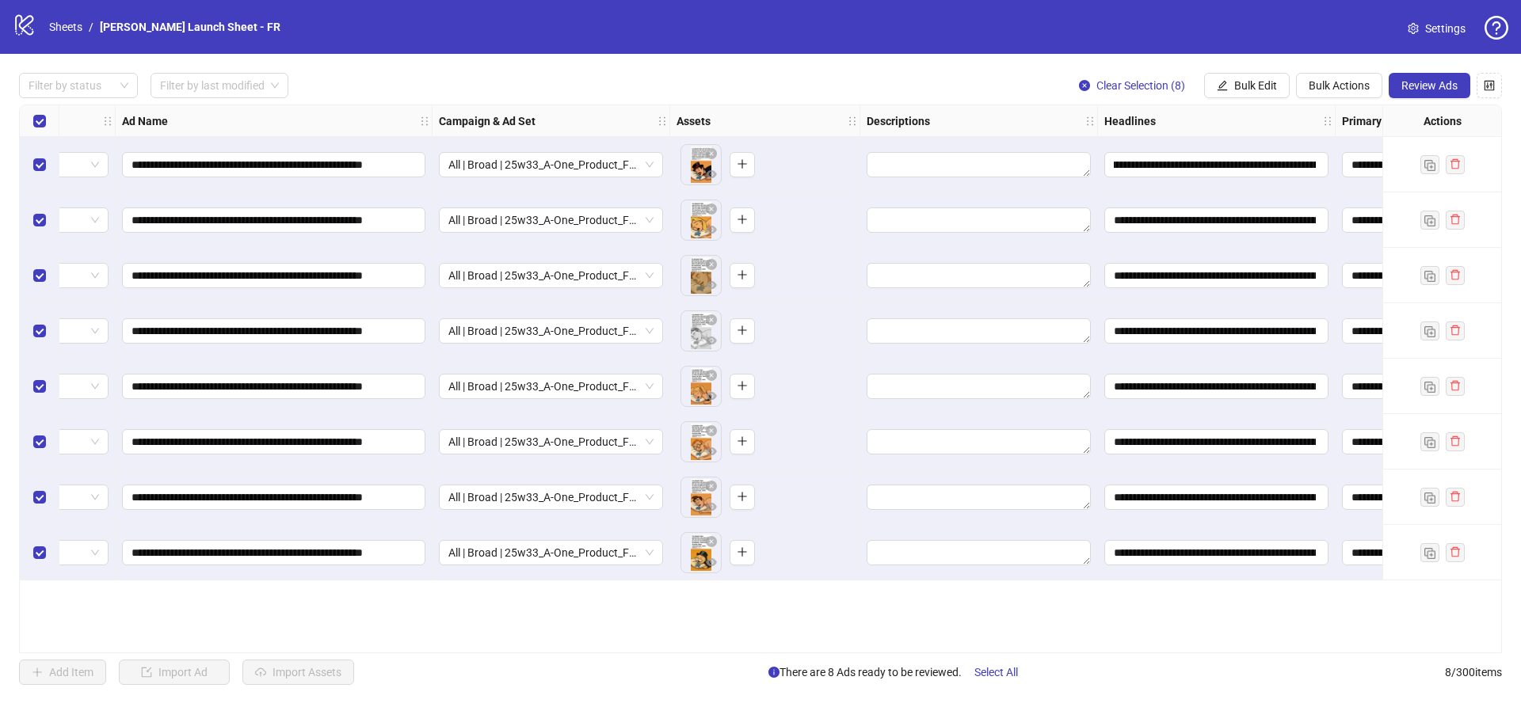
scroll to position [0, 0]
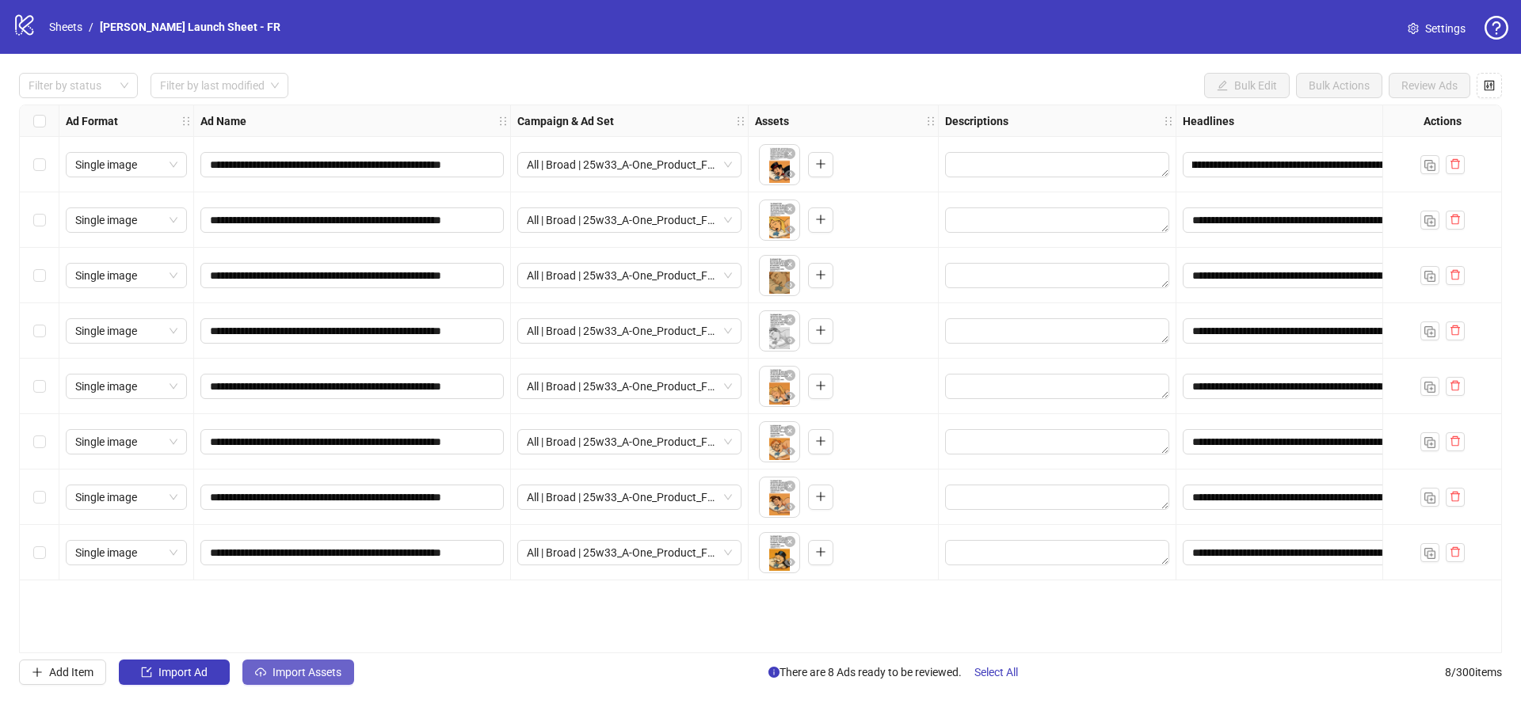
click at [292, 676] on span "Import Assets" at bounding box center [307, 672] width 69 height 13
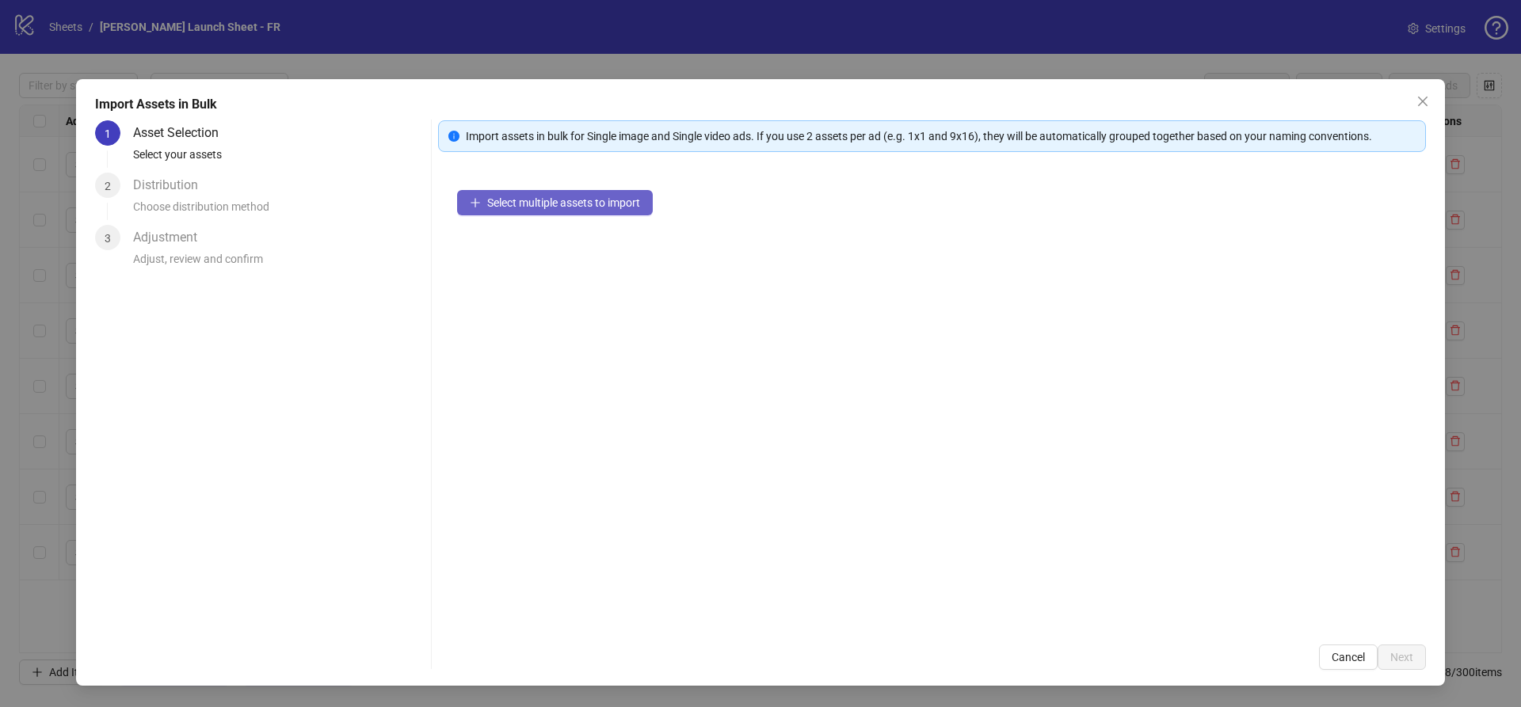
click at [494, 204] on span "Select multiple assets to import" at bounding box center [563, 202] width 153 height 13
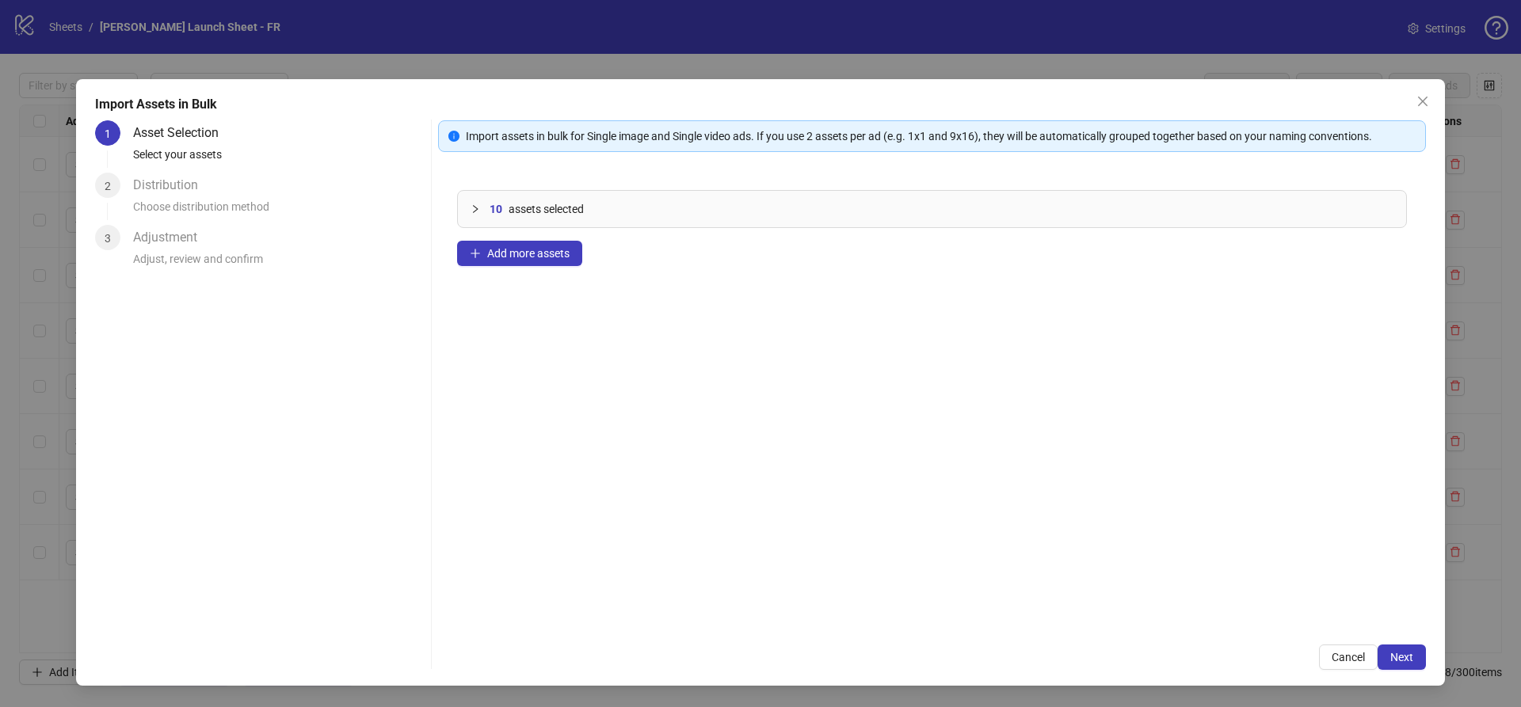
click at [1428, 664] on div "Import Assets in Bulk 1 Asset Selection Select your assets 2 Distribution Choos…" at bounding box center [760, 382] width 1369 height 607
click at [1418, 658] on button "Next" at bounding box center [1402, 657] width 48 height 25
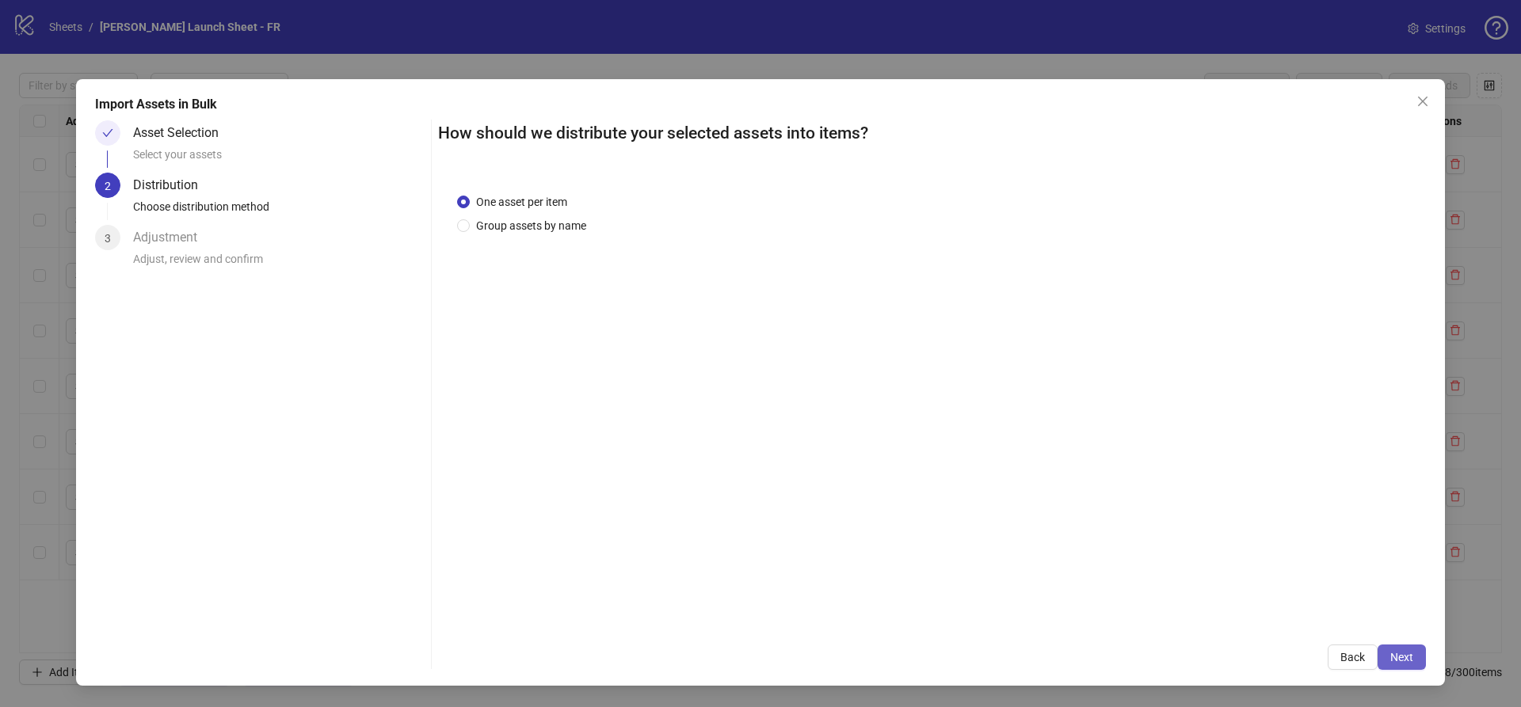
click at [1409, 654] on span "Next" at bounding box center [1401, 657] width 23 height 13
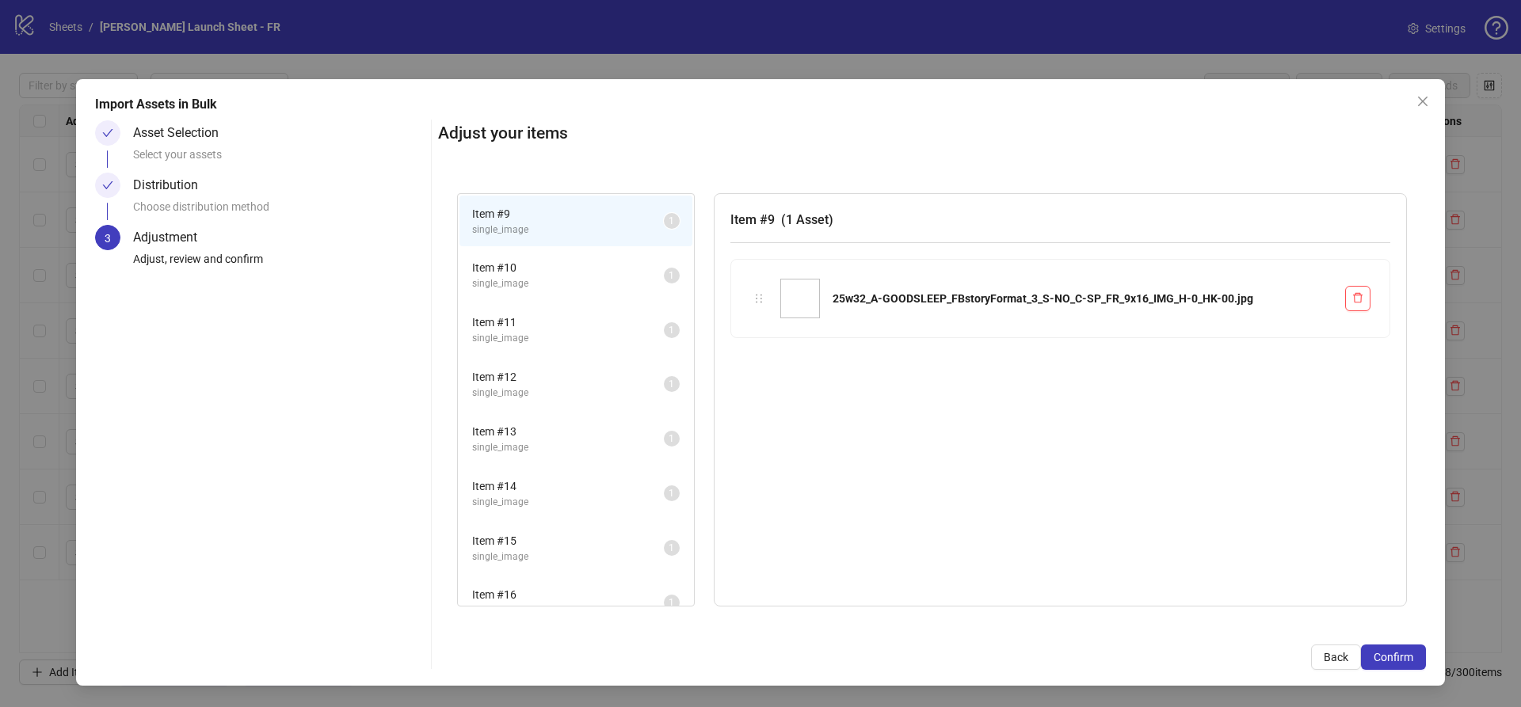
click at [1409, 654] on span "Confirm" at bounding box center [1394, 657] width 40 height 13
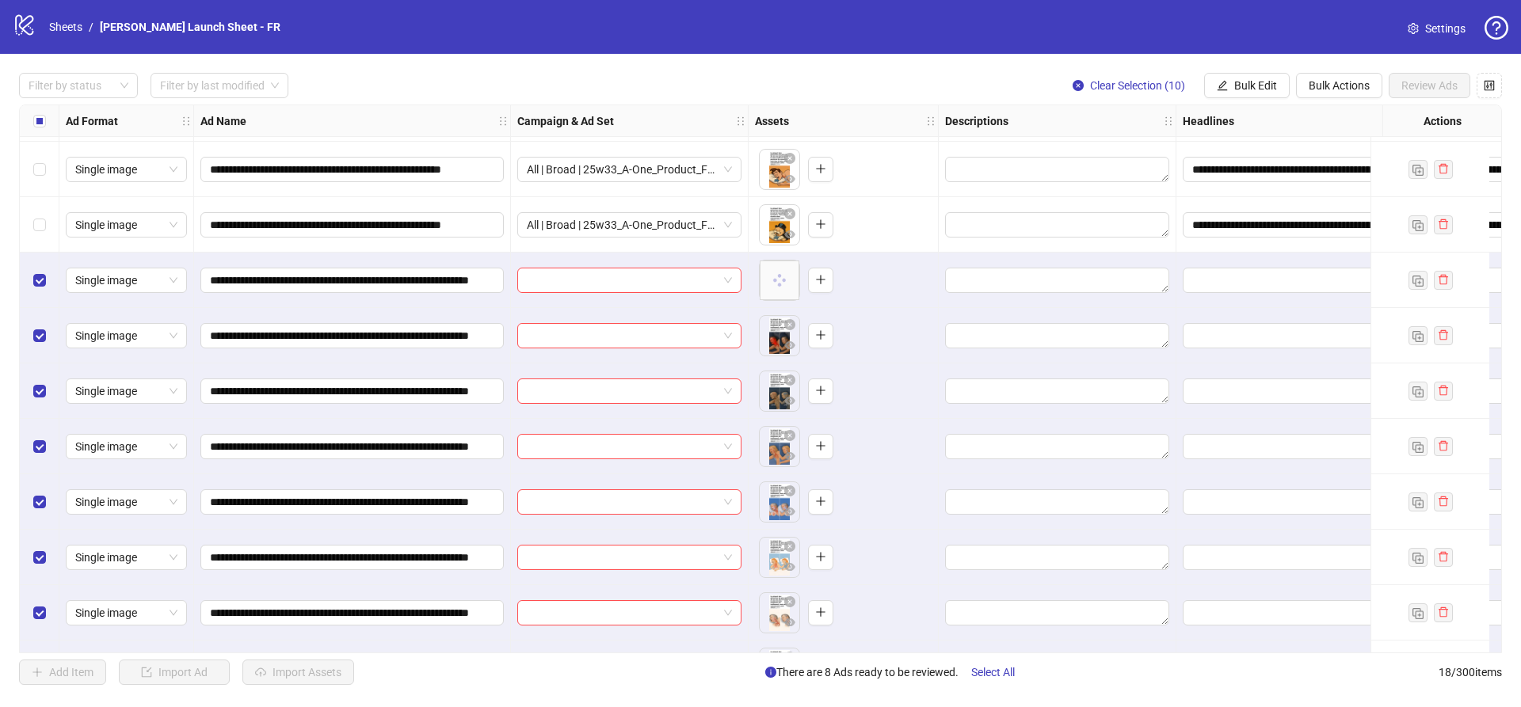
scroll to position [302, 0]
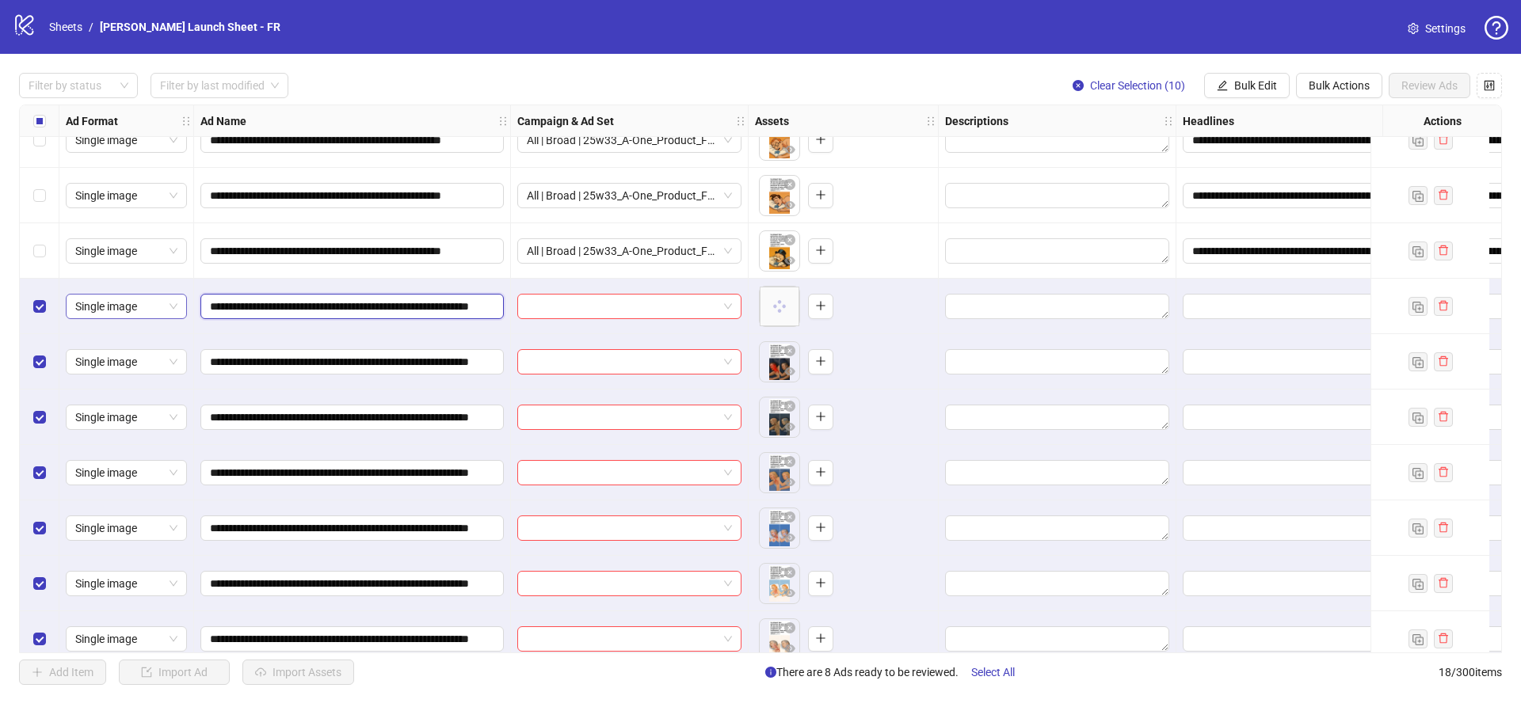
drag, startPoint x: 399, startPoint y: 303, endPoint x: 162, endPoint y: 303, distance: 236.9
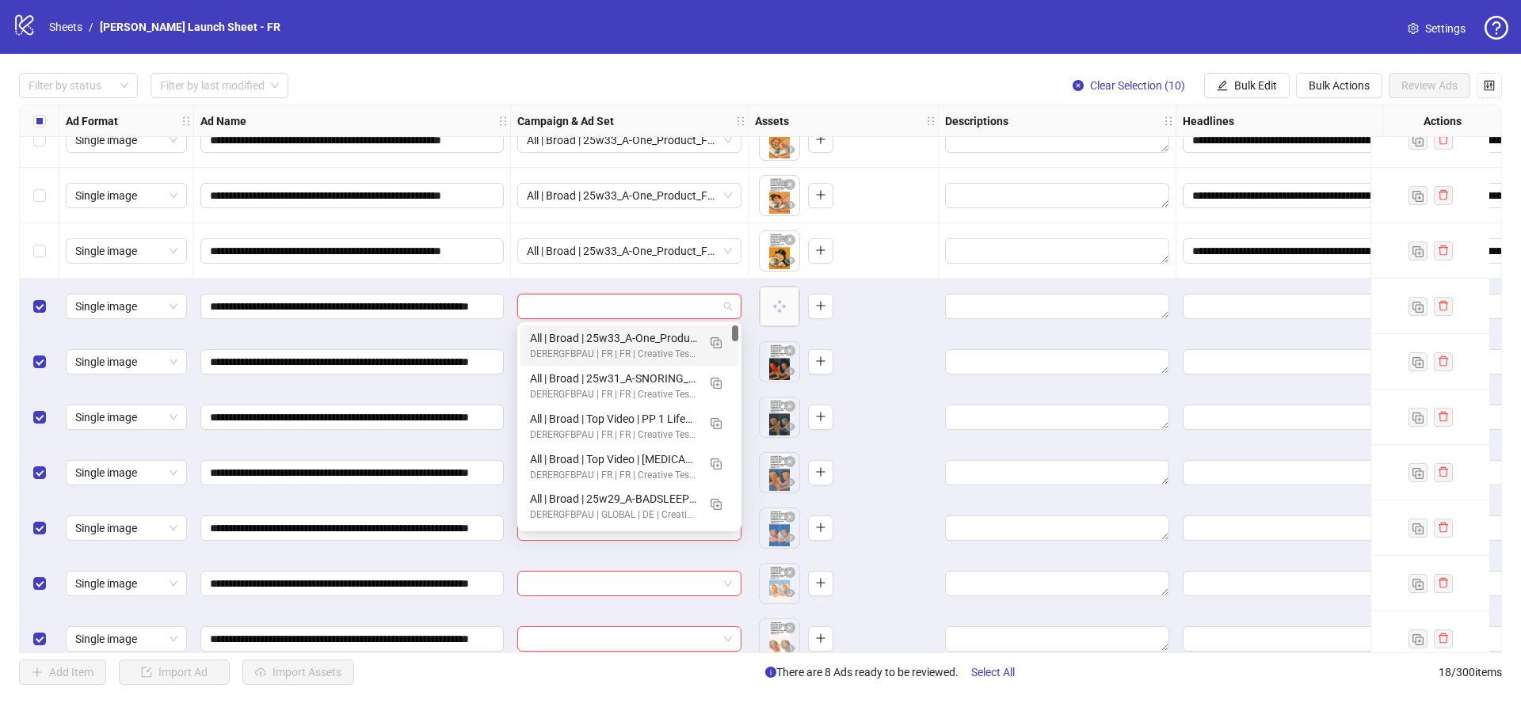
click at [599, 304] on input "search" at bounding box center [622, 307] width 191 height 24
click at [715, 341] on img "button" at bounding box center [716, 342] width 11 height 11
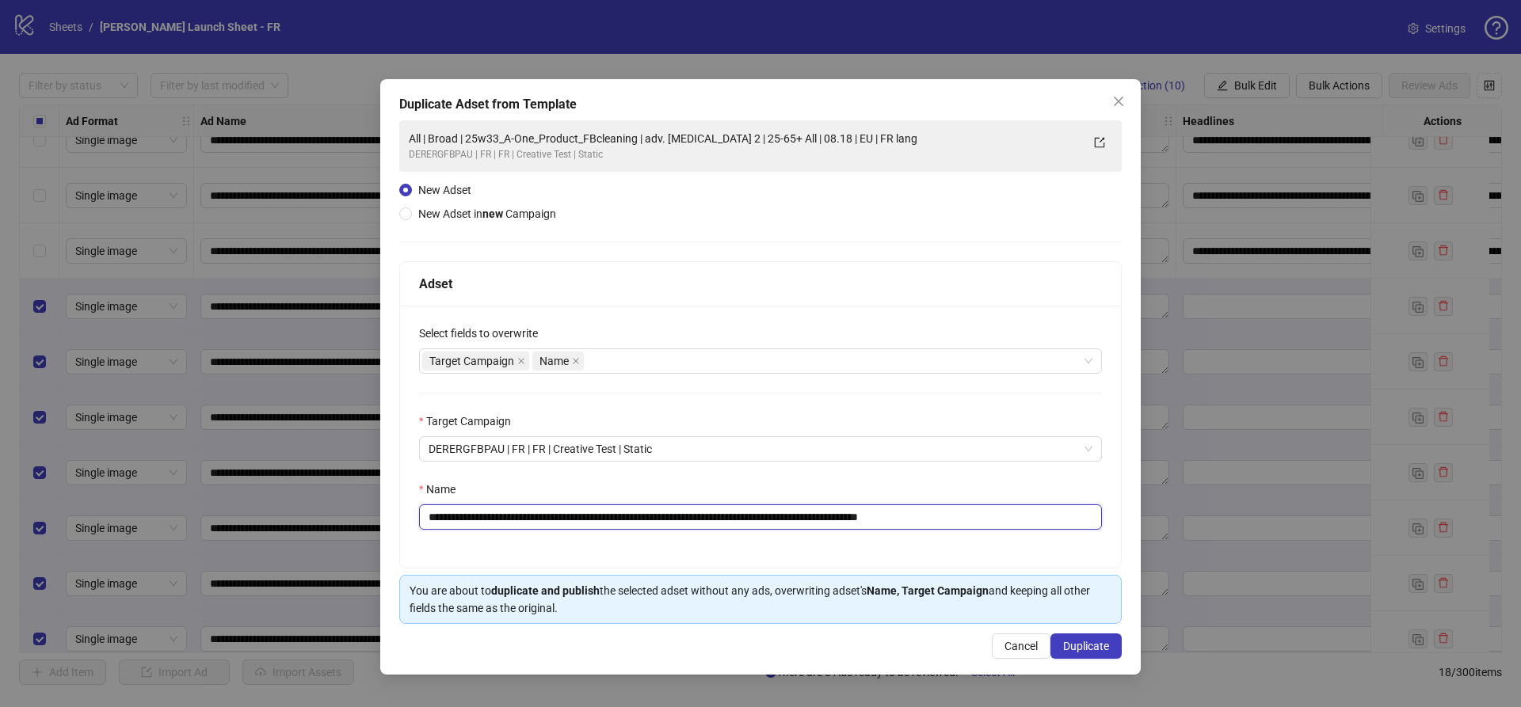
drag, startPoint x: 487, startPoint y: 519, endPoint x: 656, endPoint y: 514, distance: 168.8
click at [656, 514] on input "**********" at bounding box center [760, 517] width 683 height 25
paste input "*"
drag, startPoint x: 937, startPoint y: 515, endPoint x: 1044, endPoint y: 535, distance: 108.8
click at [1044, 535] on div "**********" at bounding box center [760, 437] width 721 height 262
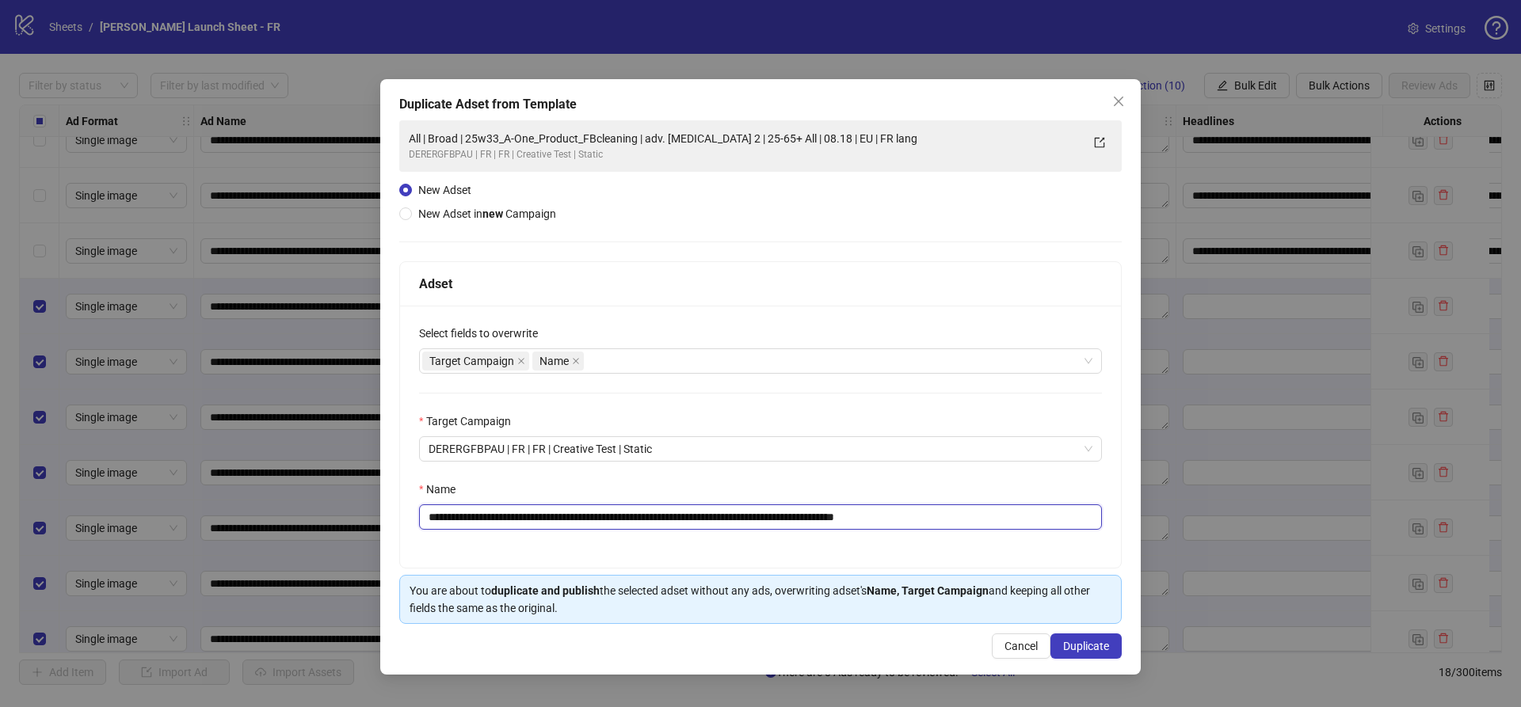
type input "**********"
click at [871, 481] on div "Name" at bounding box center [760, 493] width 683 height 24
click at [1081, 653] on span "Duplicate" at bounding box center [1086, 646] width 46 height 13
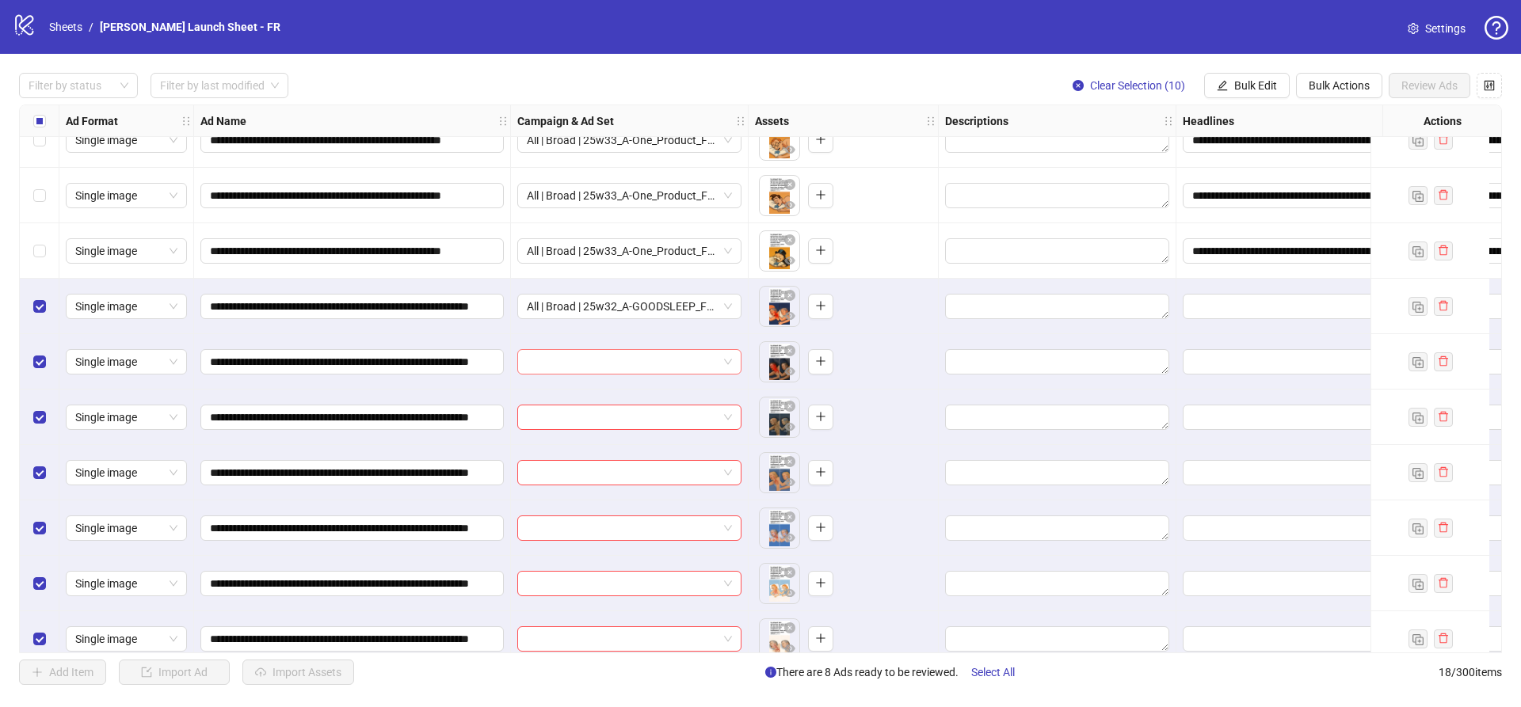
click at [545, 361] on input "search" at bounding box center [622, 362] width 191 height 24
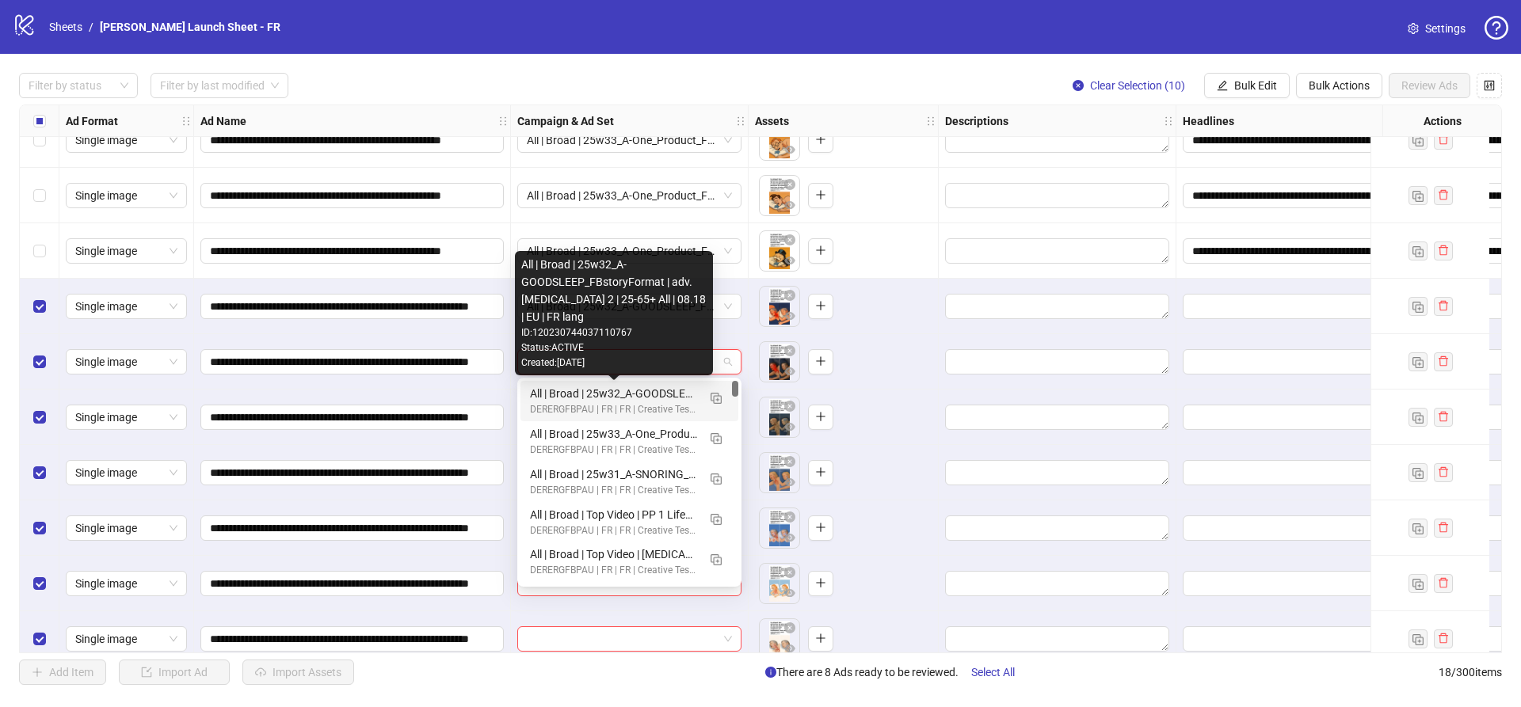
click at [557, 393] on div "All | Broad | 25w32_A-GOODSLEEP_FBstoryFormat | adv. [MEDICAL_DATA] 2 | 25-65+ …" at bounding box center [613, 393] width 167 height 17
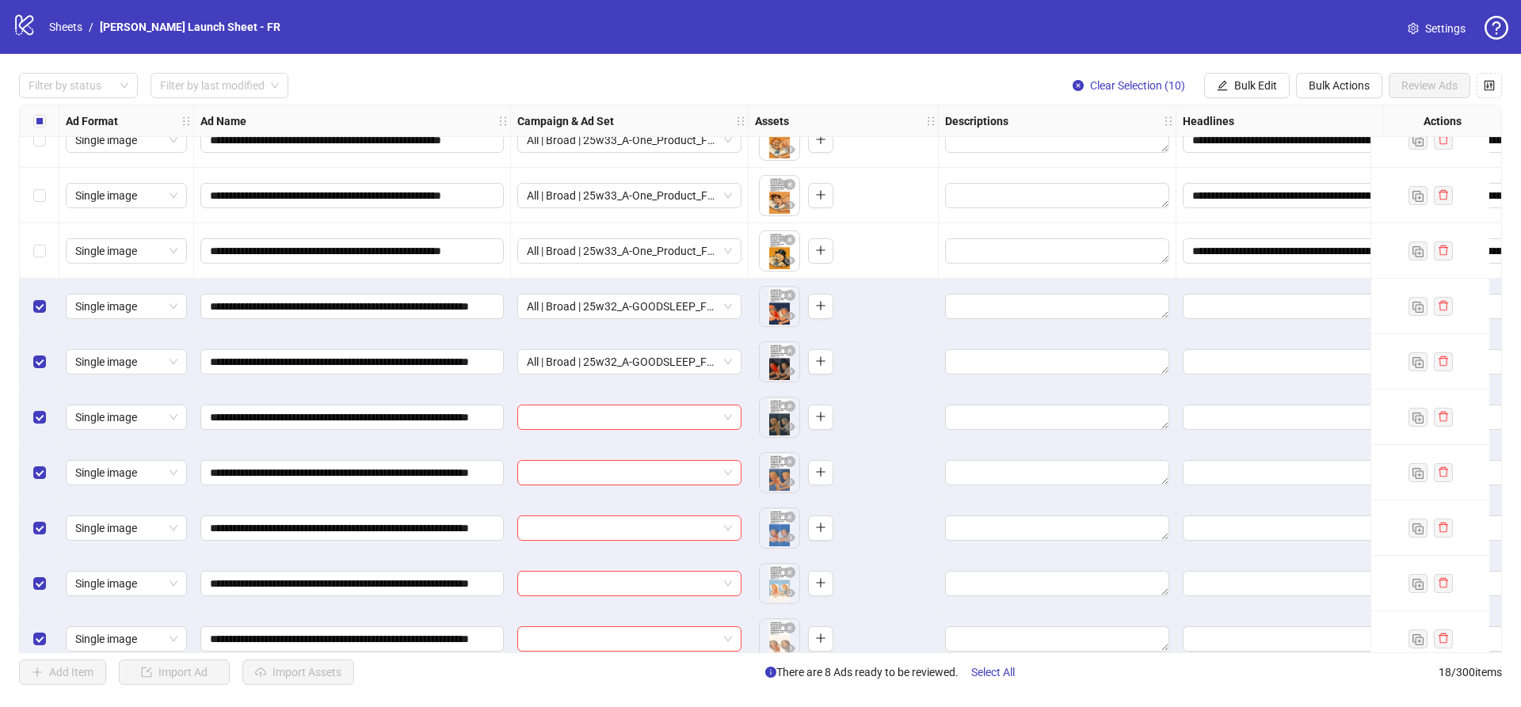
click at [604, 429] on div at bounding box center [630, 417] width 238 height 55
click at [601, 418] on input "search" at bounding box center [622, 418] width 191 height 24
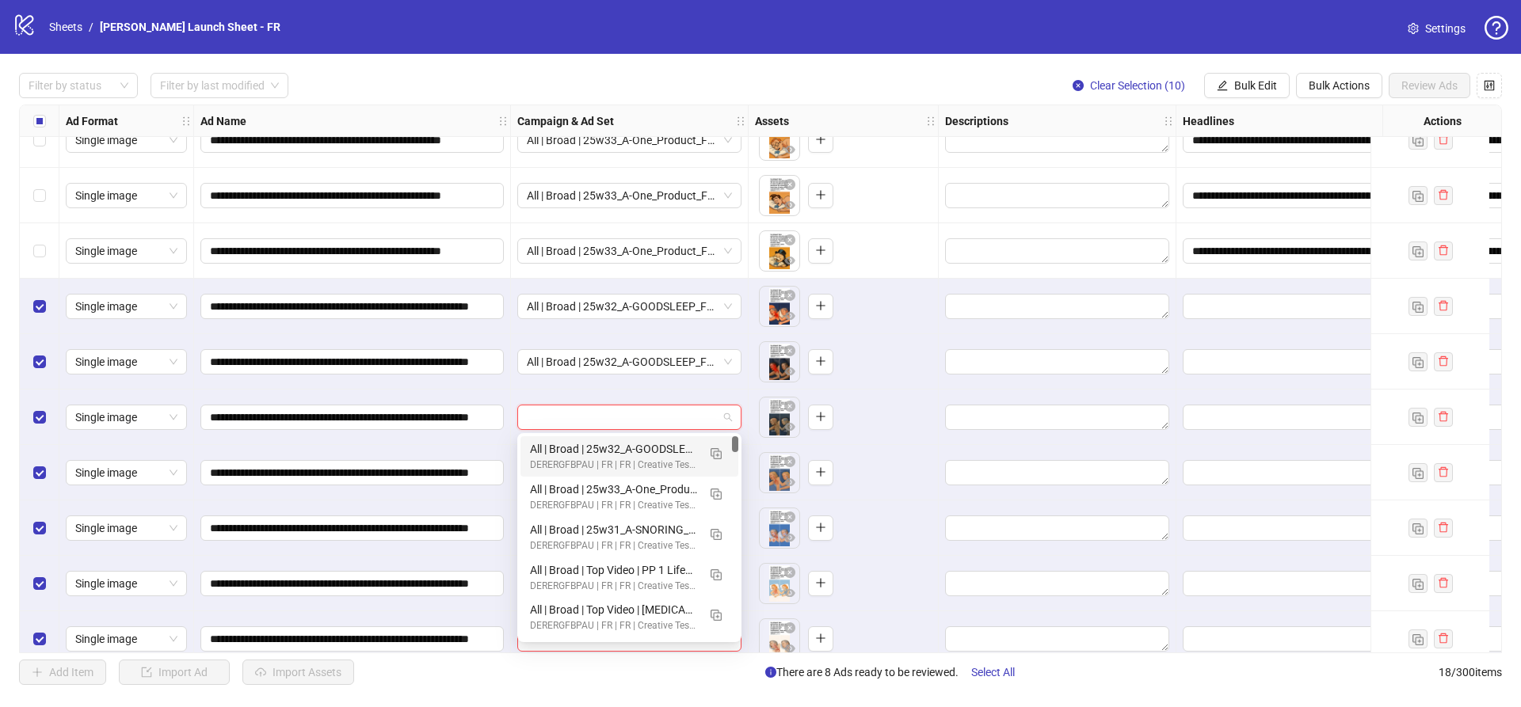
click at [611, 443] on div "All | Broad | 25w32_A-GOODSLEEP_FBstoryFormat | adv. [MEDICAL_DATA] 2 | 25-65+ …" at bounding box center [613, 448] width 167 height 17
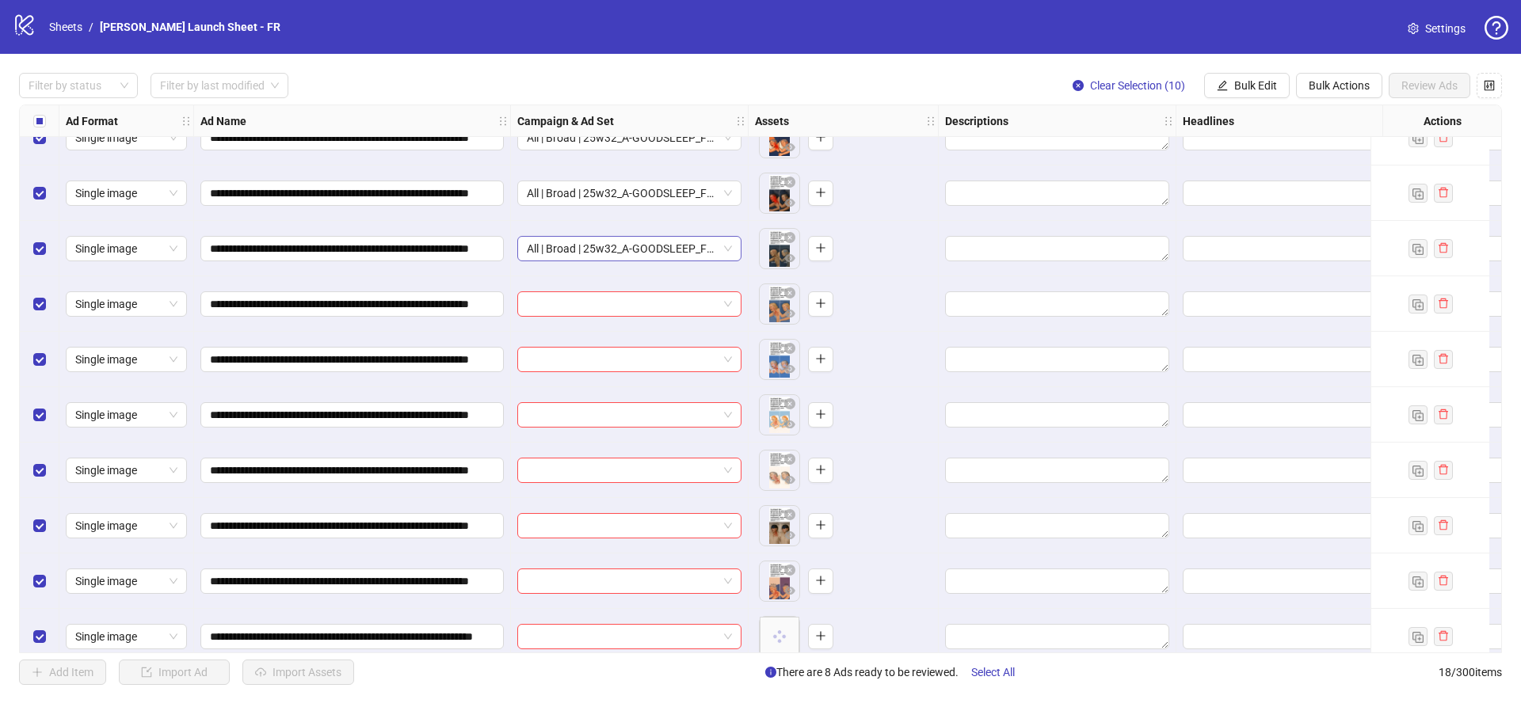
scroll to position [489, 0]
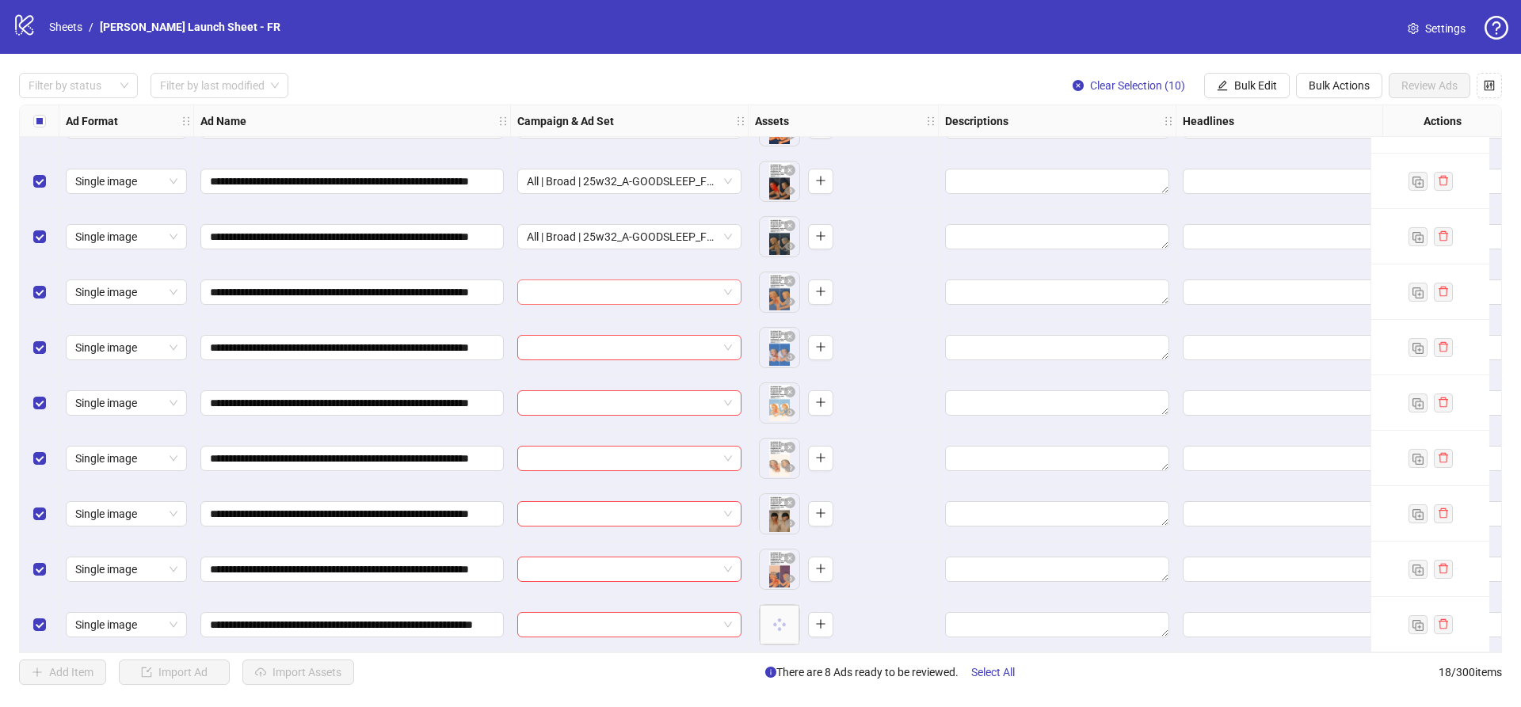
click at [609, 280] on input "search" at bounding box center [622, 292] width 191 height 24
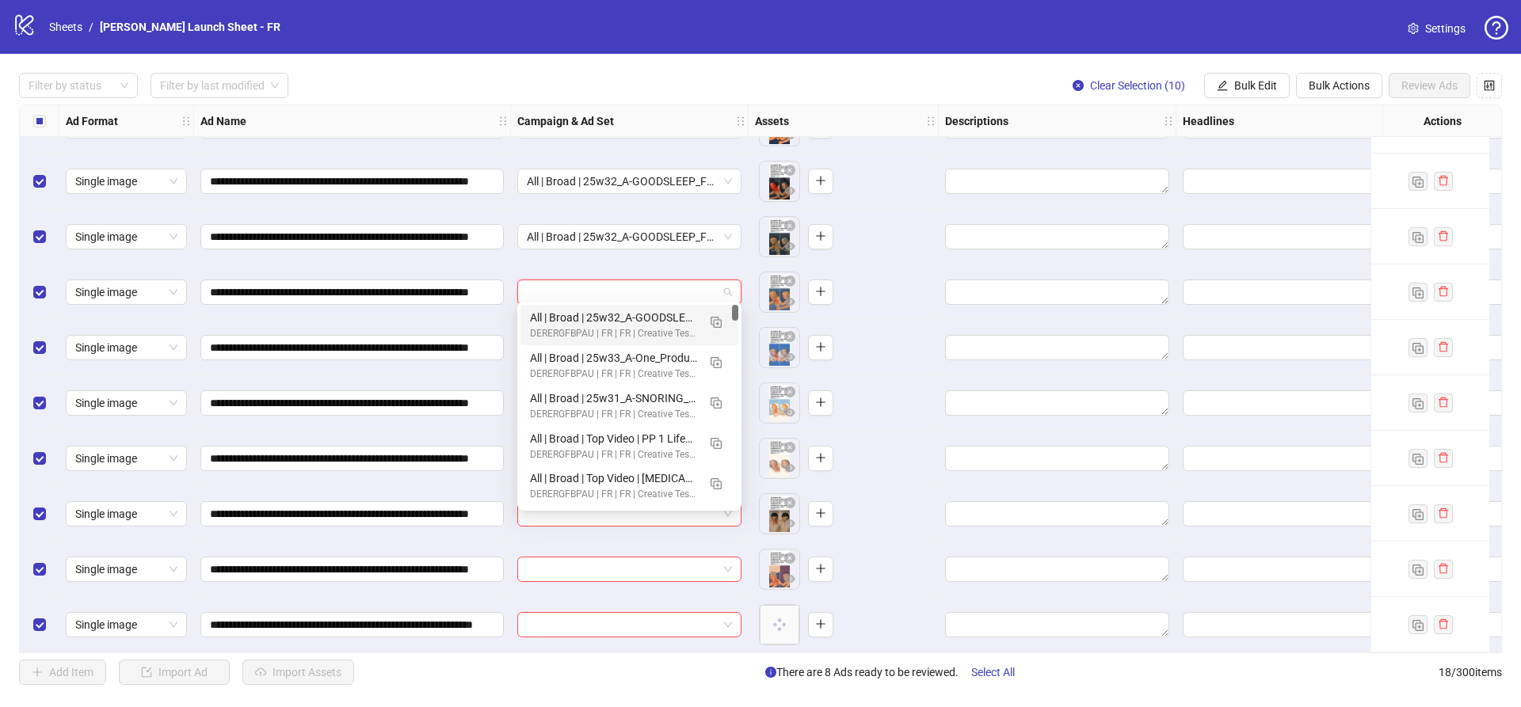
click at [603, 330] on div "DERERGFBPAU | FR | FR | Creative Test | Static" at bounding box center [613, 333] width 167 height 15
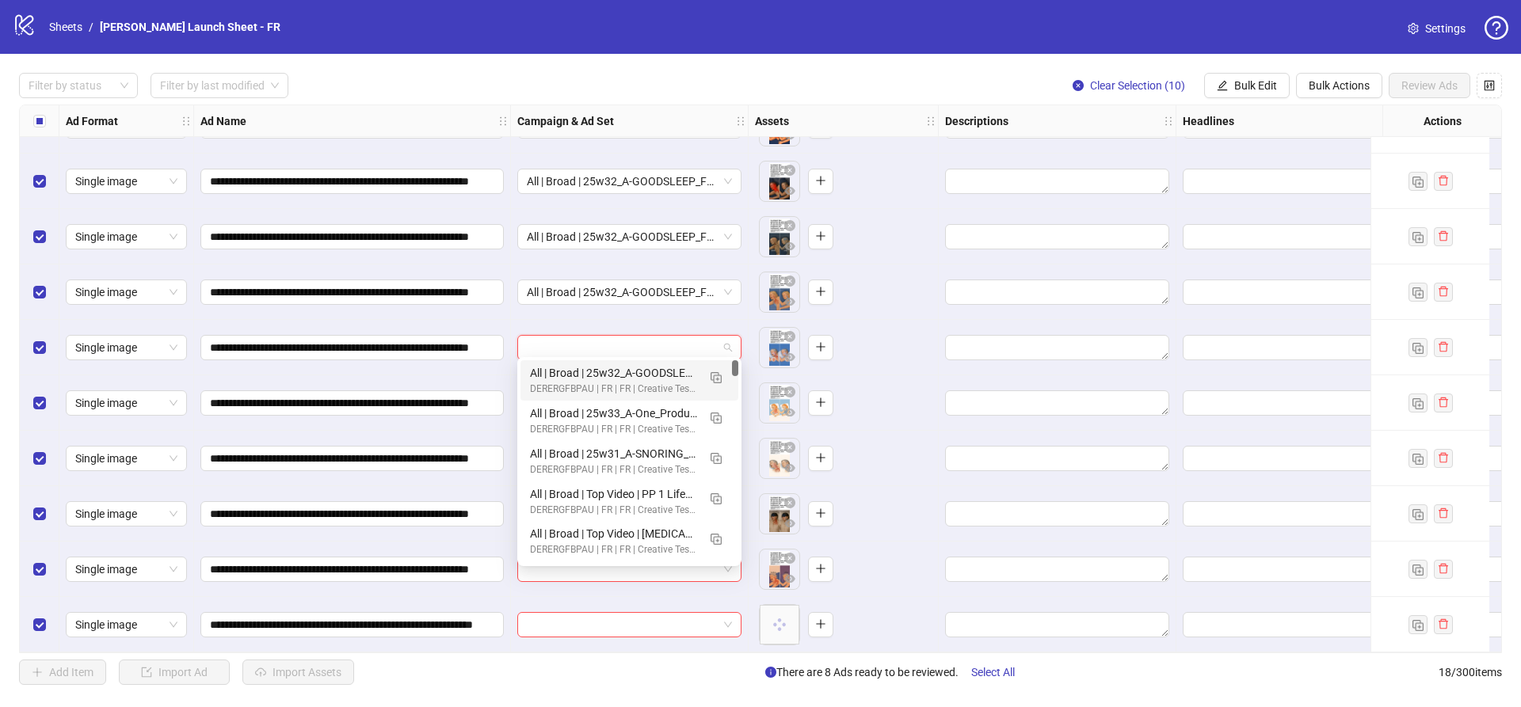
click at [593, 343] on input "search" at bounding box center [622, 348] width 191 height 24
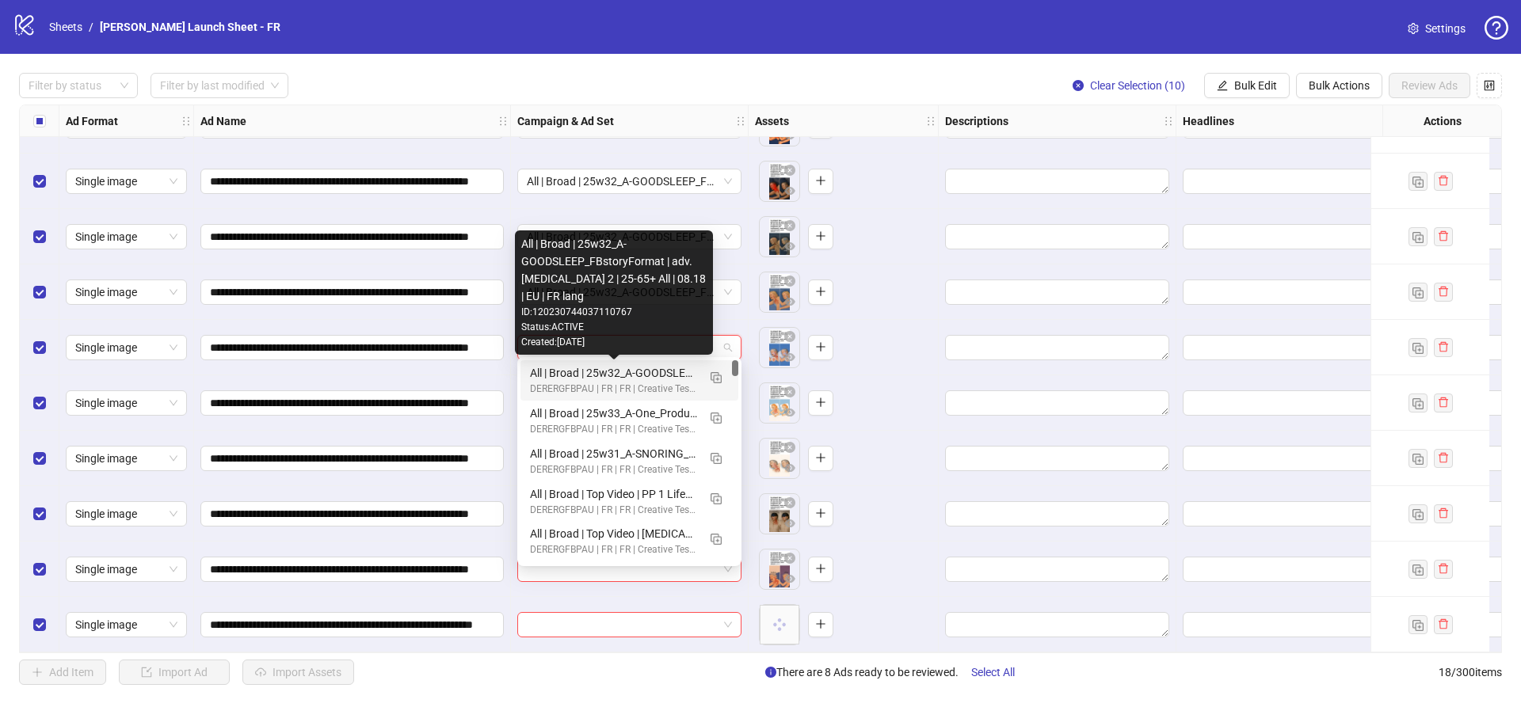
click at [597, 377] on div "All | Broad | 25w32_A-GOODSLEEP_FBstoryFormat | adv. [MEDICAL_DATA] 2 | 25-65+ …" at bounding box center [613, 372] width 167 height 17
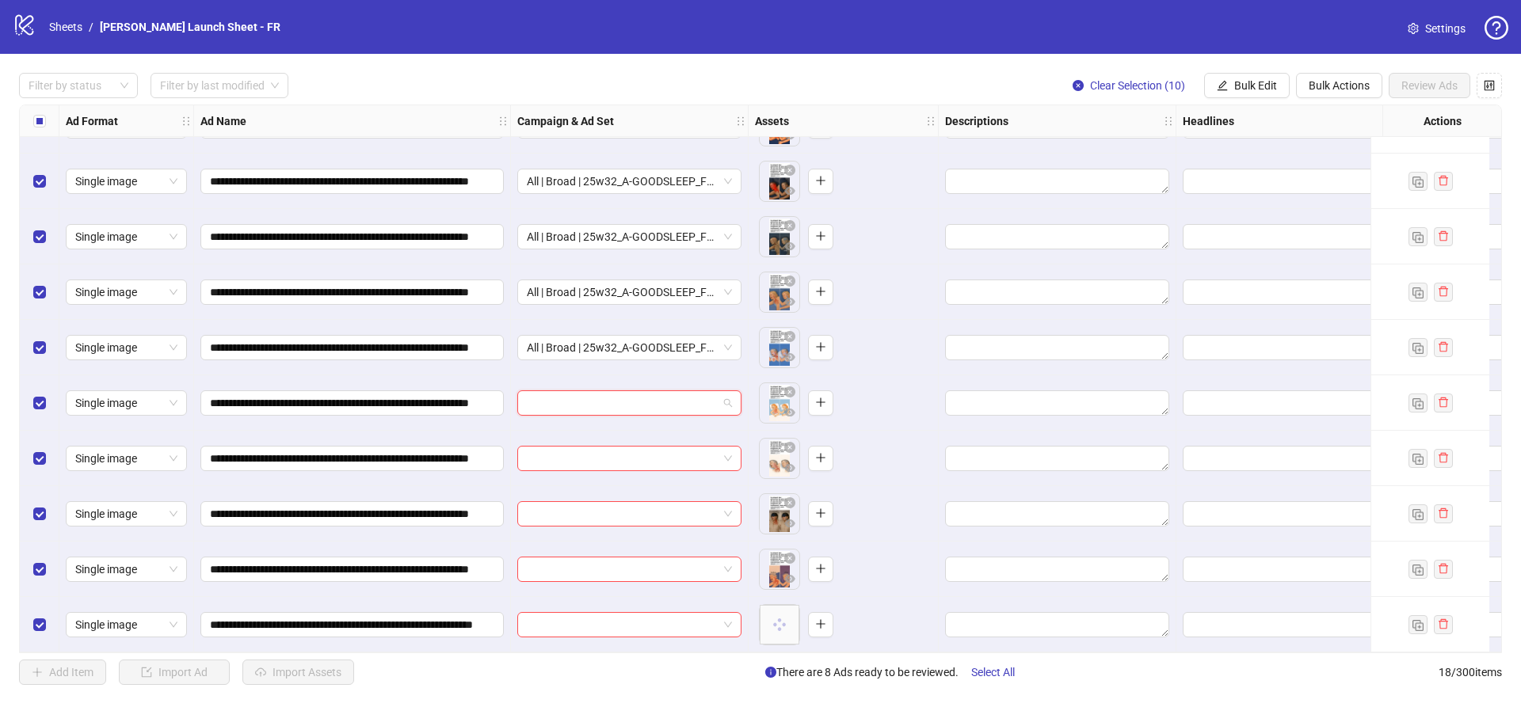
click at [597, 402] on input "search" at bounding box center [622, 403] width 191 height 24
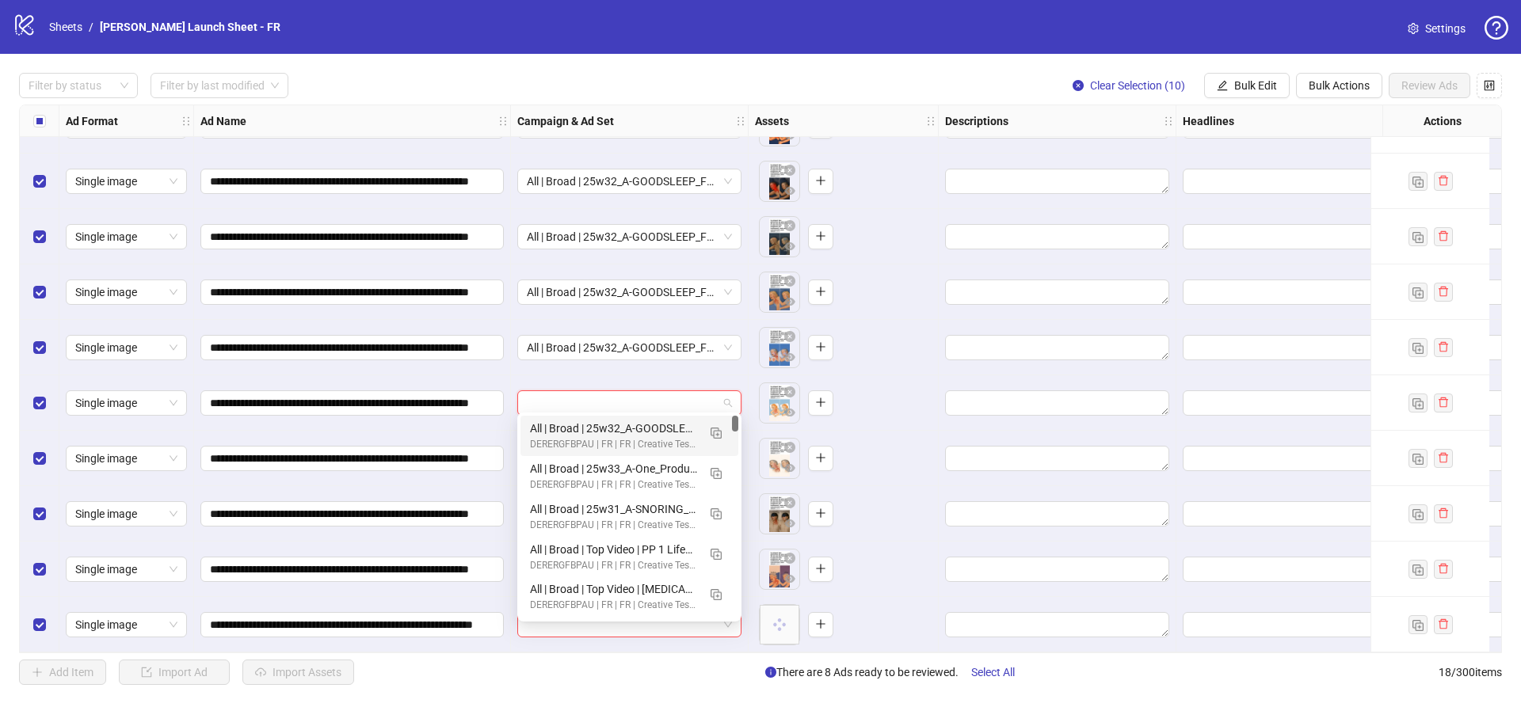
click at [592, 430] on div "All | Broad | 25w32_A-GOODSLEEP_FBstoryFormat | adv. [MEDICAL_DATA] 2 | 25-65+ …" at bounding box center [613, 428] width 167 height 17
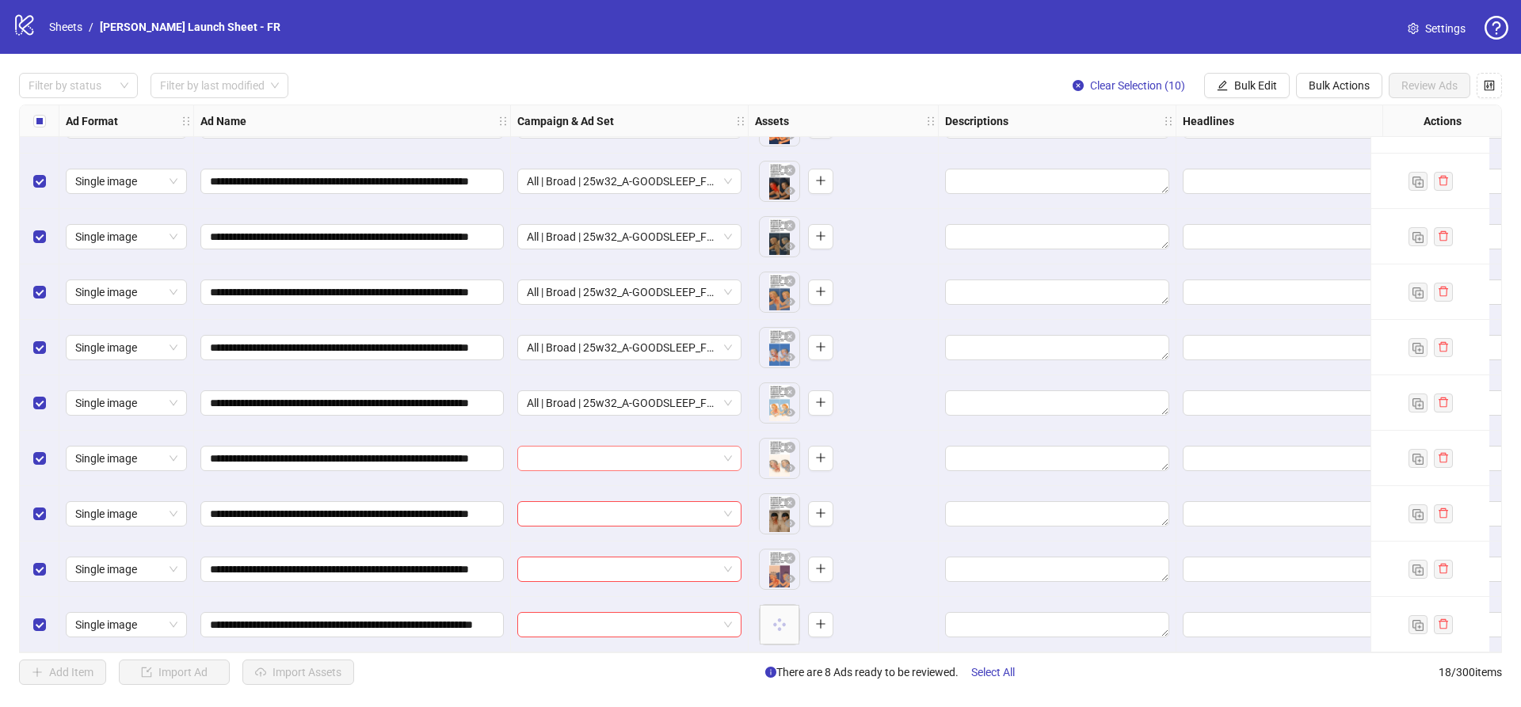
click at [589, 447] on input "search" at bounding box center [622, 459] width 191 height 24
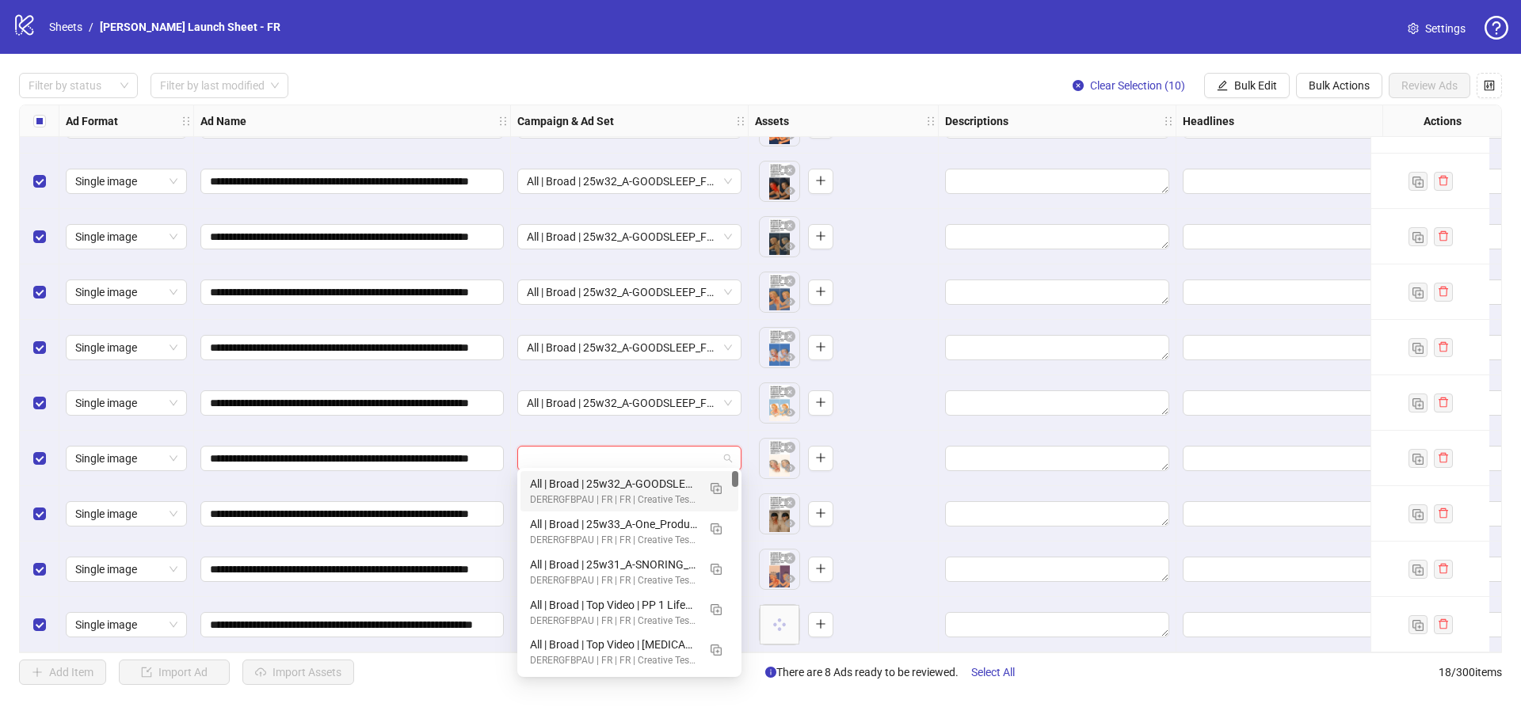
click at [597, 491] on div "All | Broad | 25w32_A-GOODSLEEP_FBstoryFormat | adv. [MEDICAL_DATA] 2 | 25-65+ …" at bounding box center [613, 483] width 167 height 17
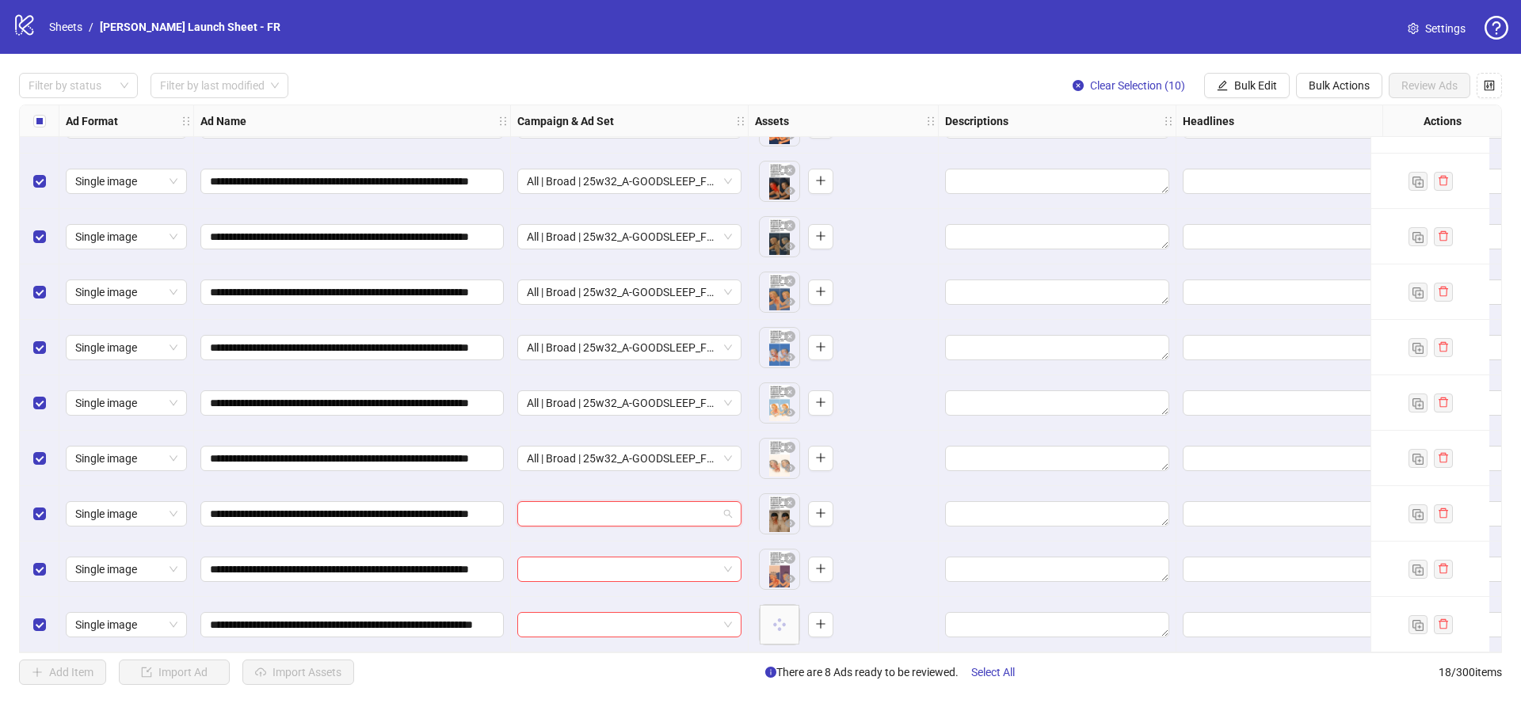
click at [580, 509] on input "search" at bounding box center [622, 514] width 191 height 24
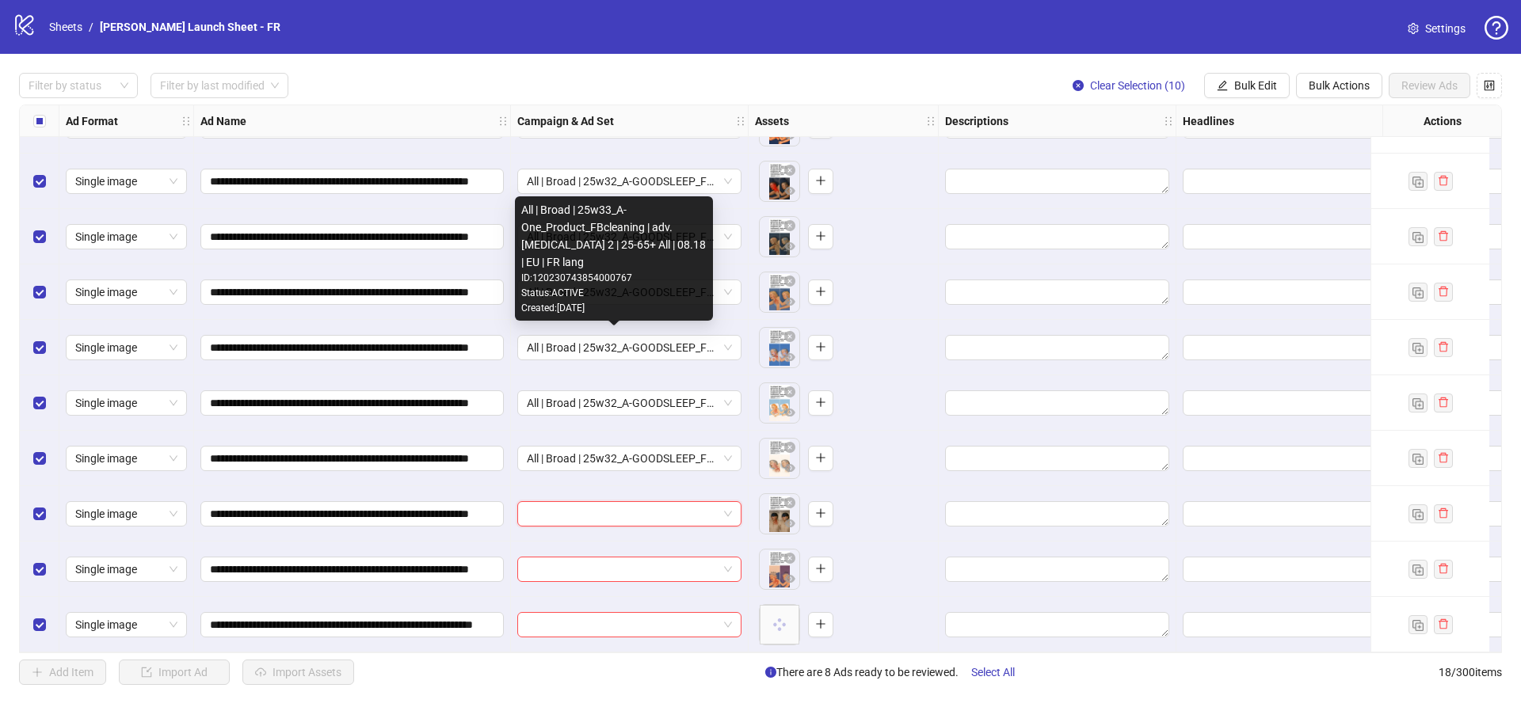
click at [582, 302] on div "Created: [DATE]" at bounding box center [613, 308] width 185 height 15
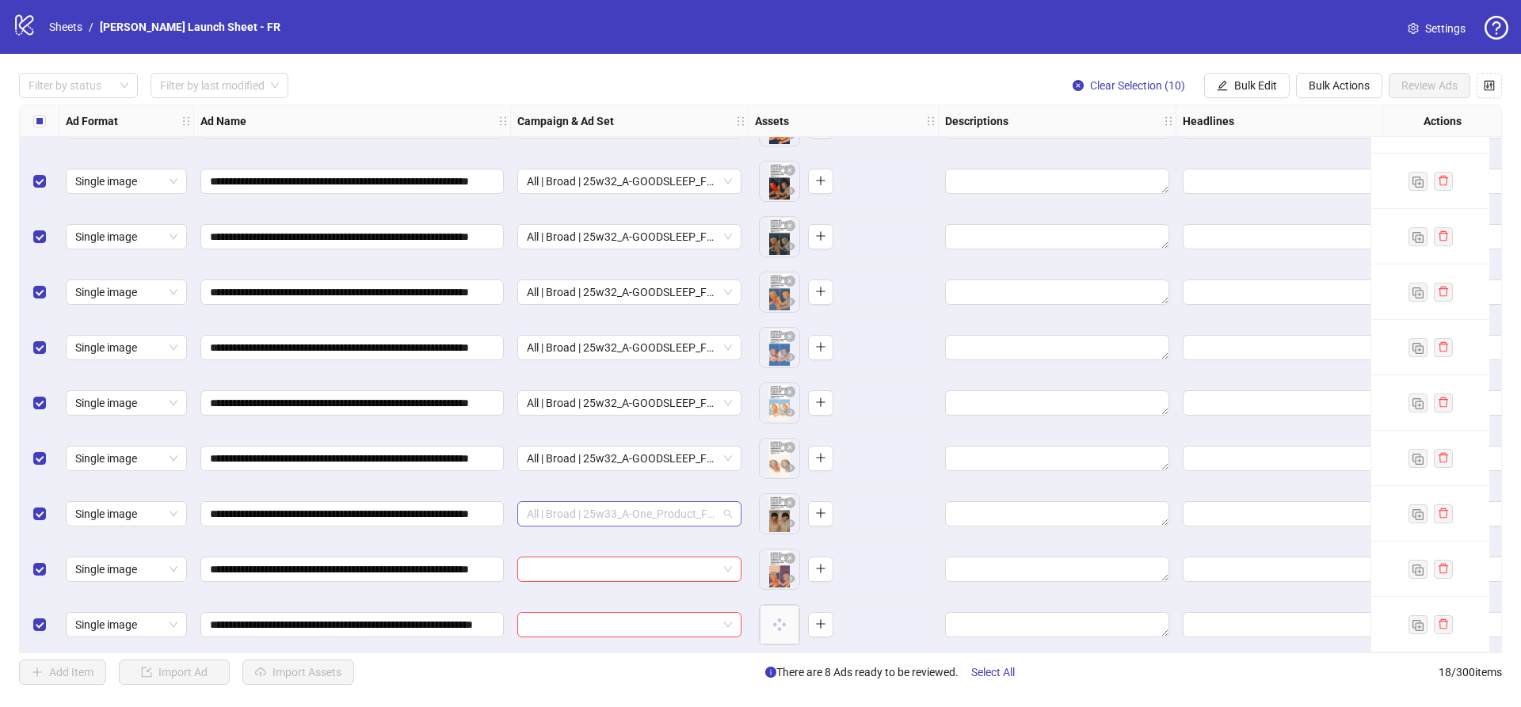
click at [581, 512] on span "All | Broad | 25w33_A-One_Product_FBcleaning | adv. [MEDICAL_DATA] 2 | 25-65+ A…" at bounding box center [629, 514] width 205 height 24
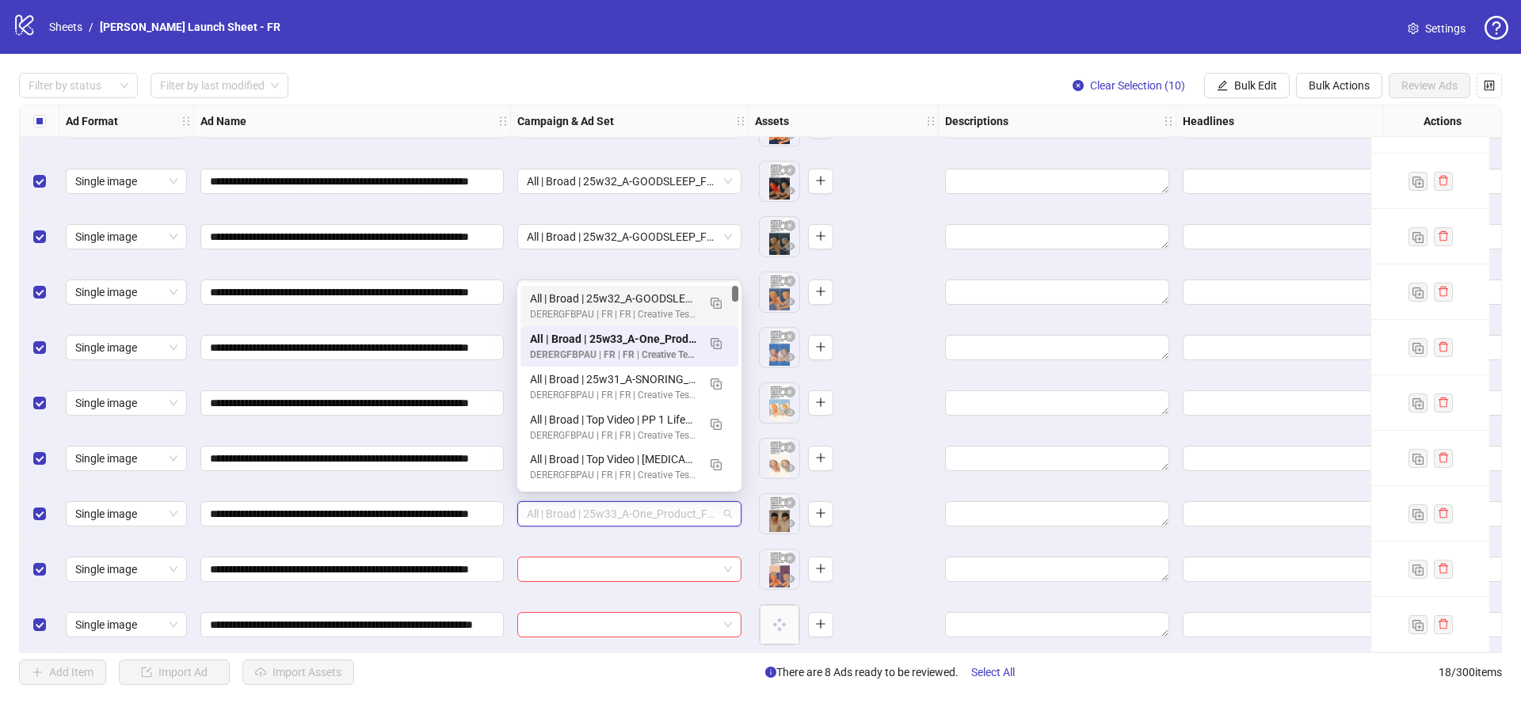
click at [582, 299] on div "All | Broad | 25w32_A-GOODSLEEP_FBstoryFormat | adv. [MEDICAL_DATA] 2 | 25-65+ …" at bounding box center [613, 298] width 167 height 17
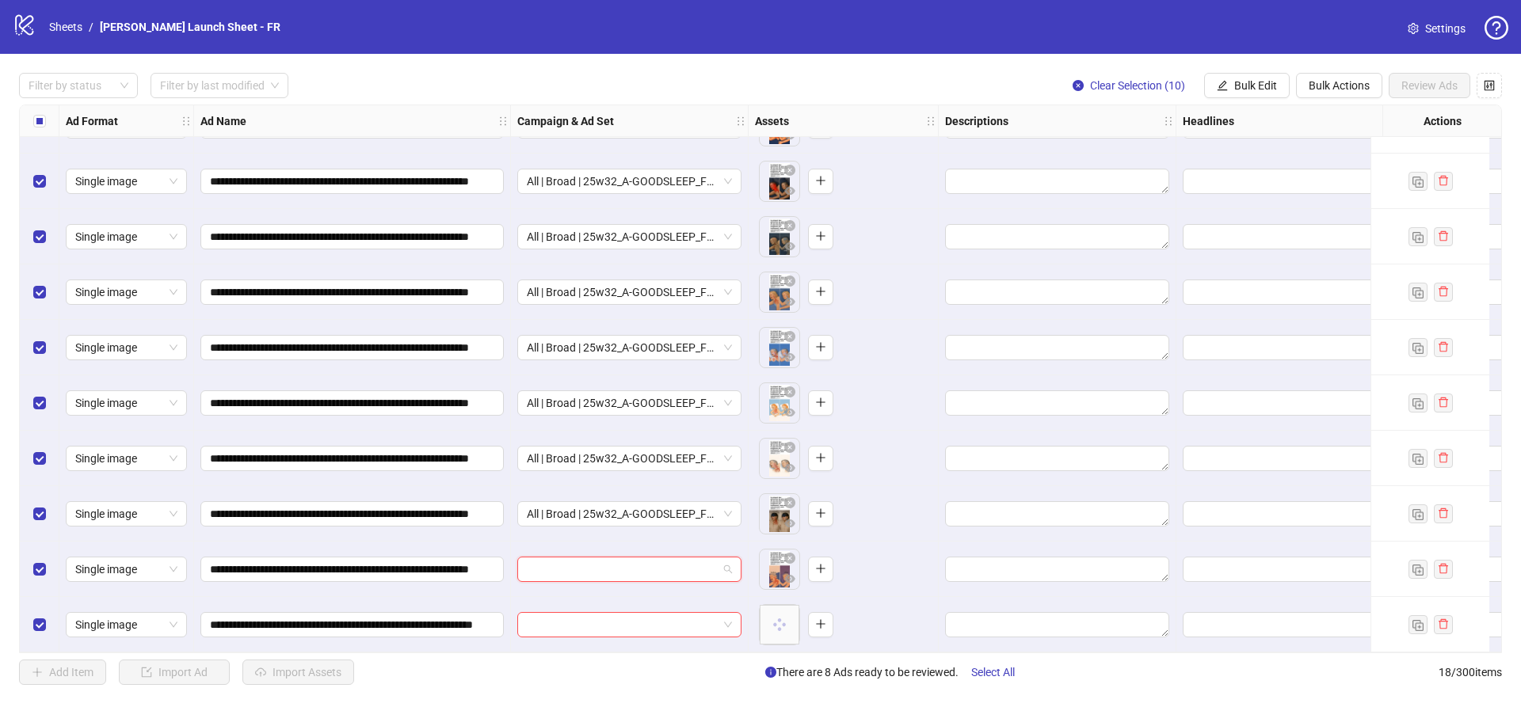
click at [607, 564] on input "search" at bounding box center [622, 570] width 191 height 24
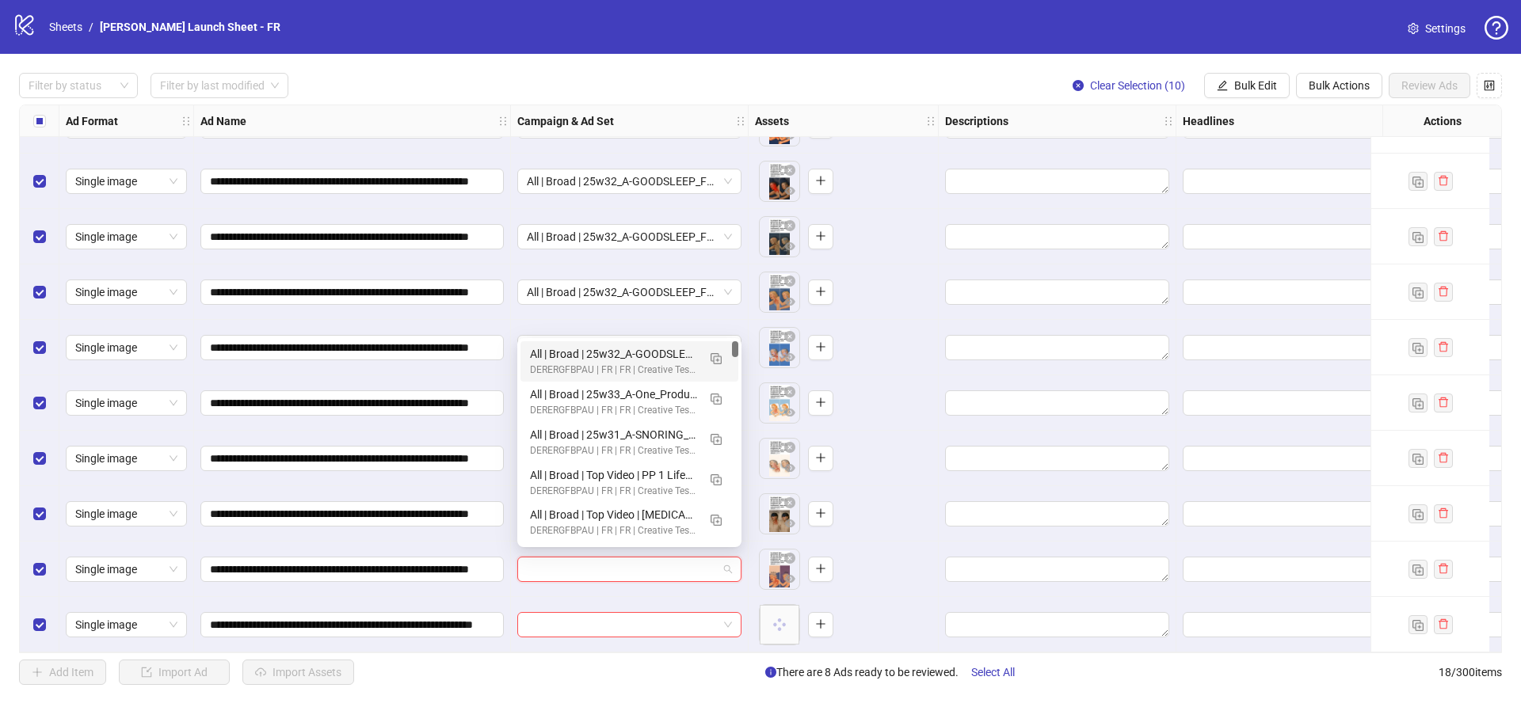
click at [648, 348] on div "All | Broad | 25w32_A-GOODSLEEP_FBstoryFormat | adv. [MEDICAL_DATA] 2 | 25-65+ …" at bounding box center [613, 353] width 167 height 17
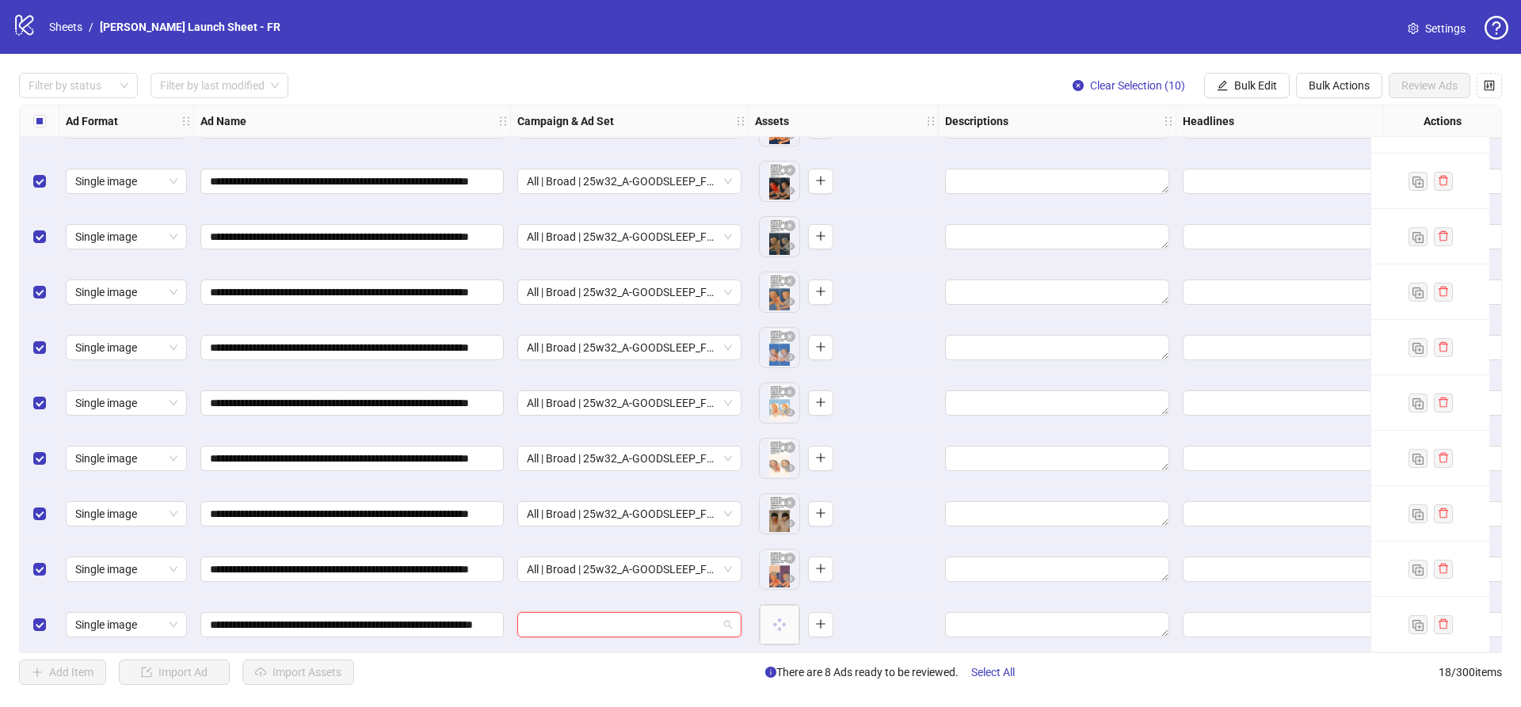
click at [561, 617] on input "search" at bounding box center [622, 625] width 191 height 24
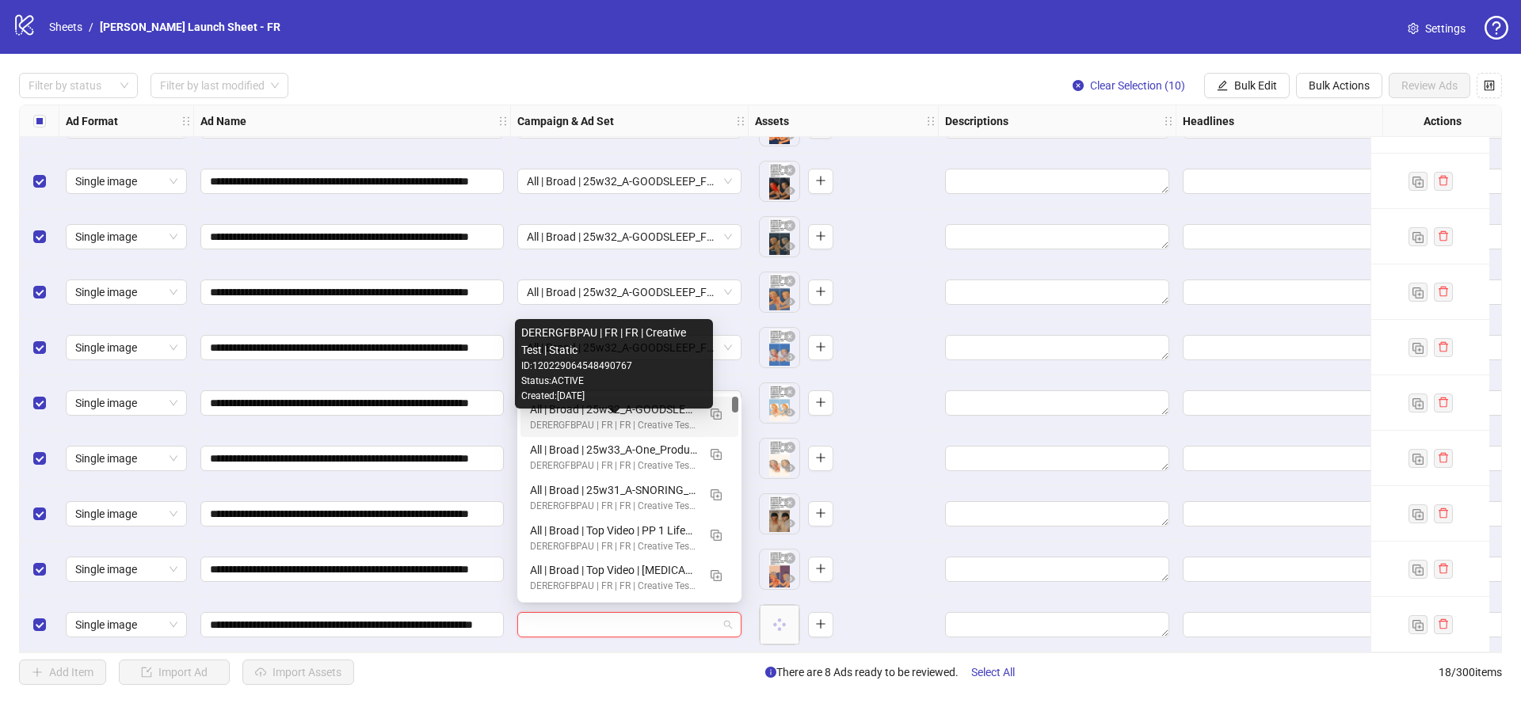
click at [562, 420] on div "DERERGFBPAU | FR | FR | Creative Test | Static" at bounding box center [613, 425] width 167 height 15
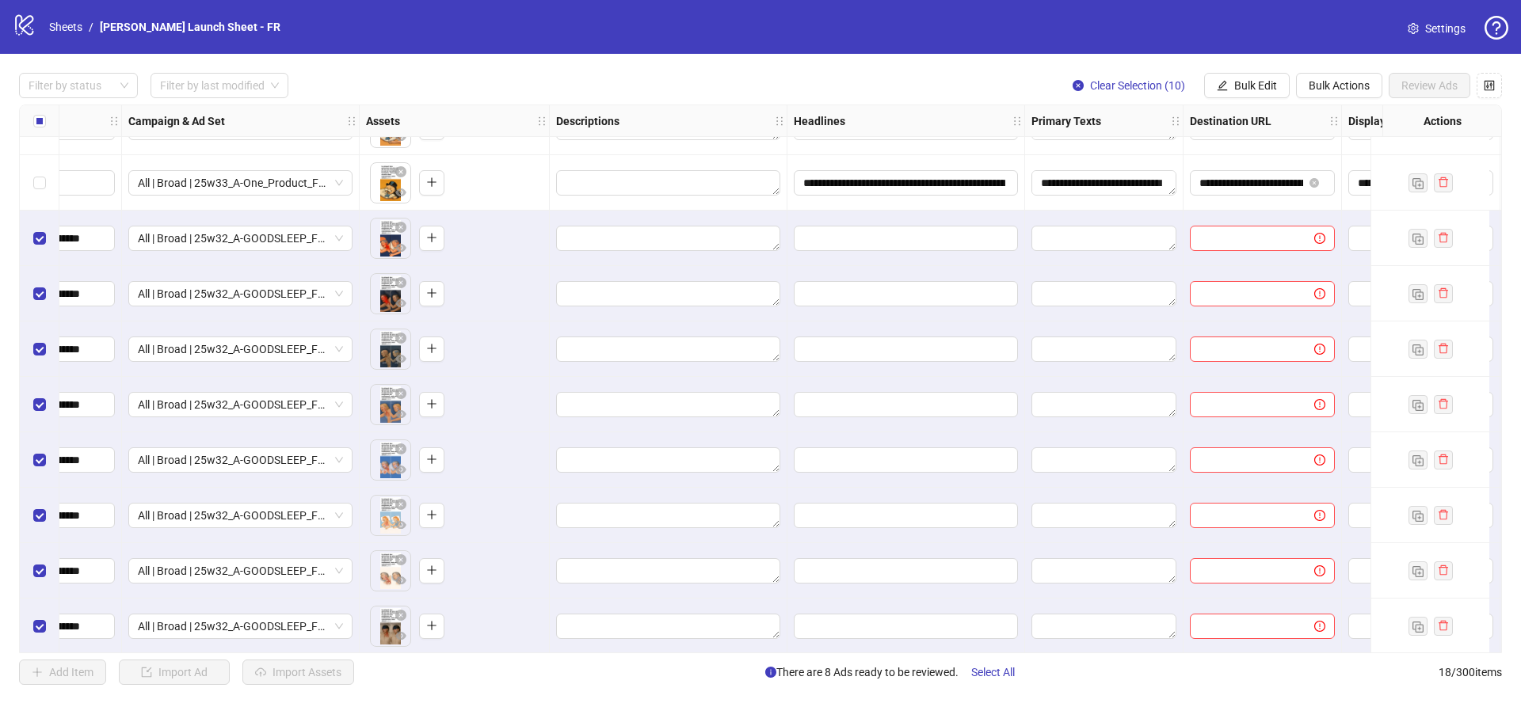
scroll to position [370, 563]
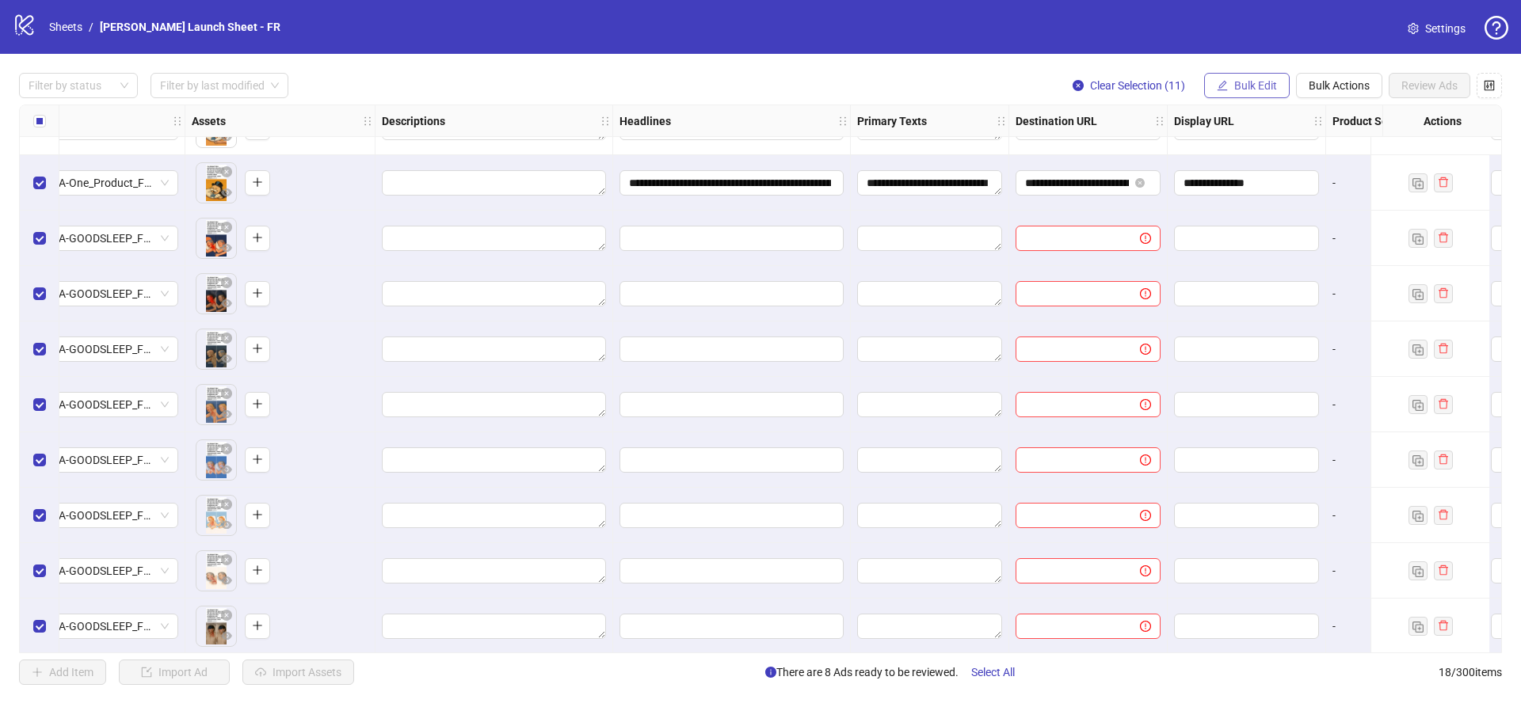
click at [1251, 85] on span "Bulk Edit" at bounding box center [1255, 85] width 43 height 13
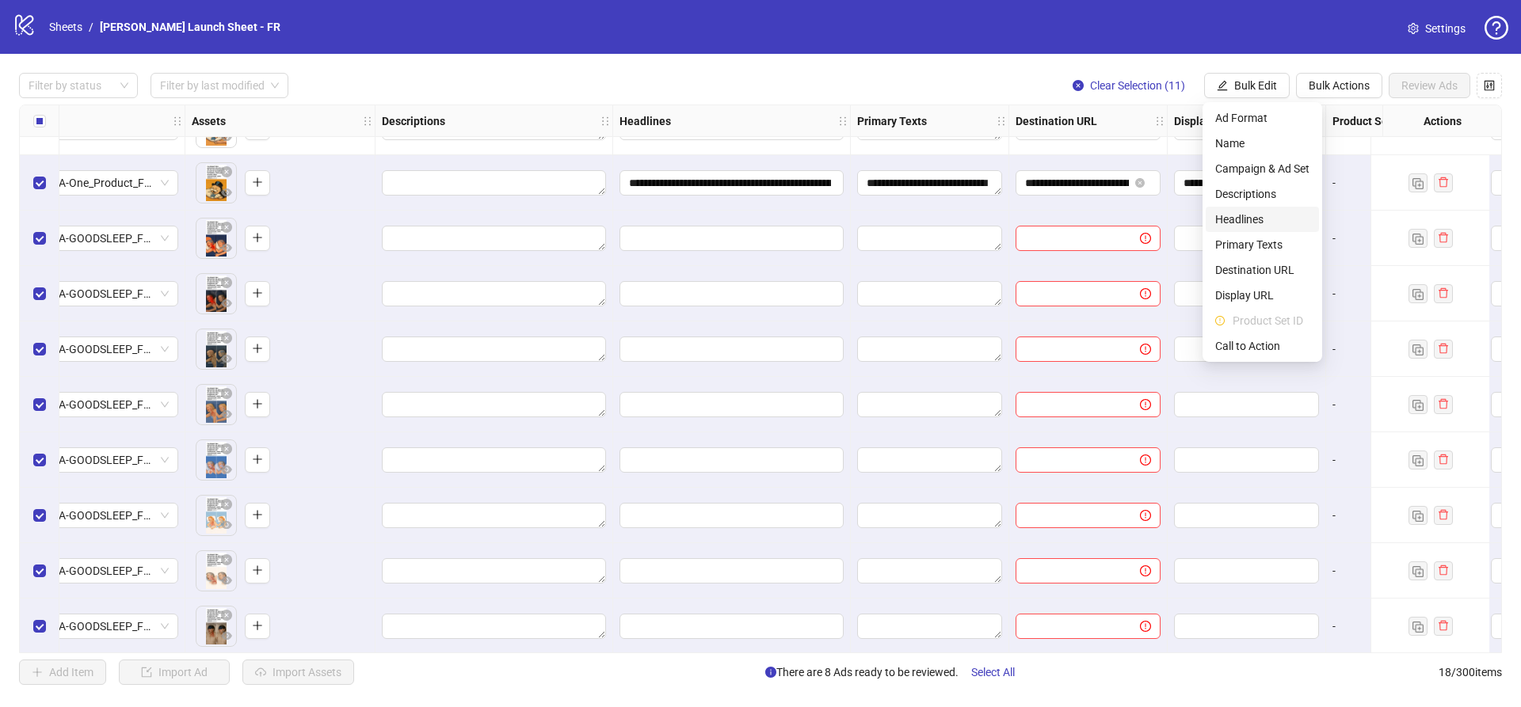
click at [1245, 222] on span "Headlines" at bounding box center [1262, 219] width 94 height 17
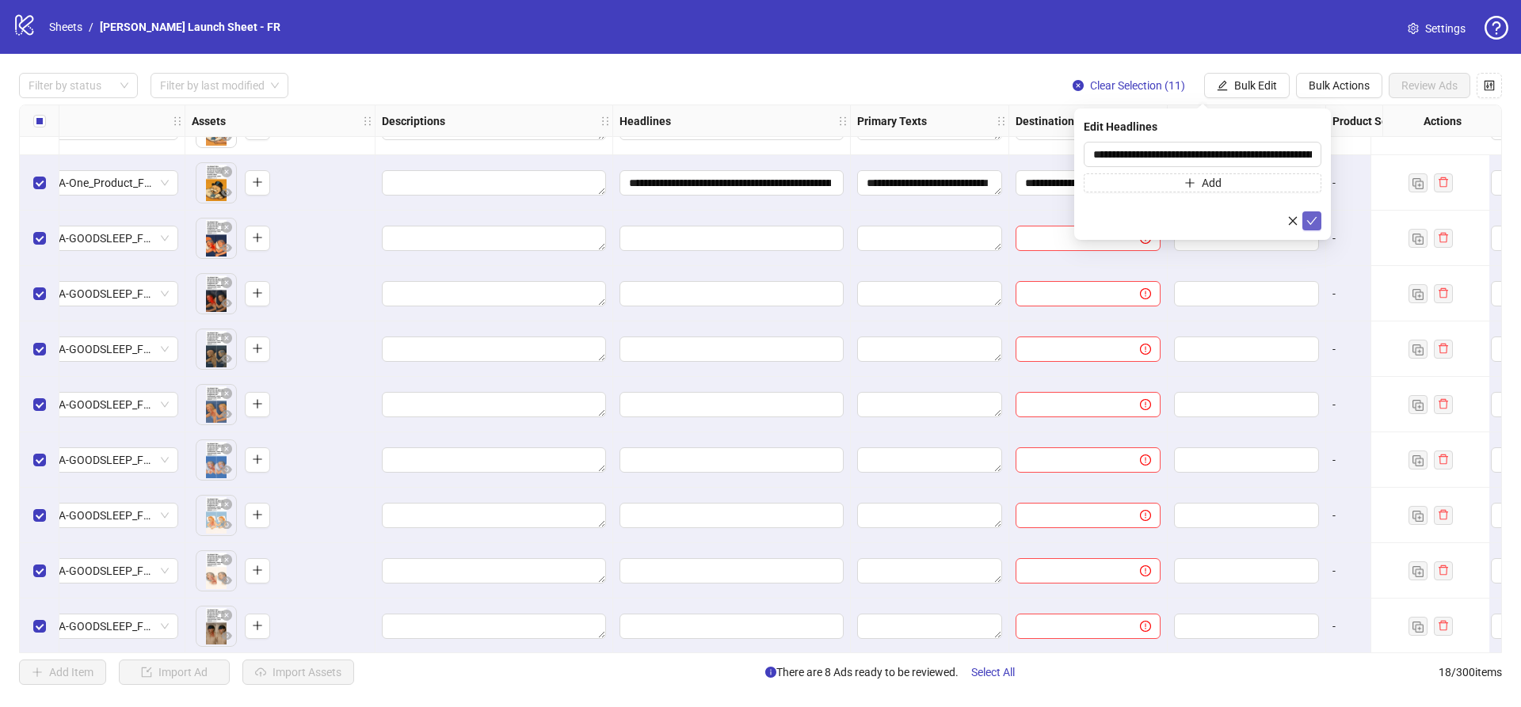
click at [1318, 222] on button "submit" at bounding box center [1311, 221] width 19 height 19
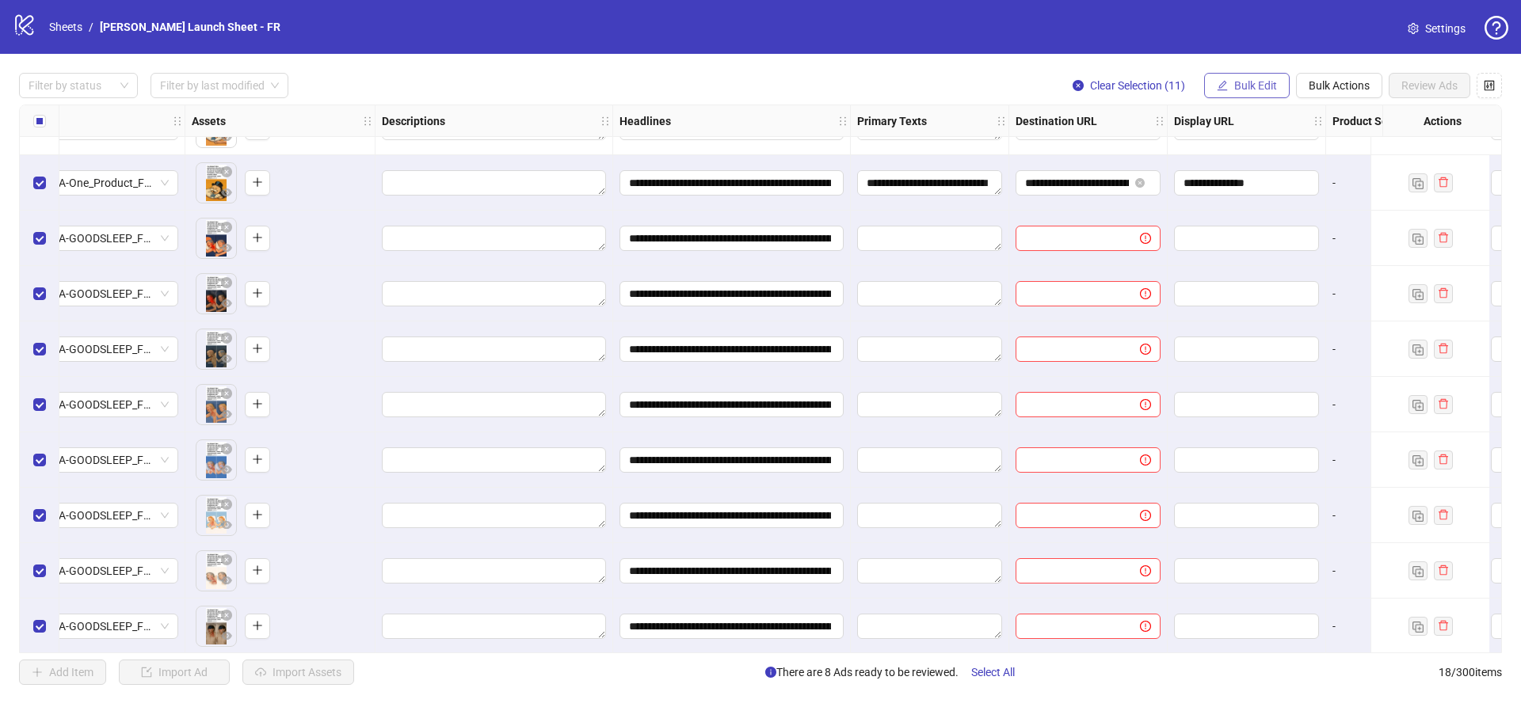
click at [1245, 87] on span "Bulk Edit" at bounding box center [1255, 85] width 43 height 13
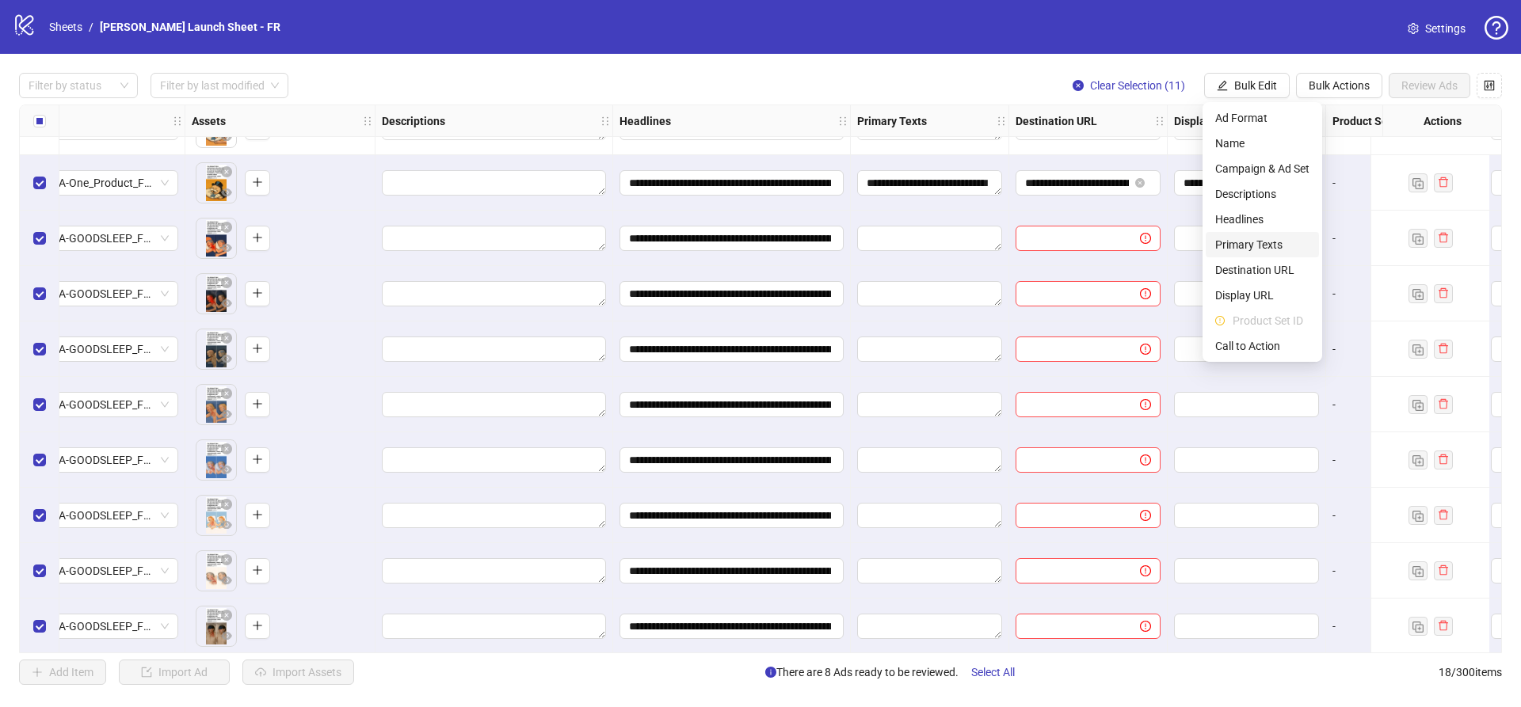
click at [1263, 246] on span "Primary Texts" at bounding box center [1262, 244] width 94 height 17
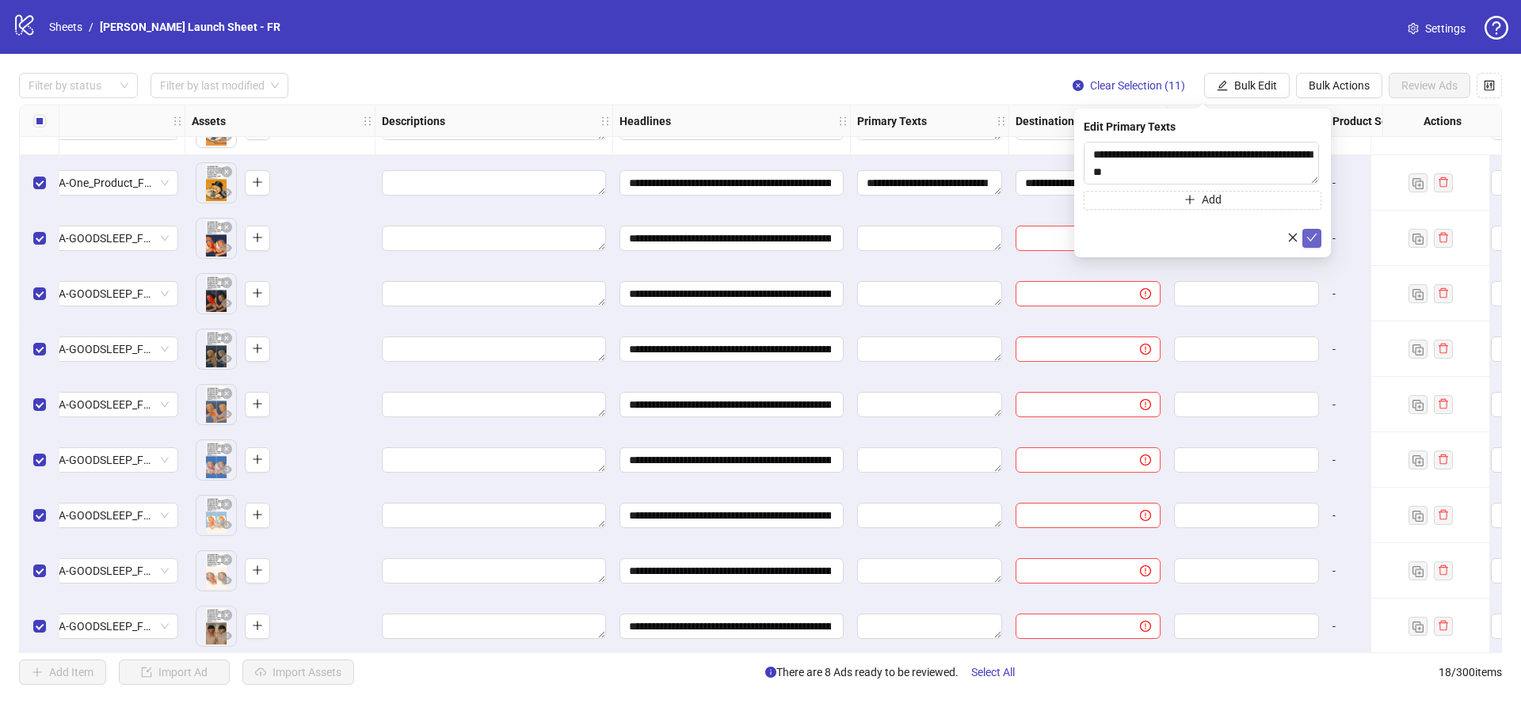
click at [1308, 240] on icon "check" at bounding box center [1311, 237] width 11 height 11
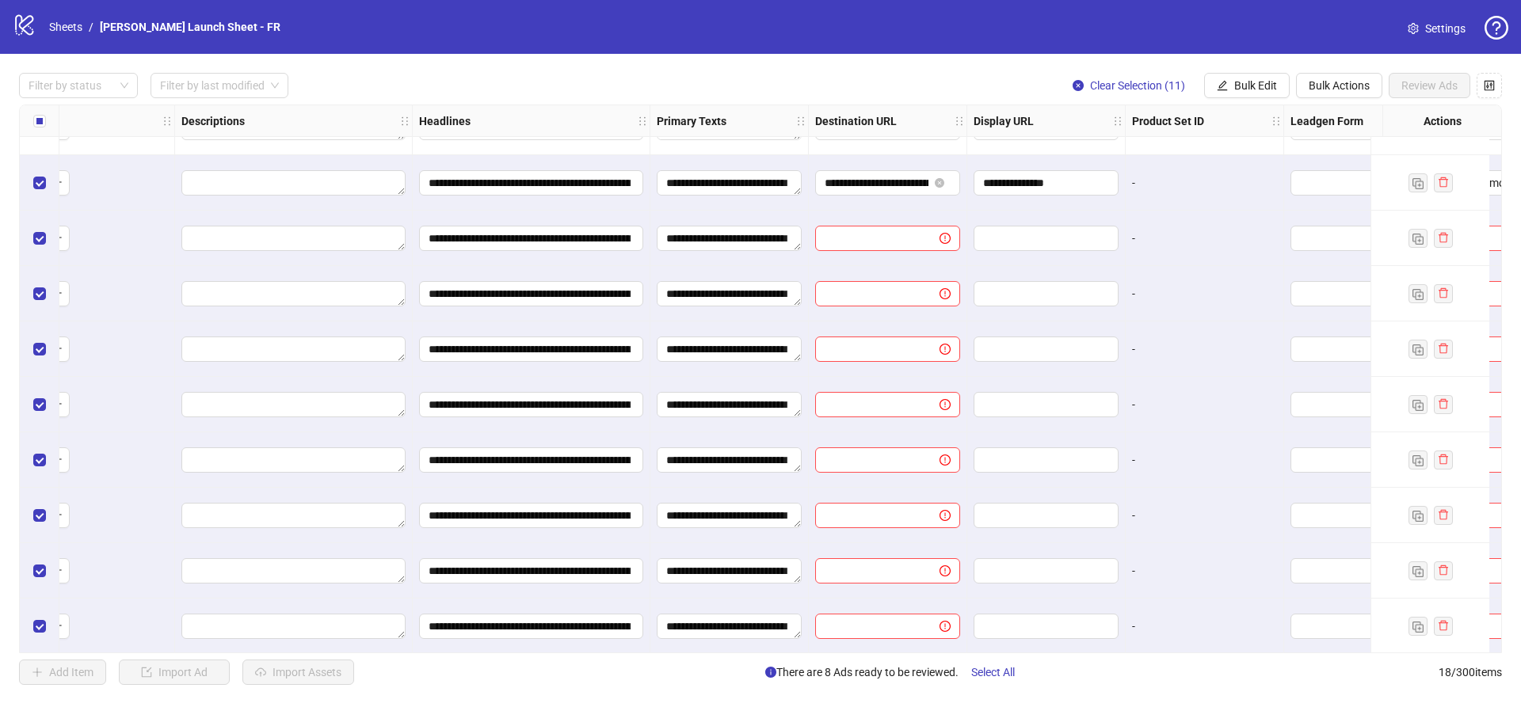
scroll to position [370, 1062]
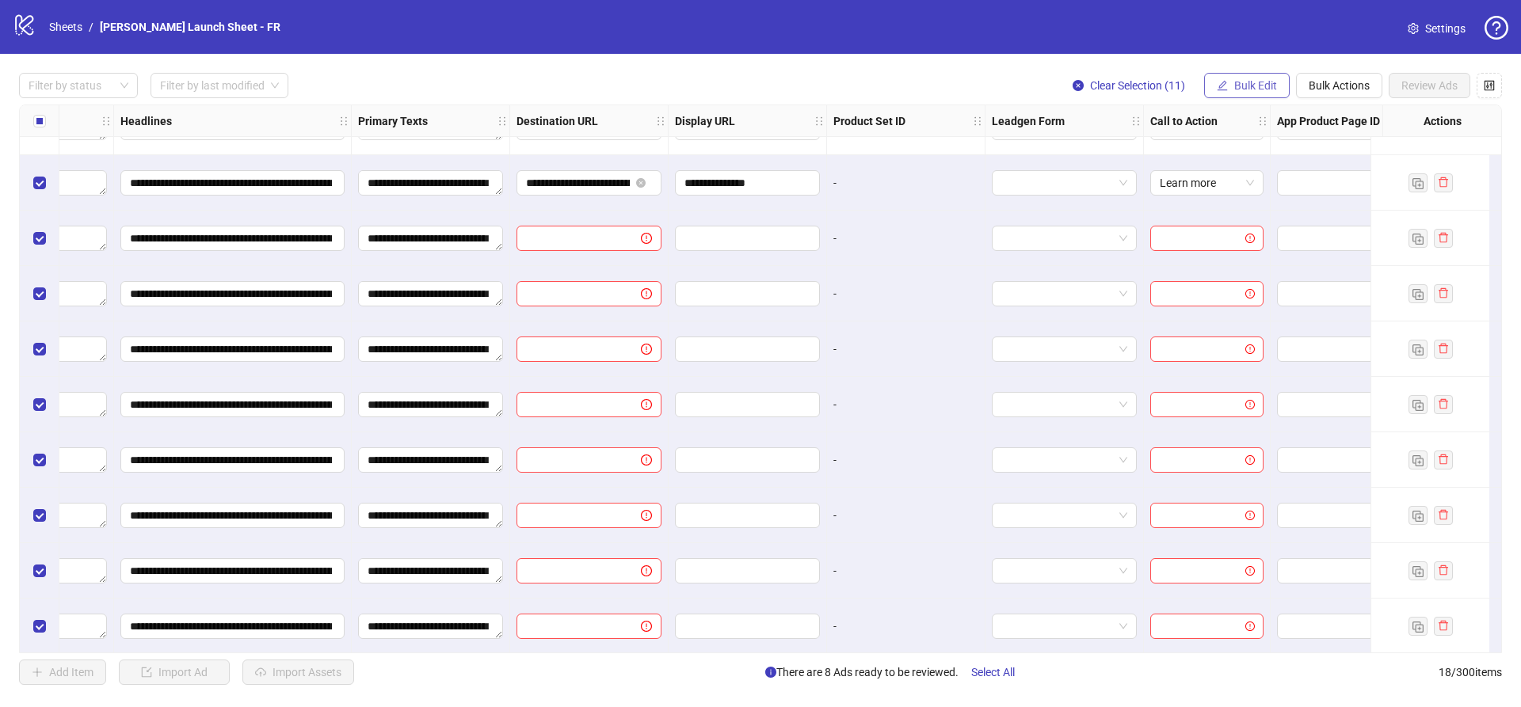
click at [1223, 82] on icon "edit" at bounding box center [1223, 85] width 10 height 10
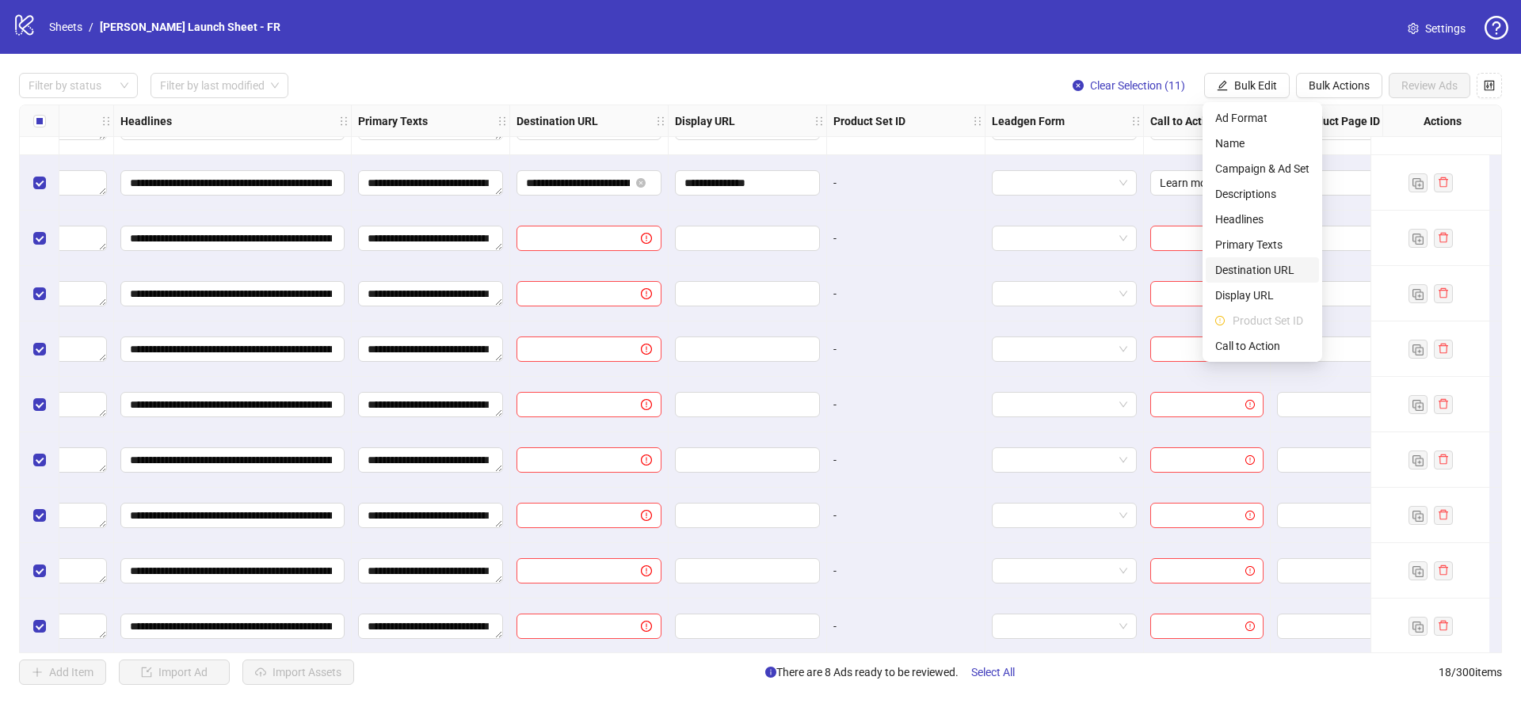
click at [1282, 271] on span "Destination URL" at bounding box center [1262, 269] width 94 height 17
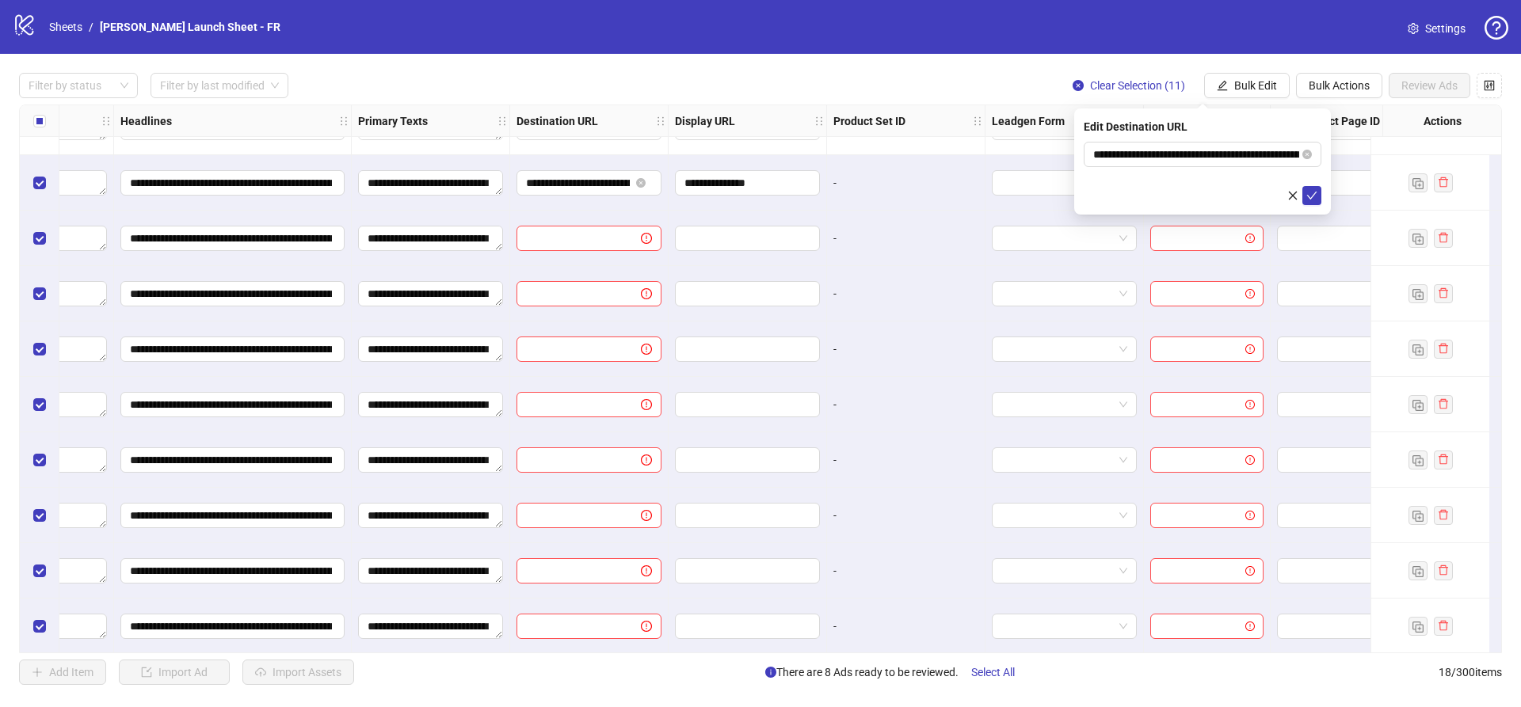
drag, startPoint x: 1310, startPoint y: 193, endPoint x: 1303, endPoint y: 181, distance: 12.8
click at [1310, 193] on icon "check" at bounding box center [1311, 195] width 11 height 11
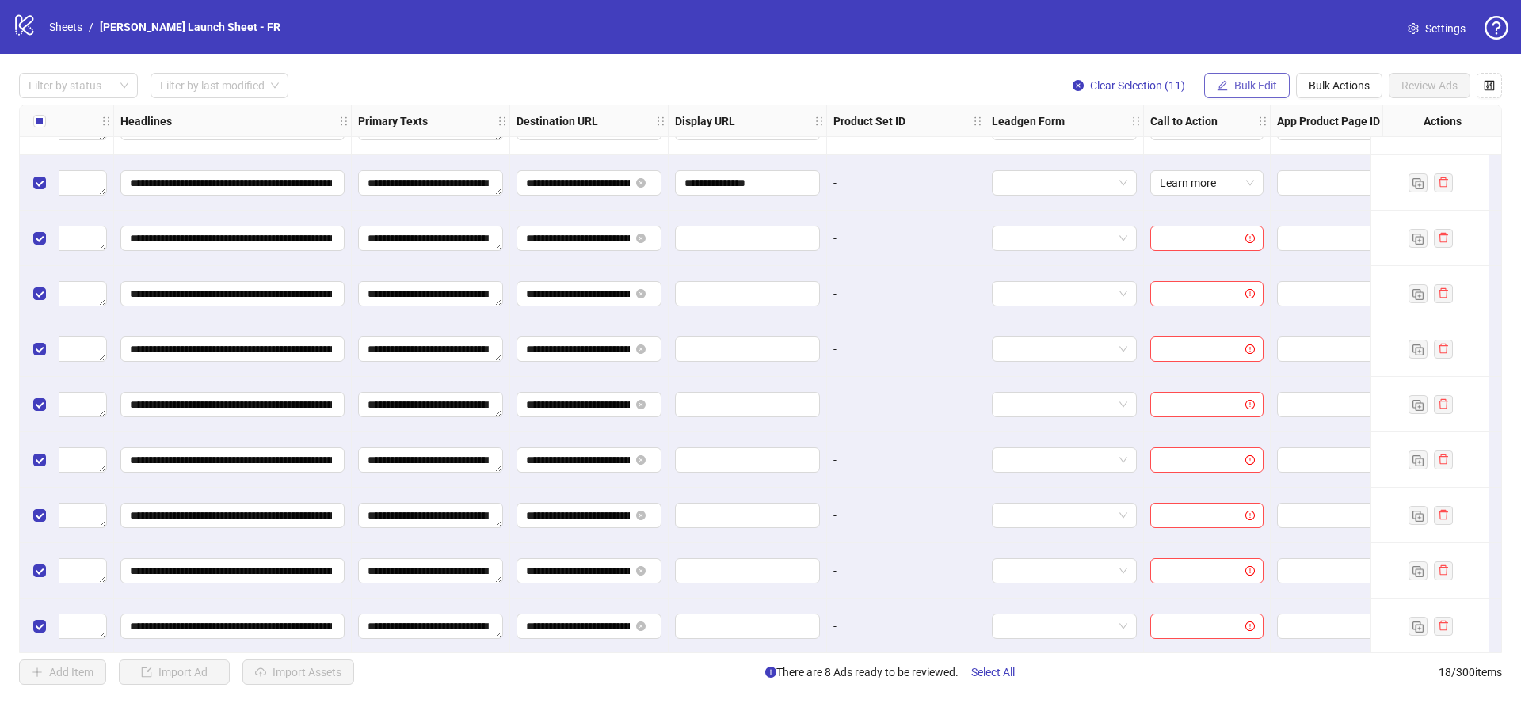
click at [1250, 79] on span "Bulk Edit" at bounding box center [1255, 85] width 43 height 13
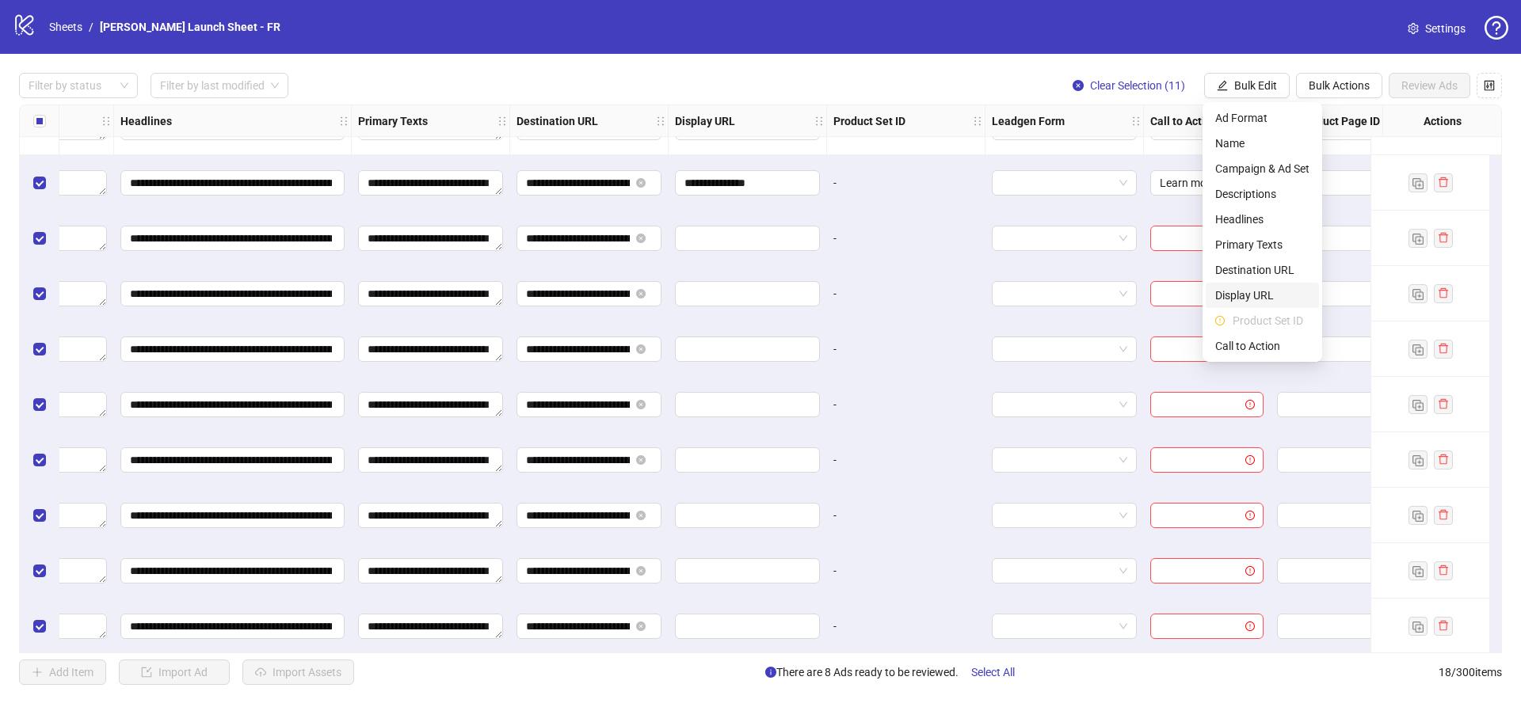
click at [1268, 296] on span "Display URL" at bounding box center [1262, 295] width 94 height 17
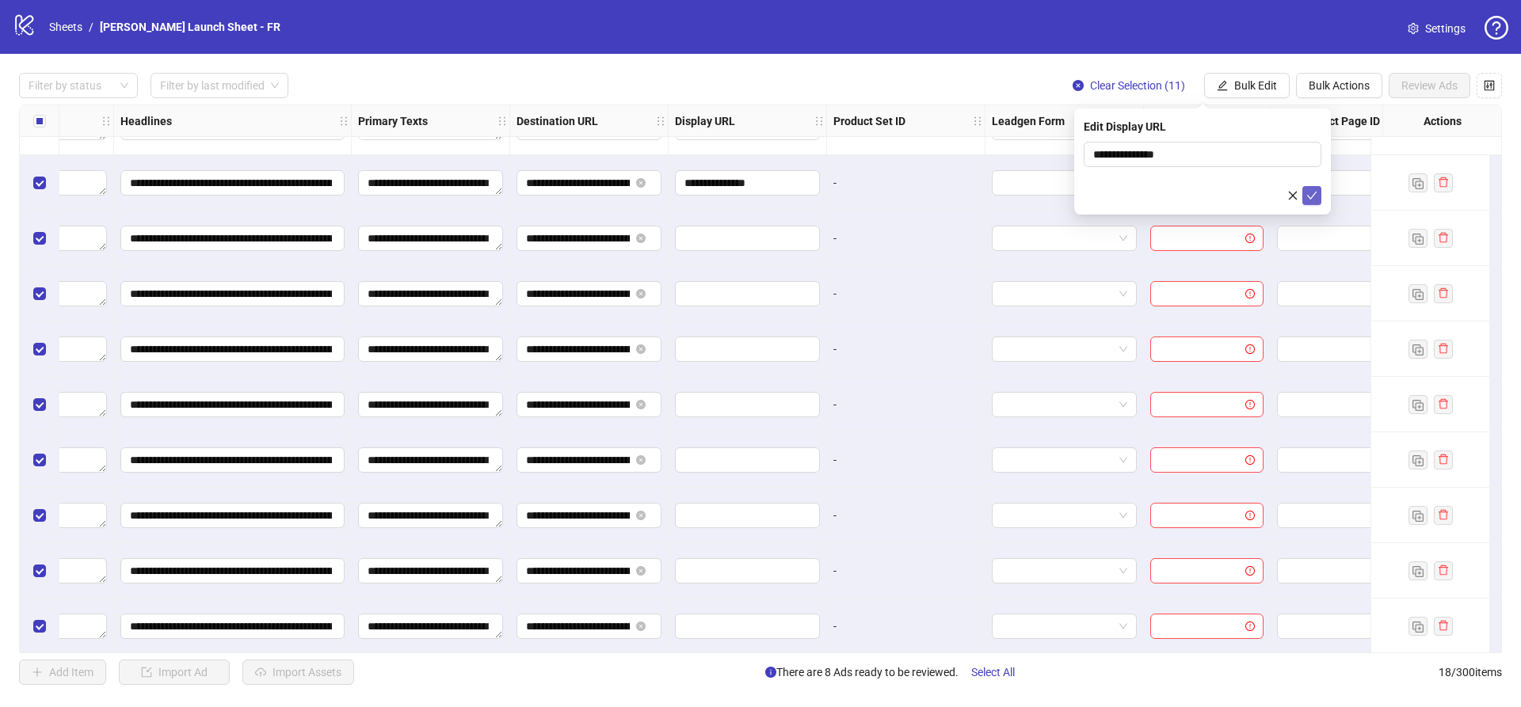
click at [1317, 198] on icon "check" at bounding box center [1311, 195] width 11 height 11
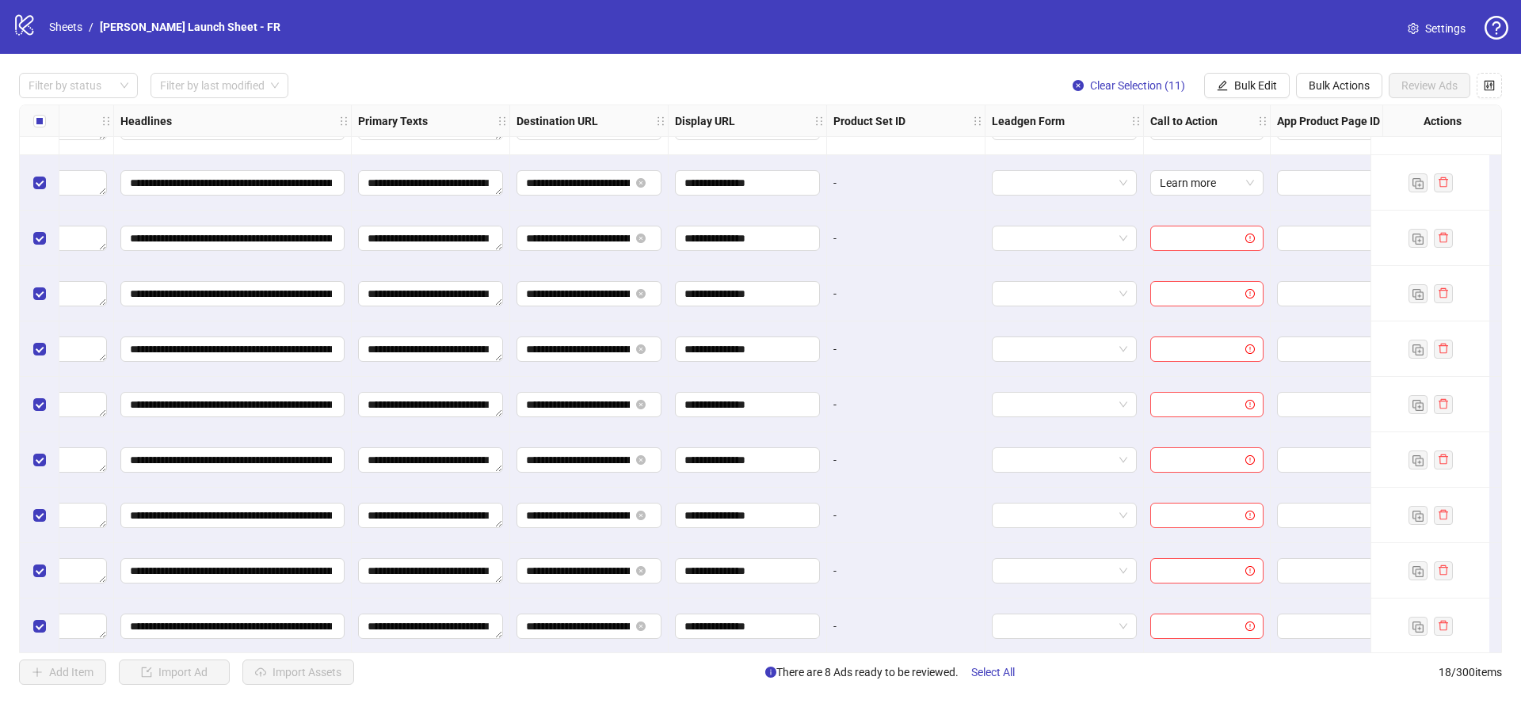
scroll to position [370, 1159]
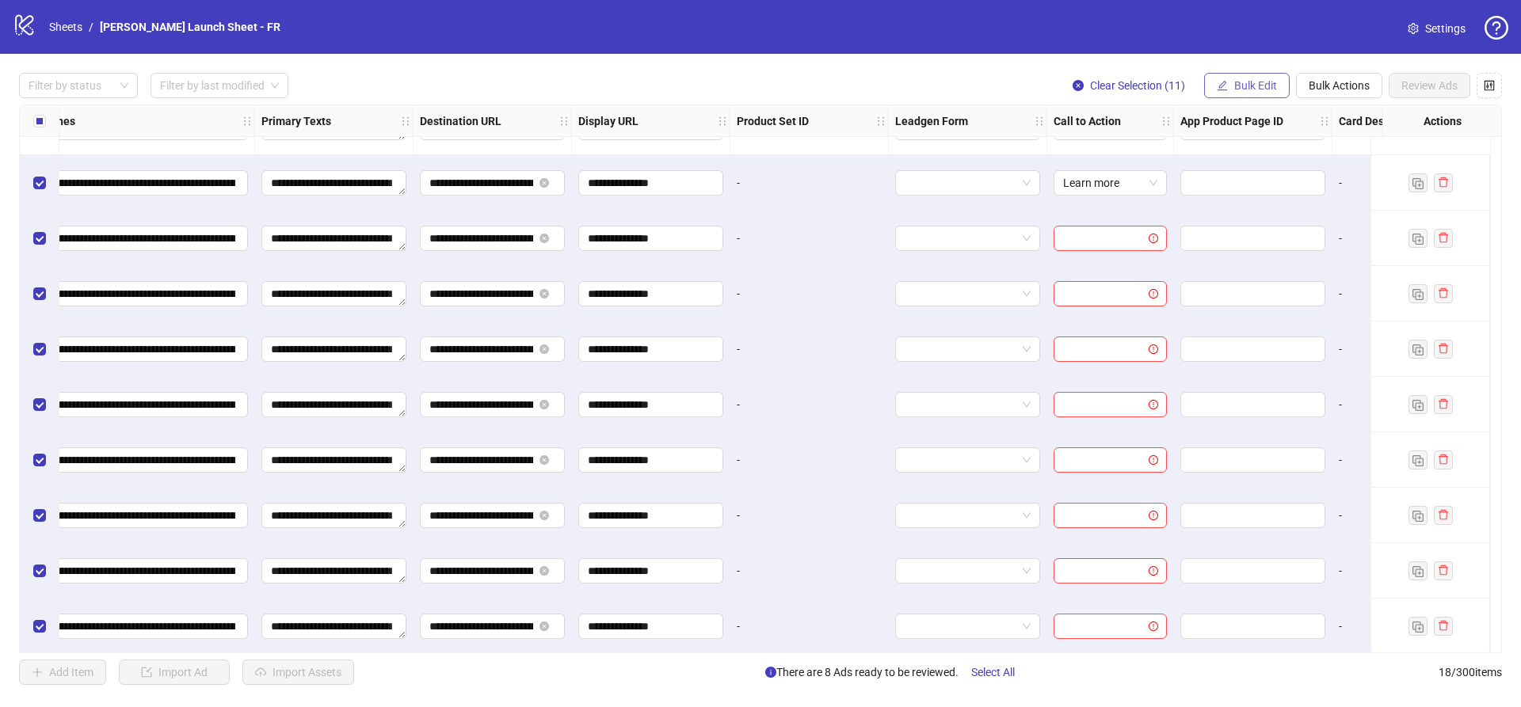
click at [1257, 88] on span "Bulk Edit" at bounding box center [1255, 85] width 43 height 13
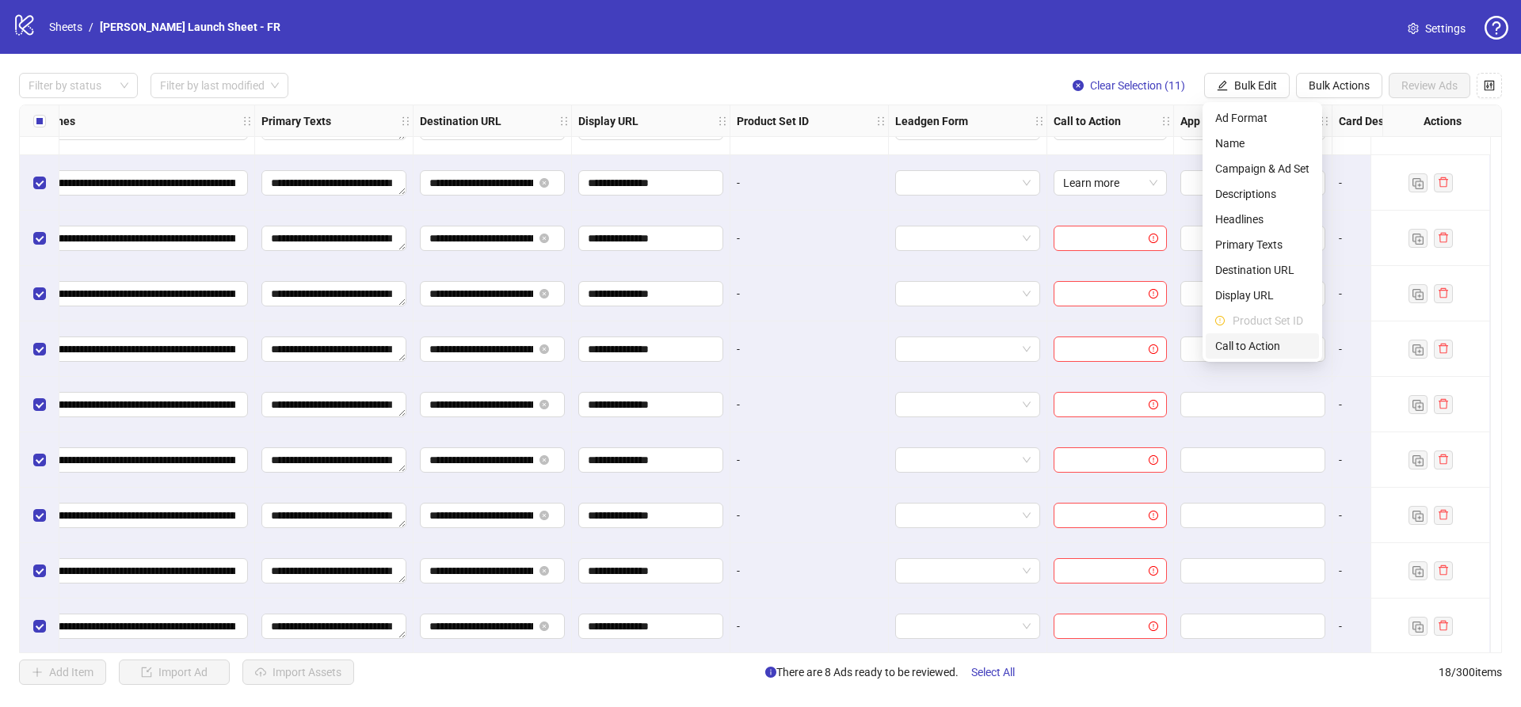
click at [1260, 349] on span "Call to Action" at bounding box center [1262, 345] width 94 height 17
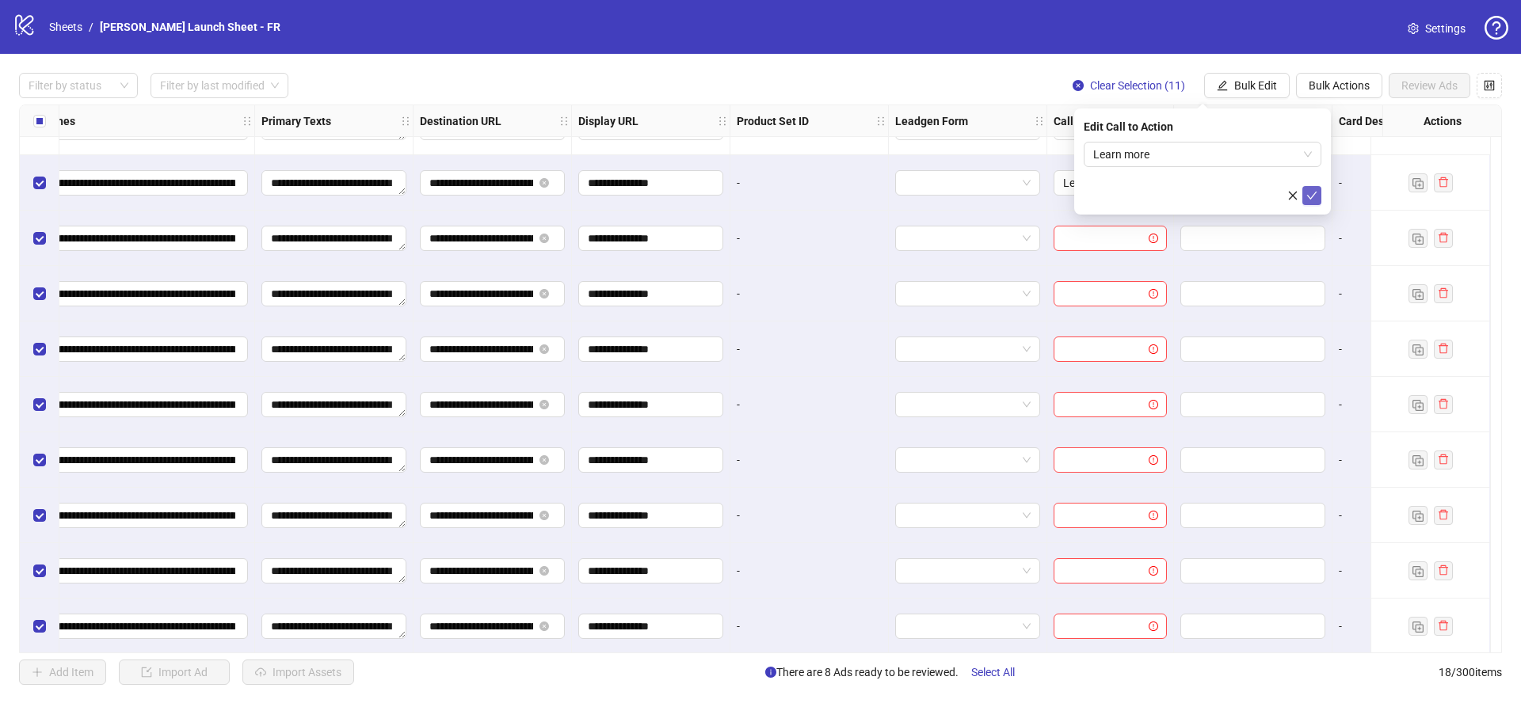
click at [1321, 193] on button "submit" at bounding box center [1311, 195] width 19 height 19
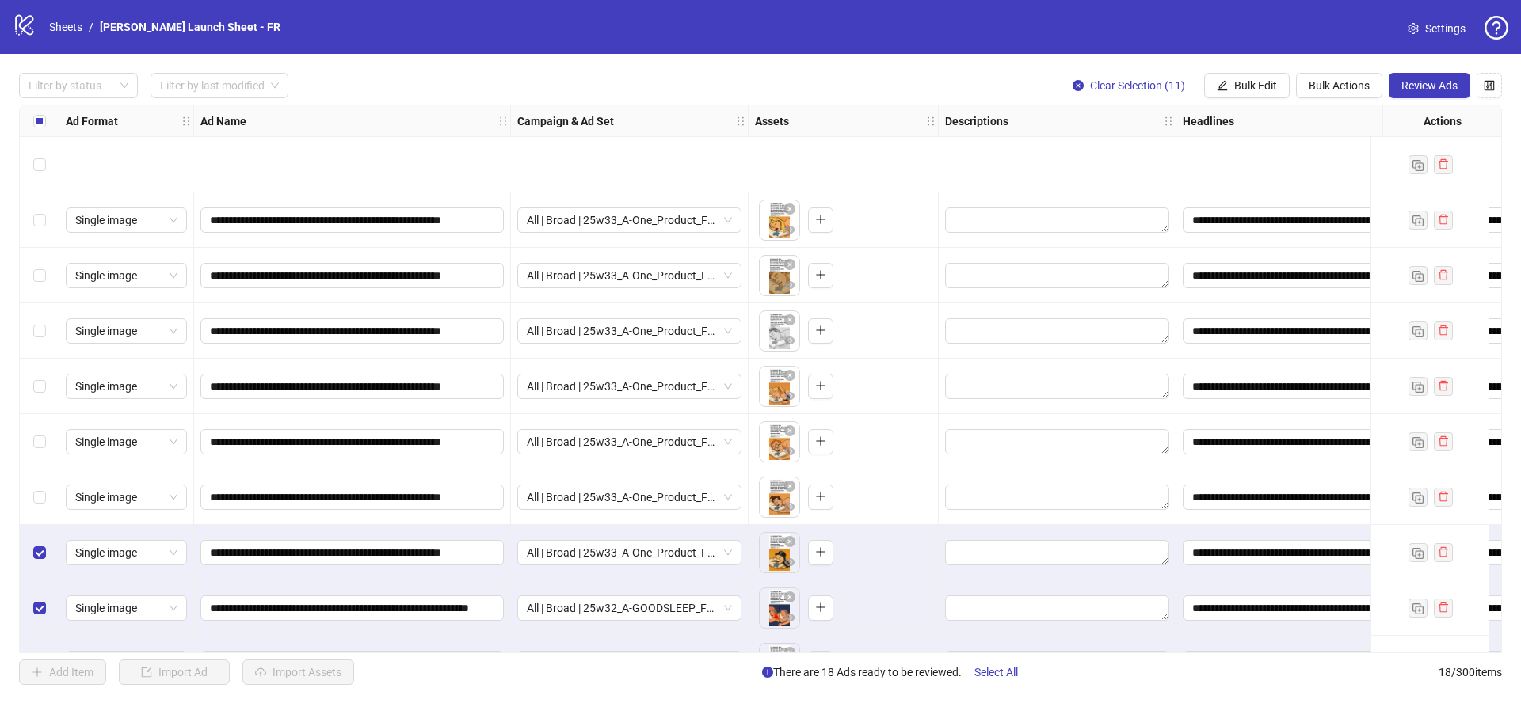
scroll to position [489, 0]
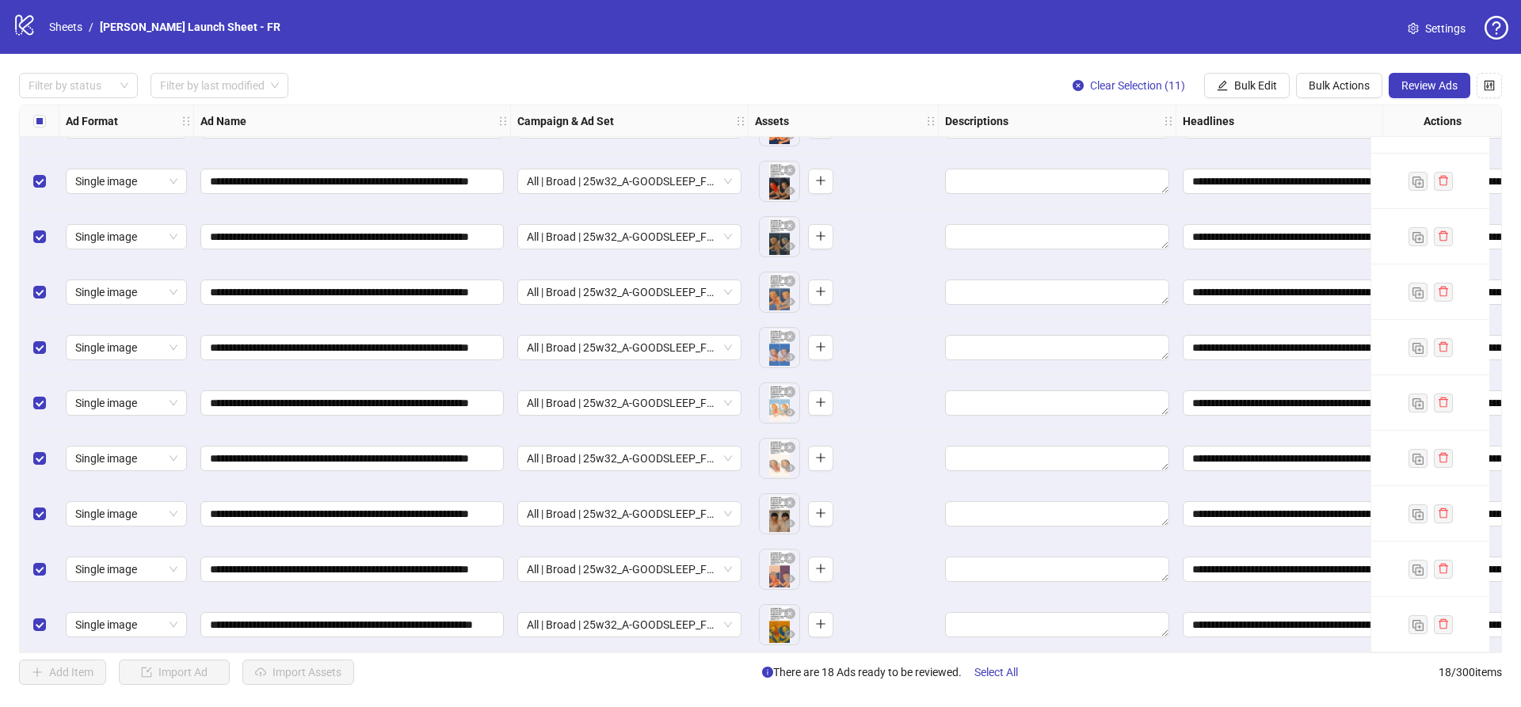
click at [45, 119] on div "Select all rows" at bounding box center [40, 121] width 40 height 32
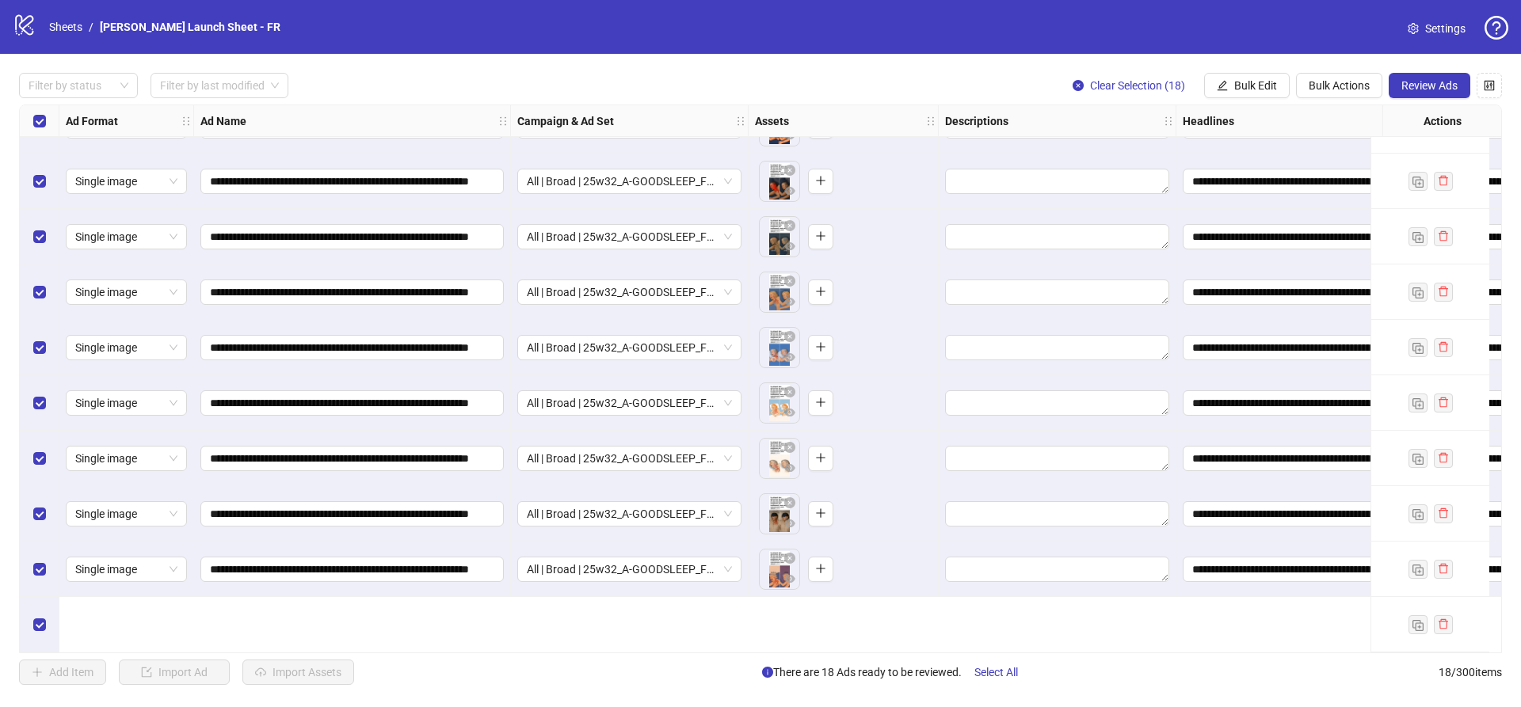
scroll to position [0, 0]
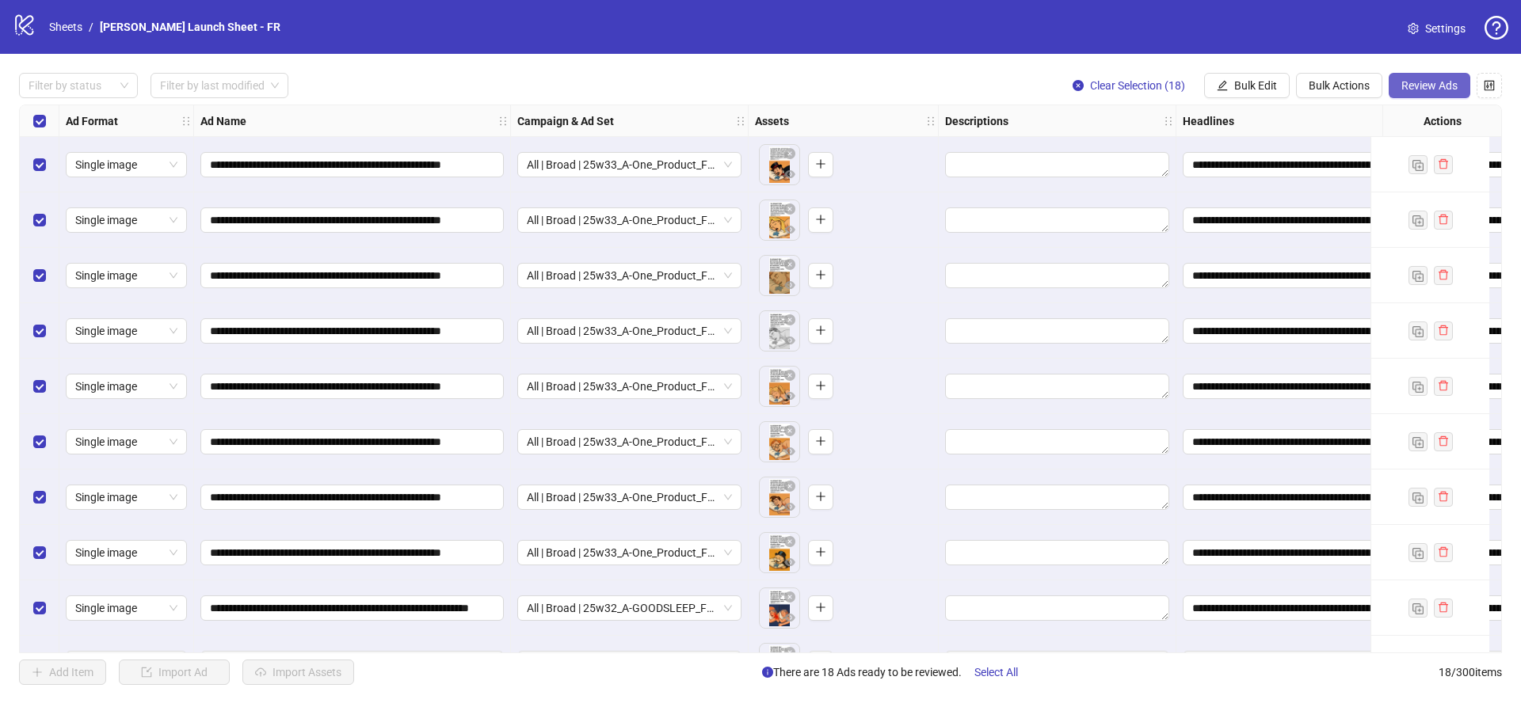
click at [1469, 88] on button "Review Ads" at bounding box center [1430, 85] width 82 height 25
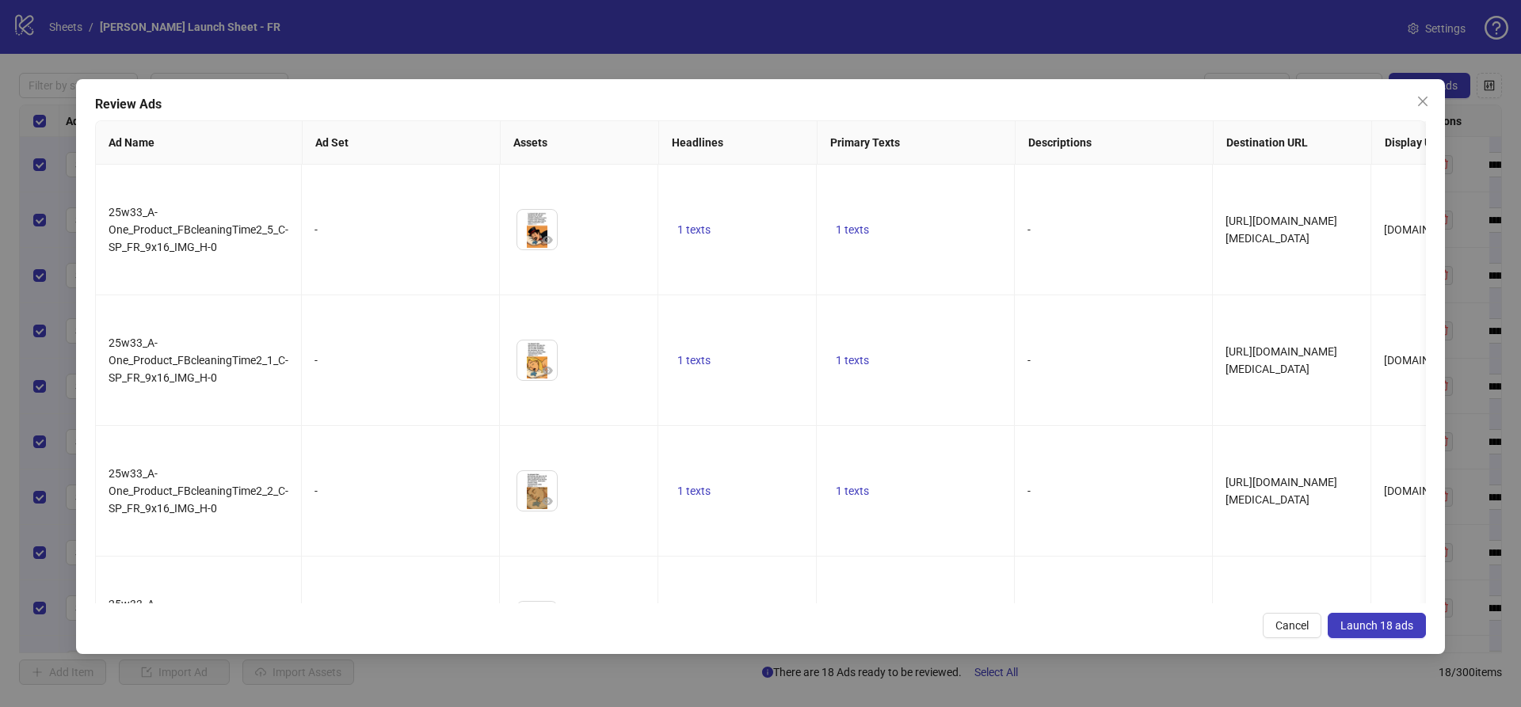
click at [1394, 628] on span "Launch 18 ads" at bounding box center [1376, 626] width 73 height 13
